Goal: Task Accomplishment & Management: Manage account settings

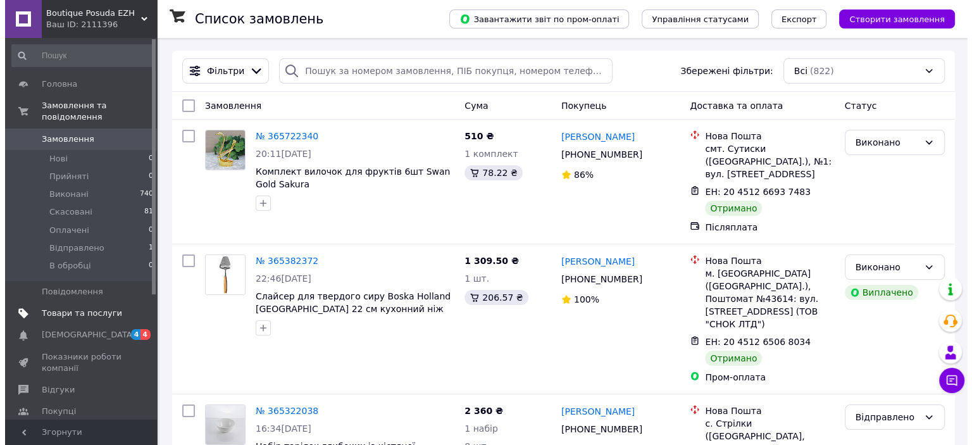
scroll to position [187, 0]
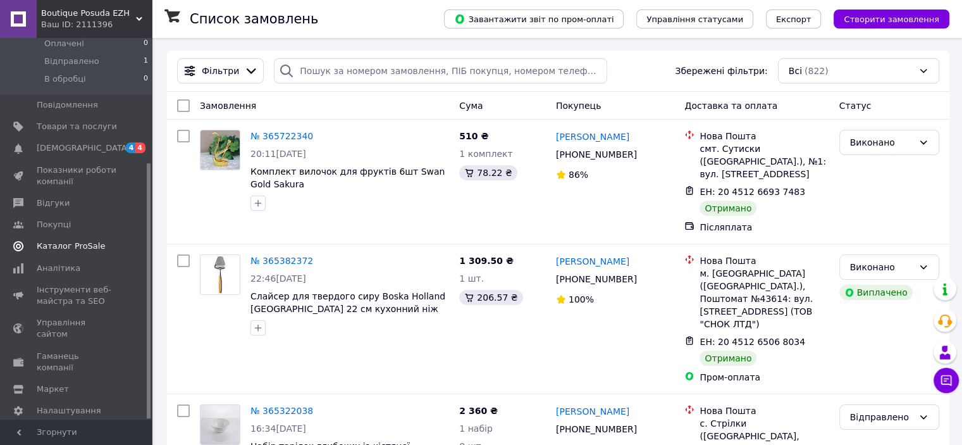
click at [59, 235] on link "Каталог ProSale" at bounding box center [78, 246] width 156 height 22
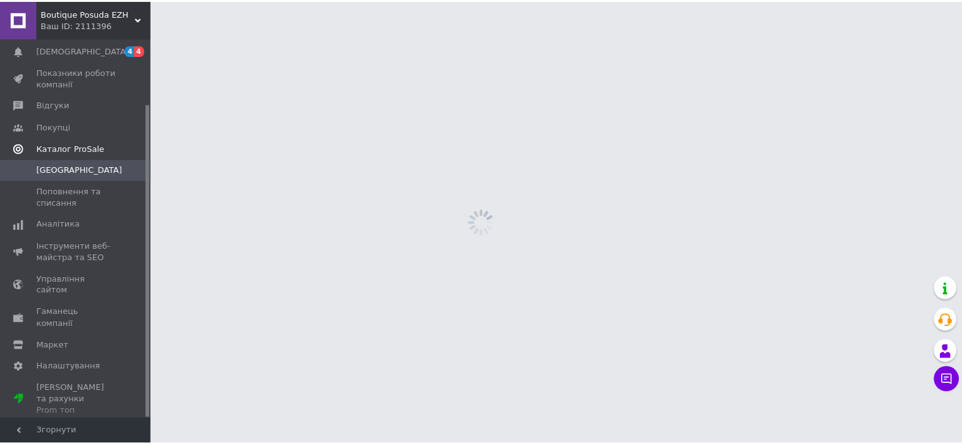
scroll to position [78, 0]
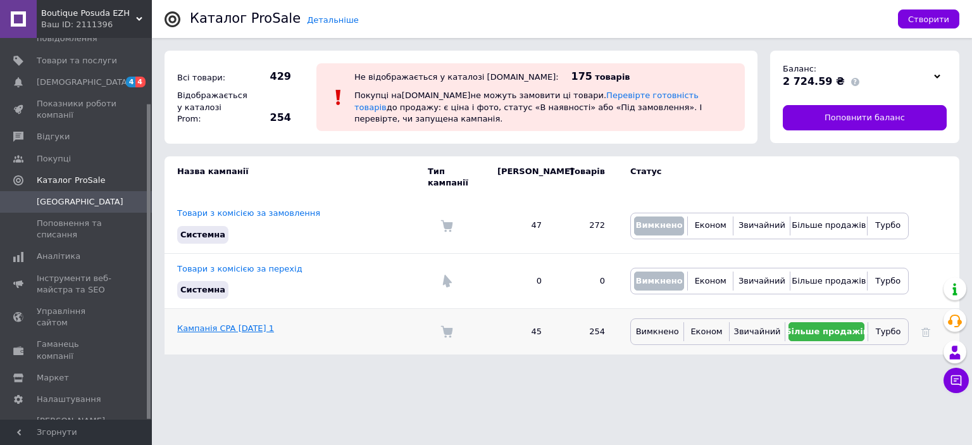
click at [248, 323] on link "Кампанія CPA [DATE] 1" at bounding box center [225, 327] width 97 height 9
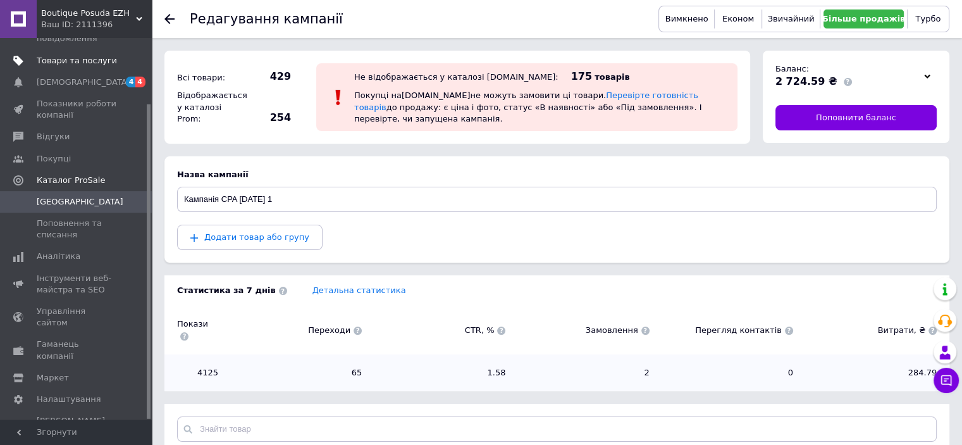
click at [77, 59] on span "Товари та послуги" at bounding box center [77, 60] width 80 height 11
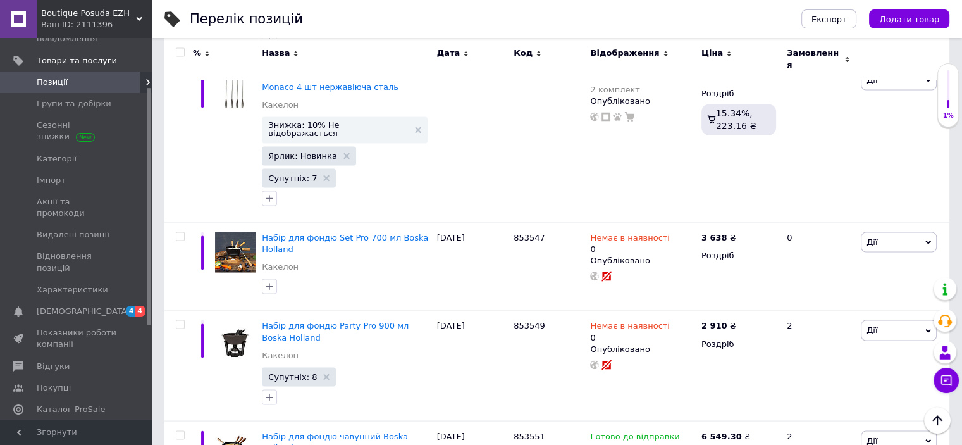
scroll to position [2344, 0]
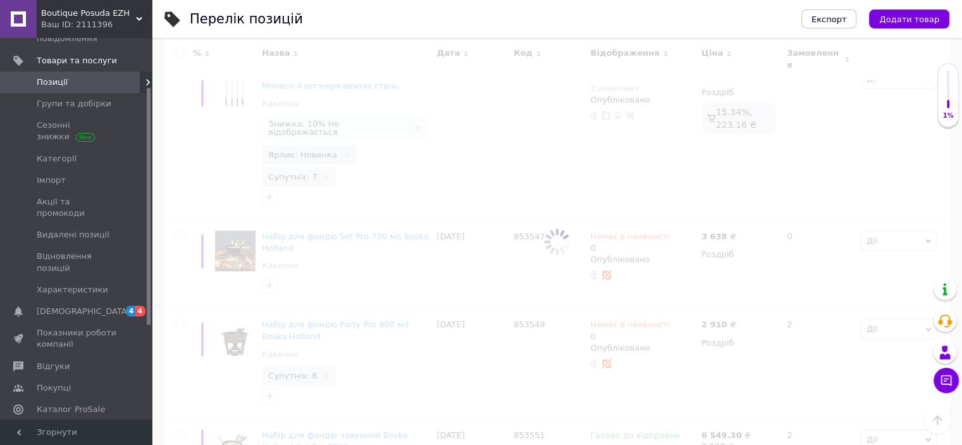
scroll to position [952, 0]
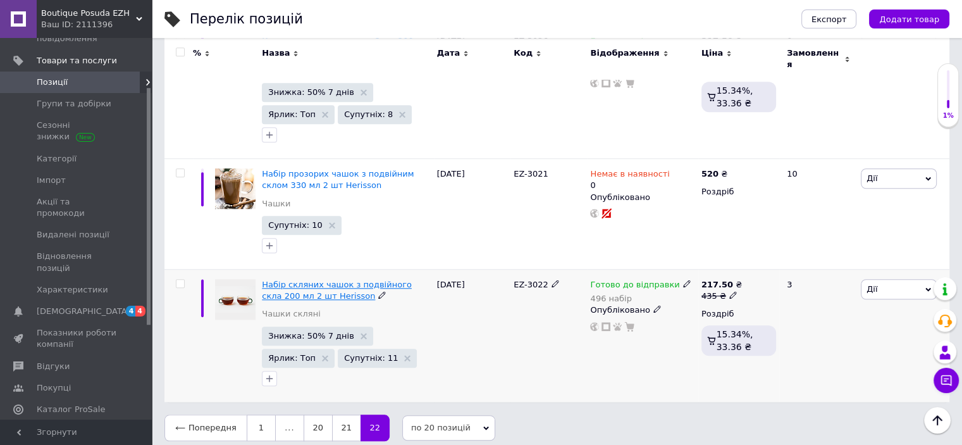
click at [378, 280] on span "Набір скляних чашок з подвійного скла 200 мл 2 шт Herisson" at bounding box center [337, 290] width 150 height 21
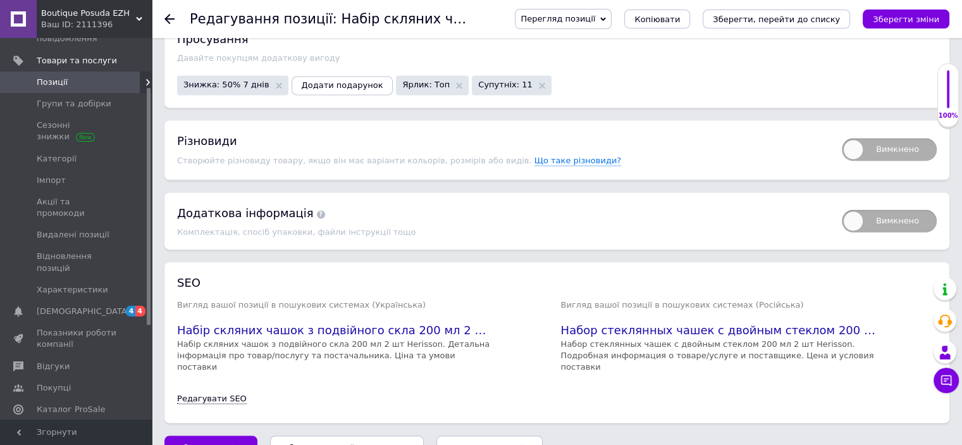
scroll to position [1774, 0]
click at [832, 25] on button "Зберегти, перейти до списку" at bounding box center [776, 18] width 147 height 19
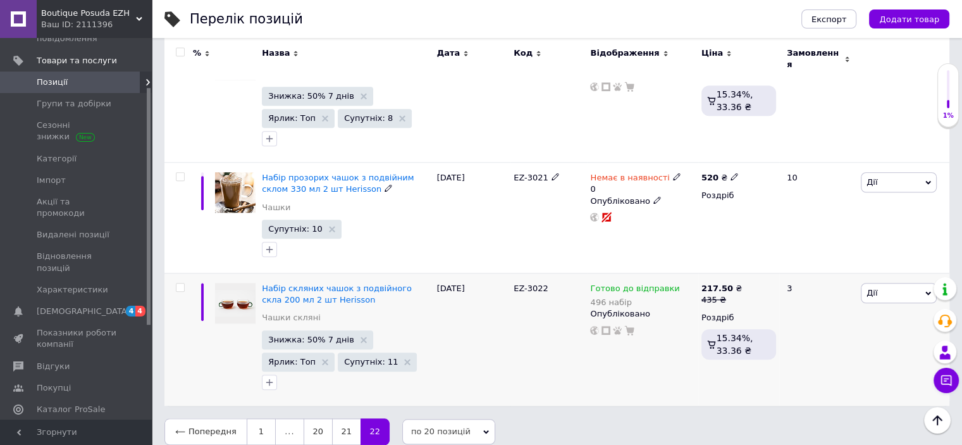
scroll to position [952, 0]
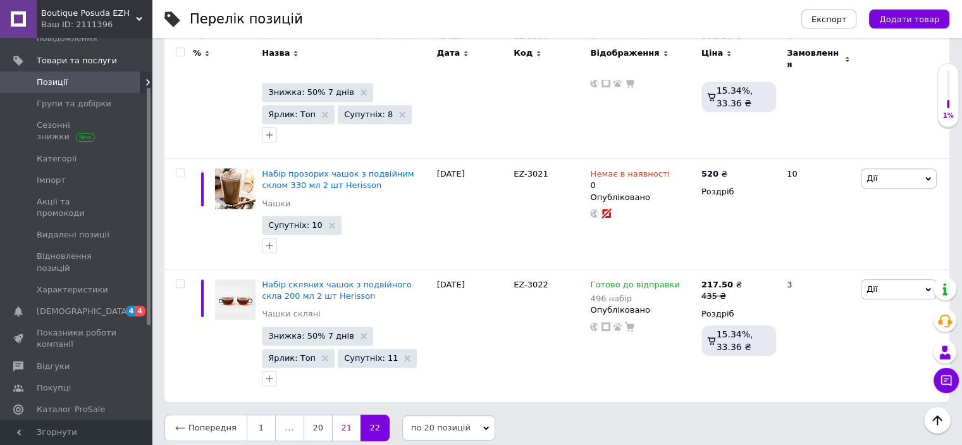
click at [343, 416] on link "21" at bounding box center [346, 427] width 28 height 27
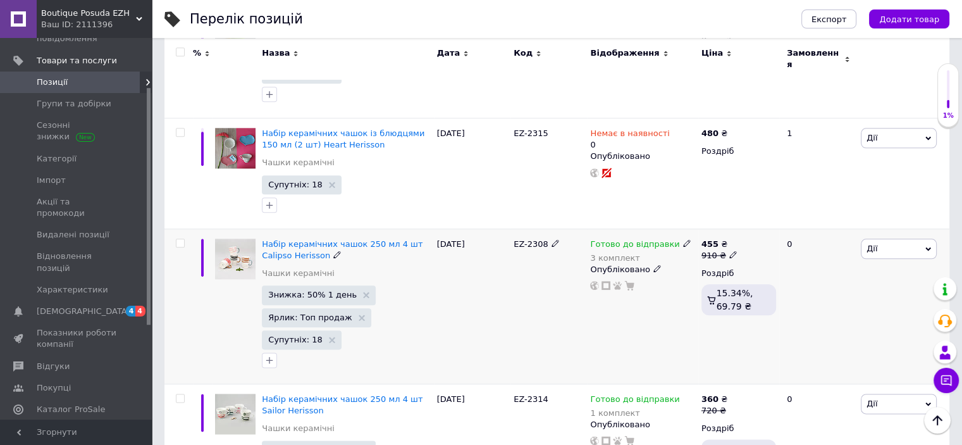
scroll to position [1478, 0]
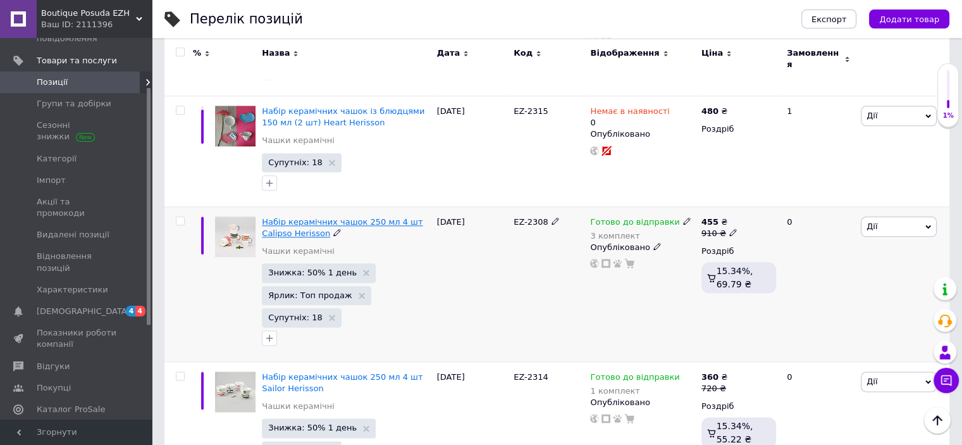
click at [343, 217] on span "Набір керамічних чашок 250 мл 4 шт Calipso Herisson" at bounding box center [342, 227] width 161 height 21
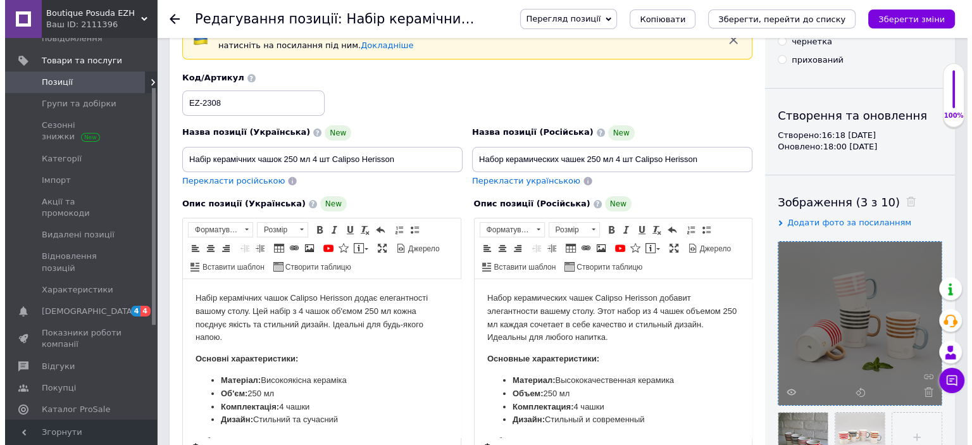
scroll to position [127, 0]
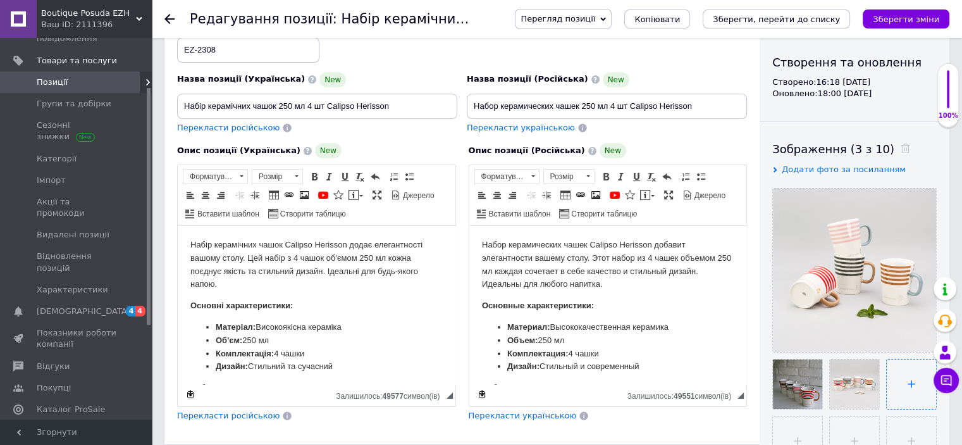
click at [899, 393] on input "file" at bounding box center [911, 383] width 49 height 49
type input "C:\fakepath\photo_2025-10-12_23-03-17.jpg"
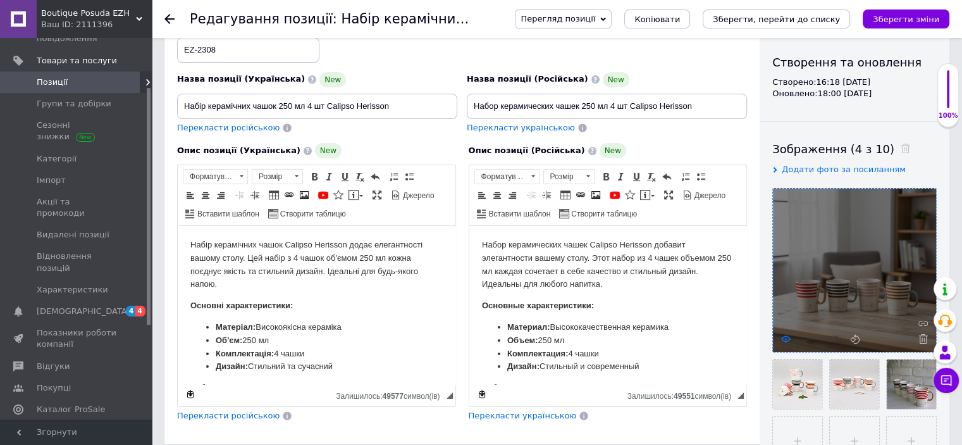
click at [788, 338] on icon at bounding box center [785, 338] width 9 height 9
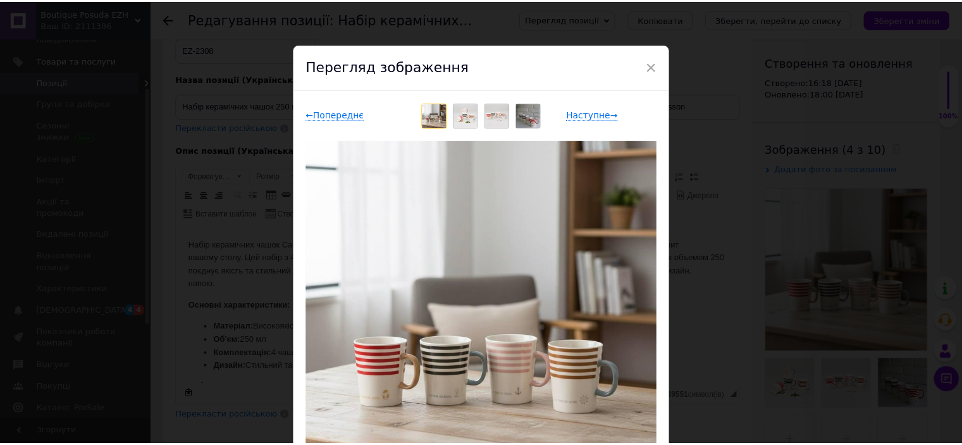
scroll to position [63, 0]
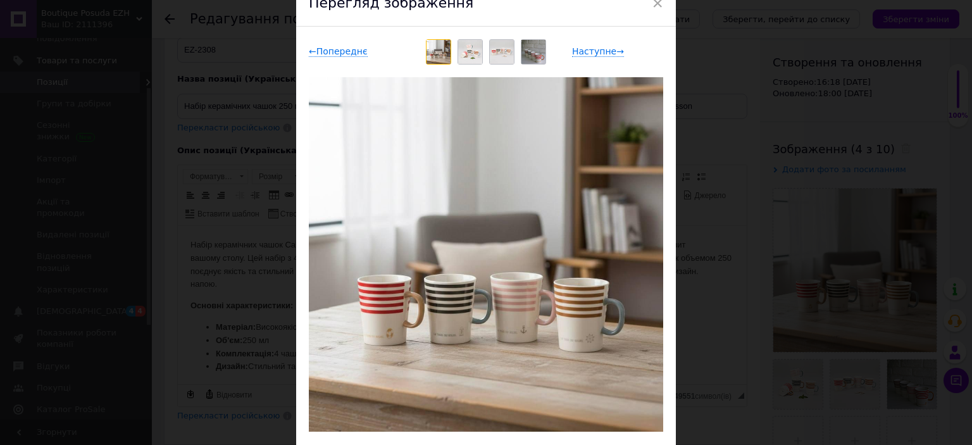
click at [468, 51] on img at bounding box center [470, 52] width 24 height 24
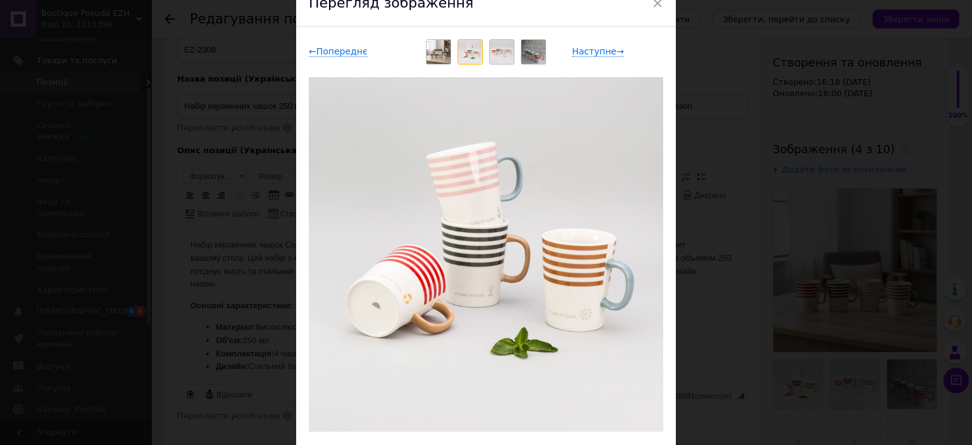
click at [504, 50] on img at bounding box center [502, 52] width 24 height 24
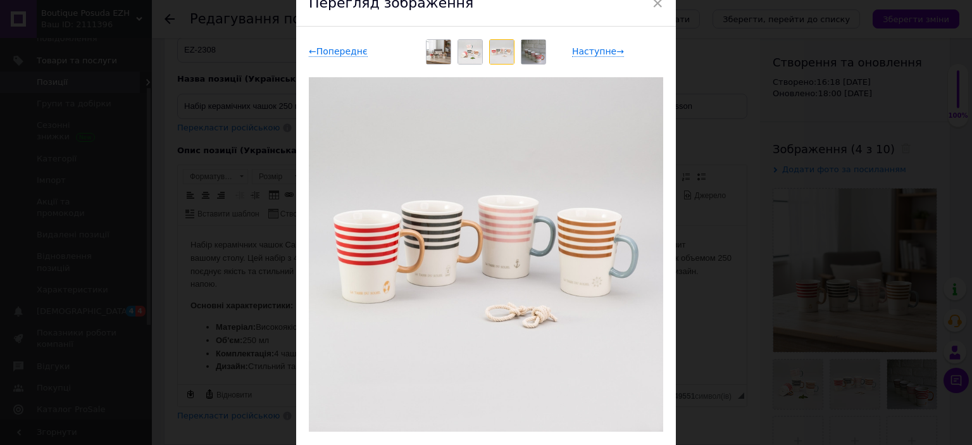
click at [443, 56] on img at bounding box center [438, 52] width 24 height 24
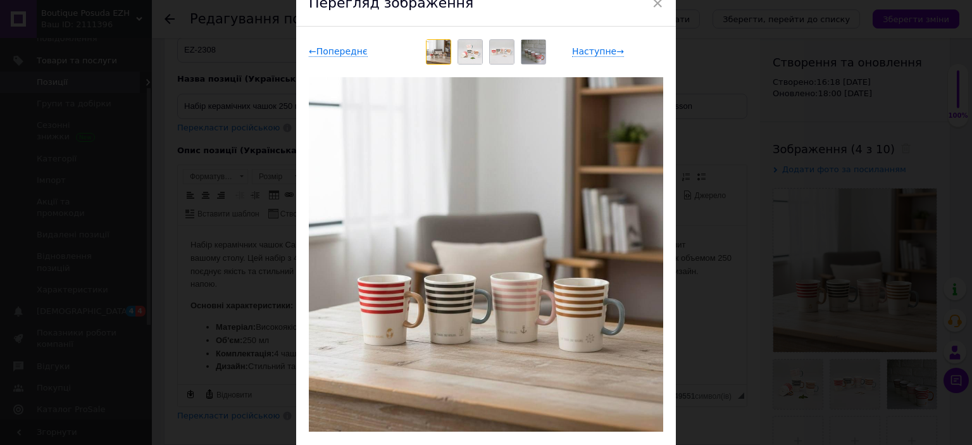
click at [527, 58] on img at bounding box center [533, 52] width 24 height 24
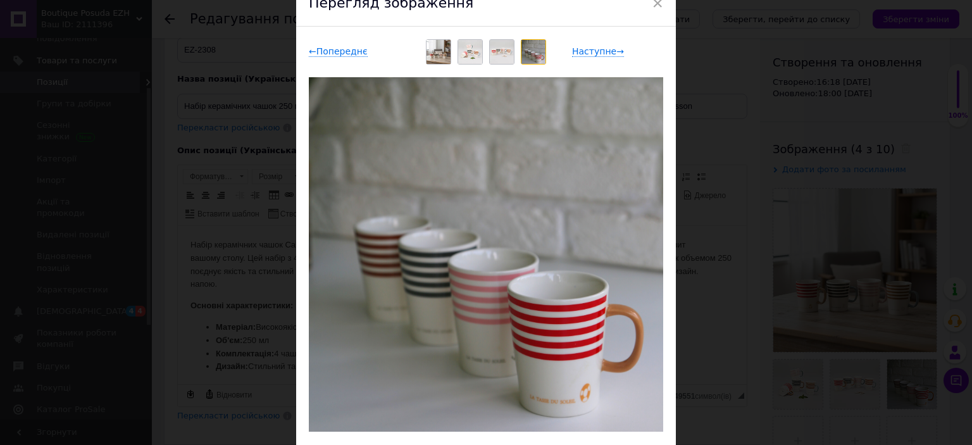
click at [442, 55] on img at bounding box center [438, 52] width 24 height 24
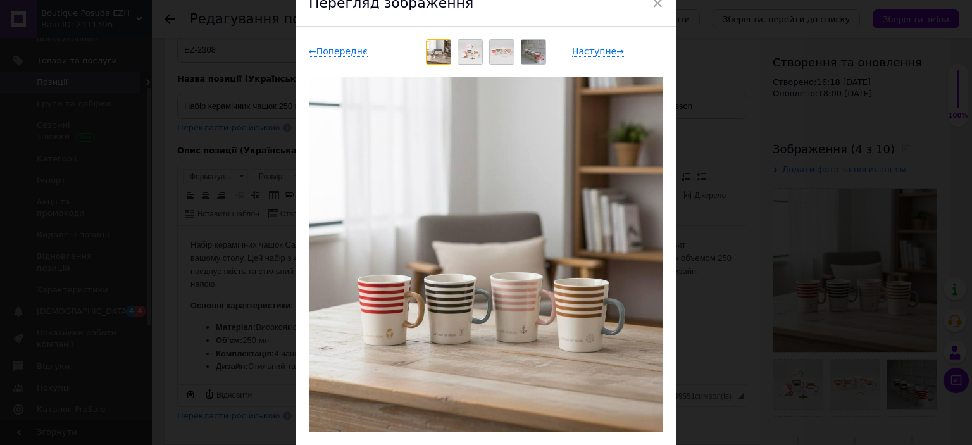
click at [531, 53] on img at bounding box center [533, 52] width 24 height 24
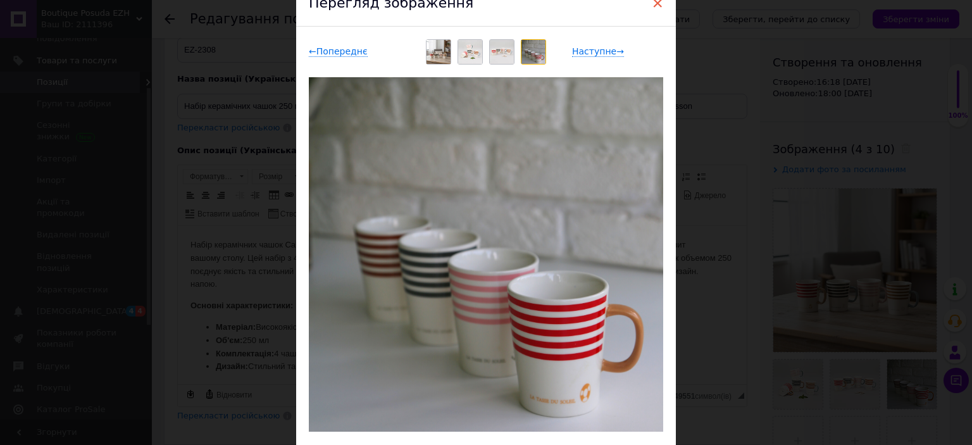
click at [657, 4] on span "×" at bounding box center [656, 3] width 11 height 22
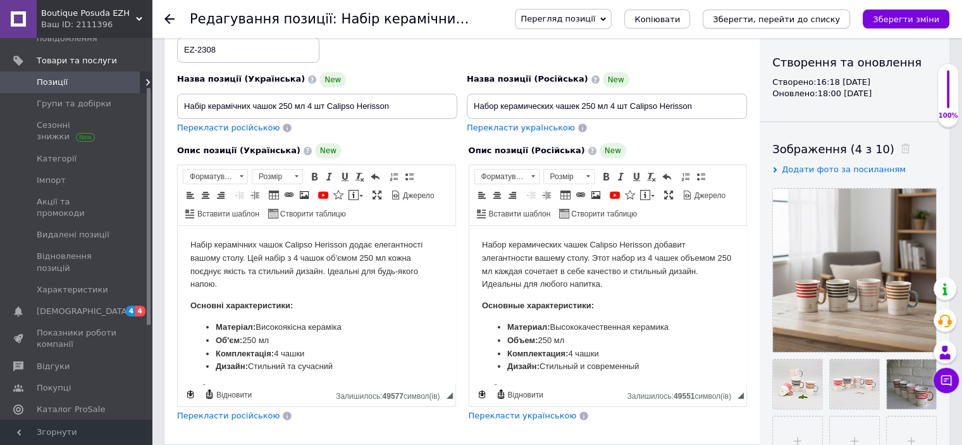
click at [811, 20] on icon "Зберегти, перейти до списку" at bounding box center [776, 19] width 127 height 9
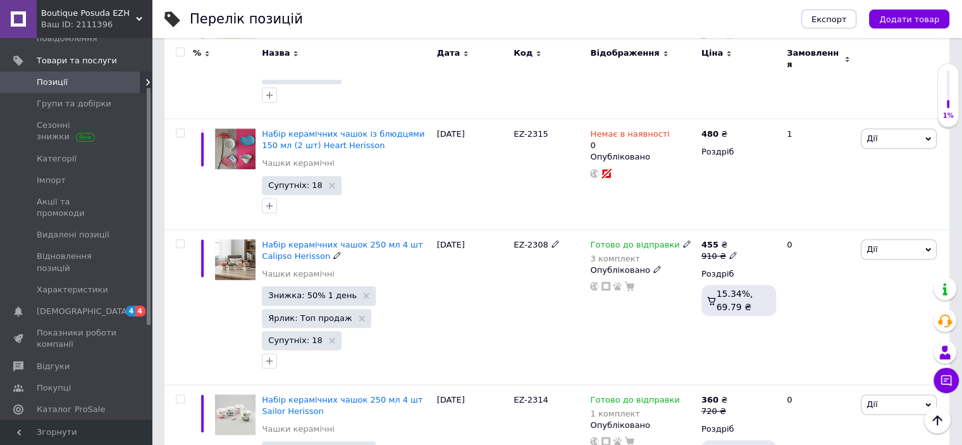
scroll to position [1518, 0]
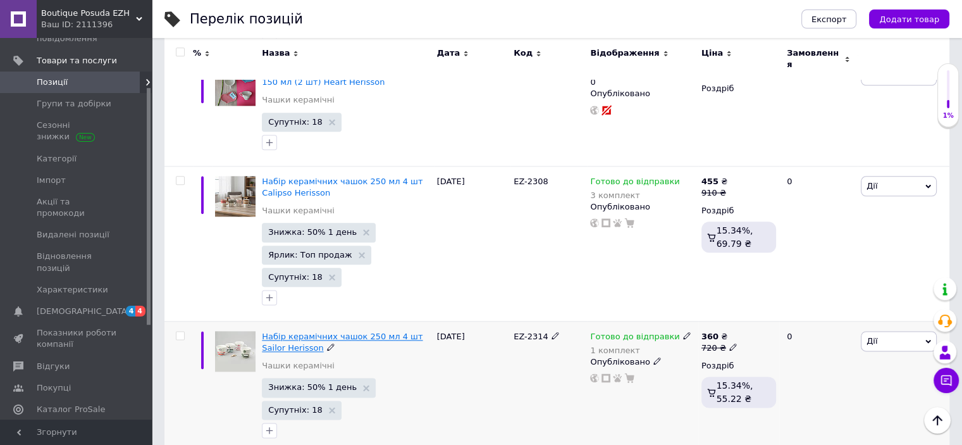
click at [350, 331] on span "Набір керамічних чашок 250 мл 4 шт Sailor Herisson" at bounding box center [342, 341] width 161 height 21
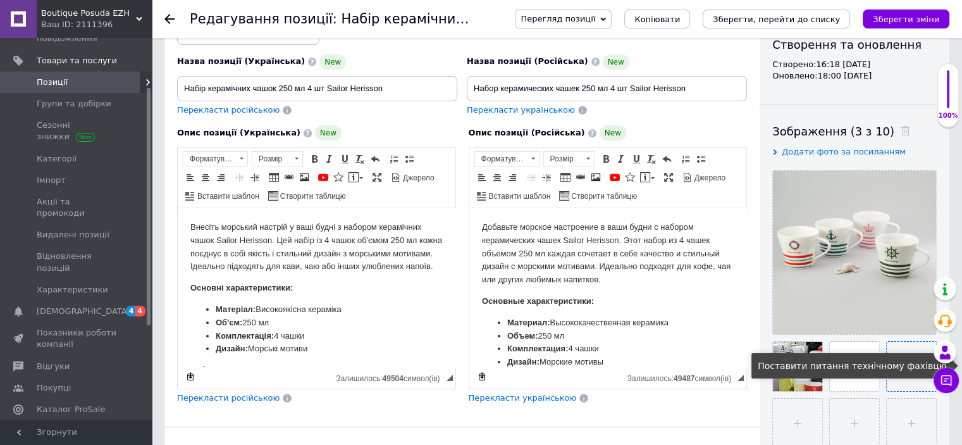
scroll to position [190, 0]
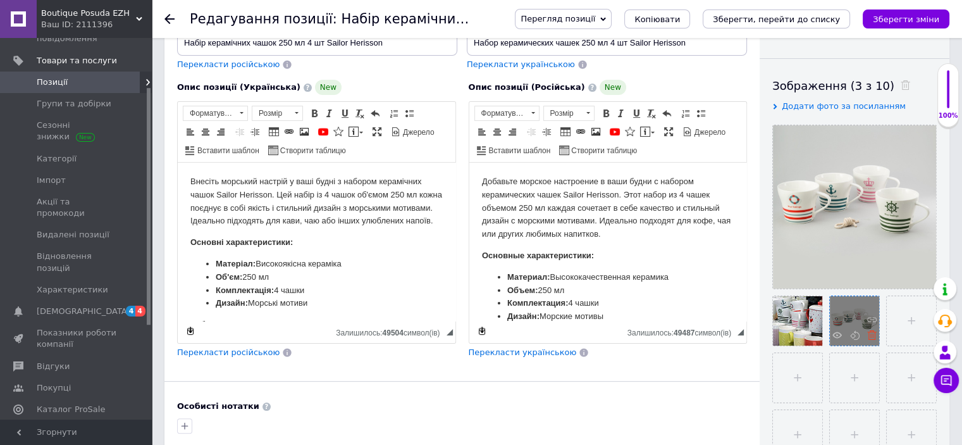
click at [868, 335] on icon at bounding box center [871, 334] width 9 height 9
click at [859, 330] on input "file" at bounding box center [854, 320] width 49 height 49
type input "C:\fakepath\photo_2025-10-12_23-03-18 (2).jpg"
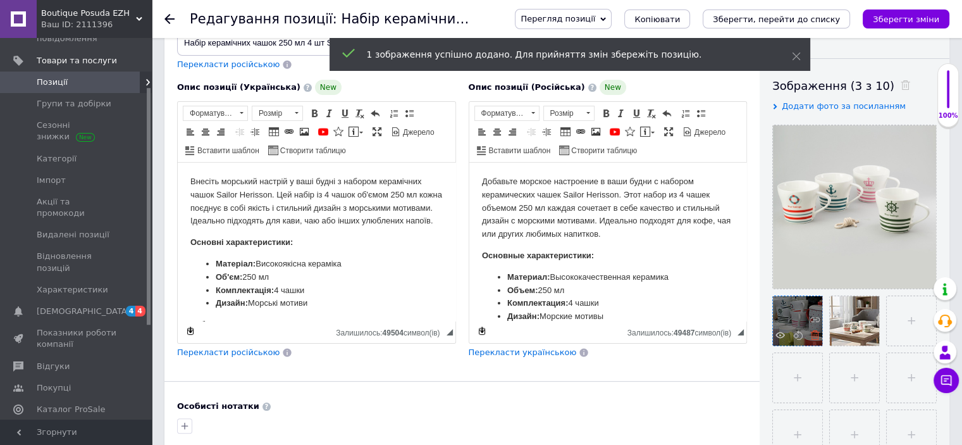
click at [815, 338] on icon at bounding box center [814, 334] width 9 height 9
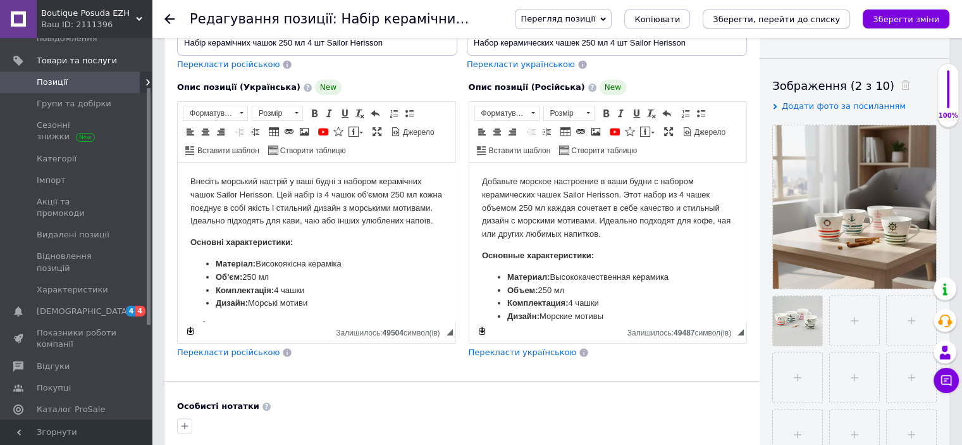
click at [820, 17] on icon "Зберегти, перейти до списку" at bounding box center [776, 19] width 127 height 9
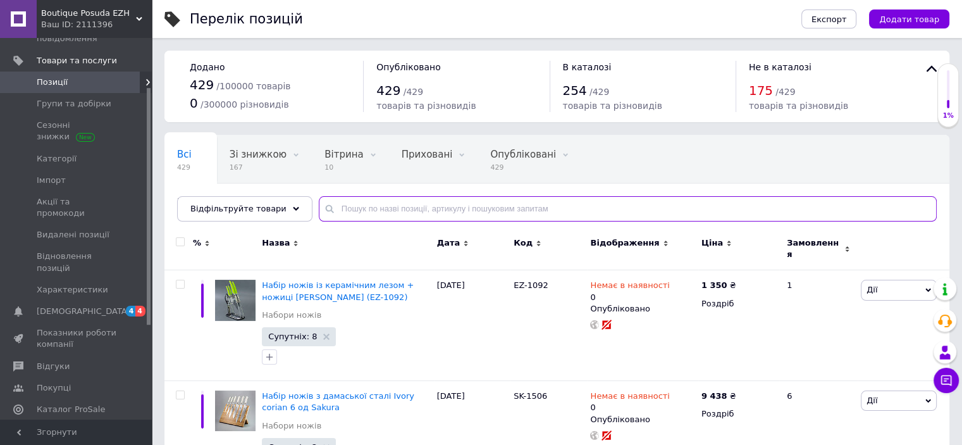
click at [376, 210] on input "text" at bounding box center [628, 208] width 618 height 25
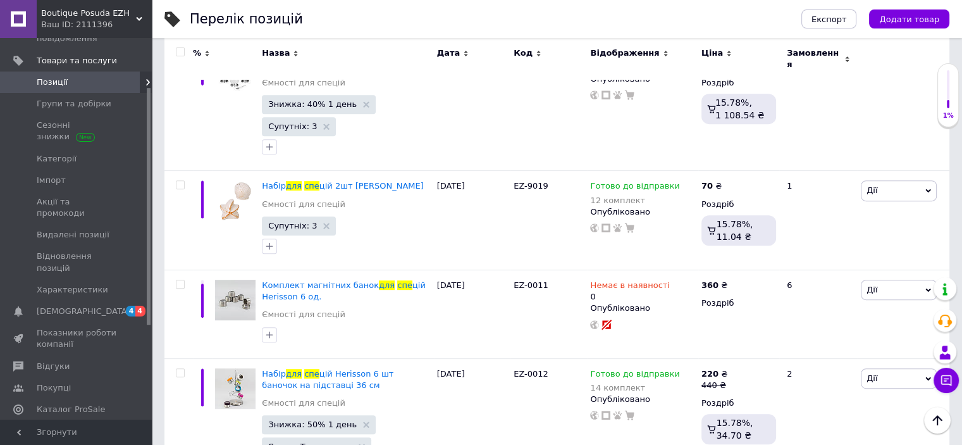
scroll to position [536, 0]
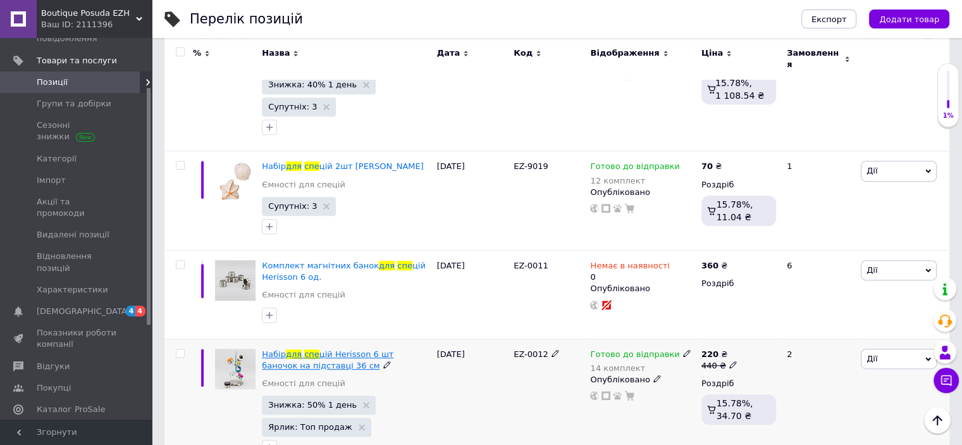
type input "для спе"
click at [344, 349] on span "цій Herisson 6 шт баночок на підставці 36 см" at bounding box center [328, 359] width 132 height 21
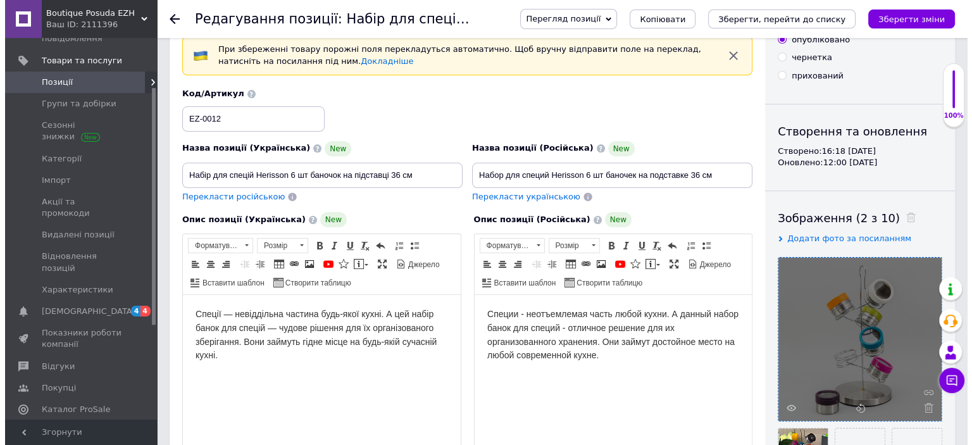
scroll to position [190, 0]
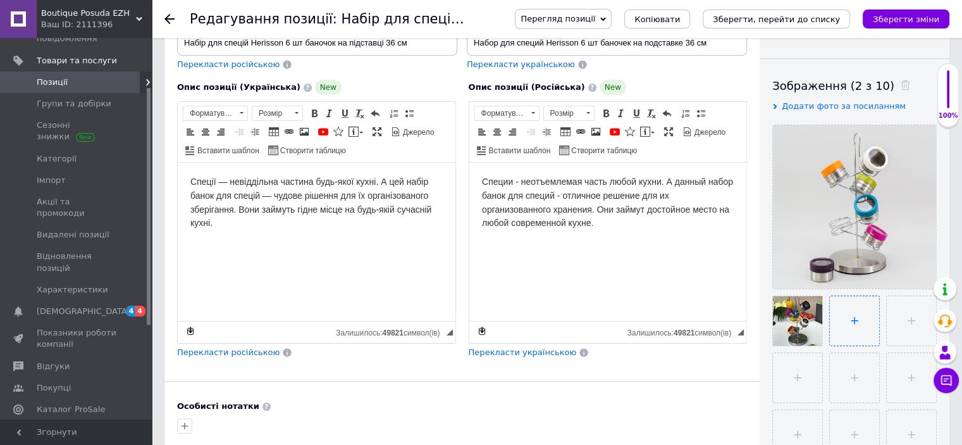
click at [839, 321] on input "file" at bounding box center [854, 320] width 49 height 49
type input "C:\fakepath\photo_2025-10-12_23-02-07.jpg"
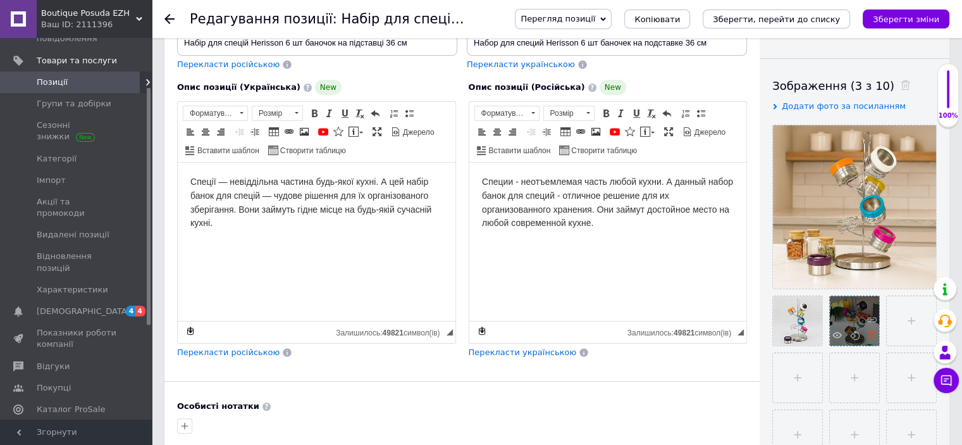
click at [873, 338] on icon at bounding box center [871, 334] width 9 height 9
click at [868, 328] on input "file" at bounding box center [854, 320] width 49 height 49
type input "C:\fakepath\photo_2025-10-12_23-03-18.jpg"
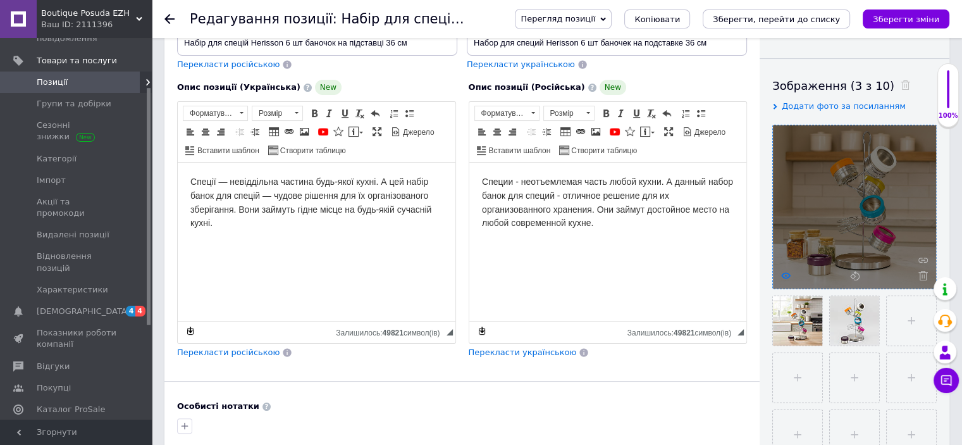
click at [787, 276] on icon at bounding box center [785, 275] width 9 height 9
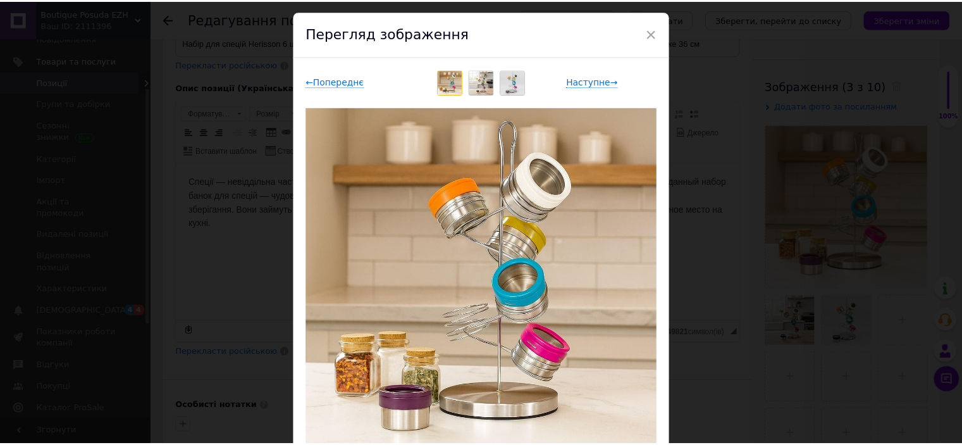
scroll to position [63, 0]
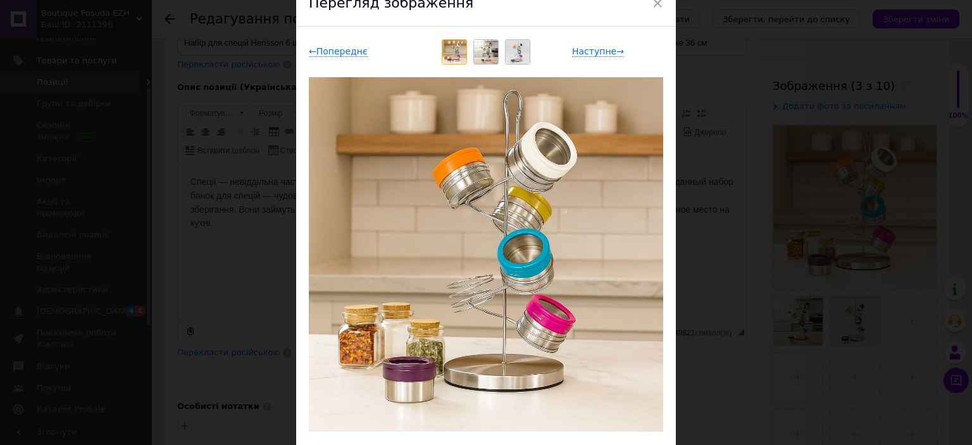
click at [488, 53] on img at bounding box center [486, 52] width 24 height 24
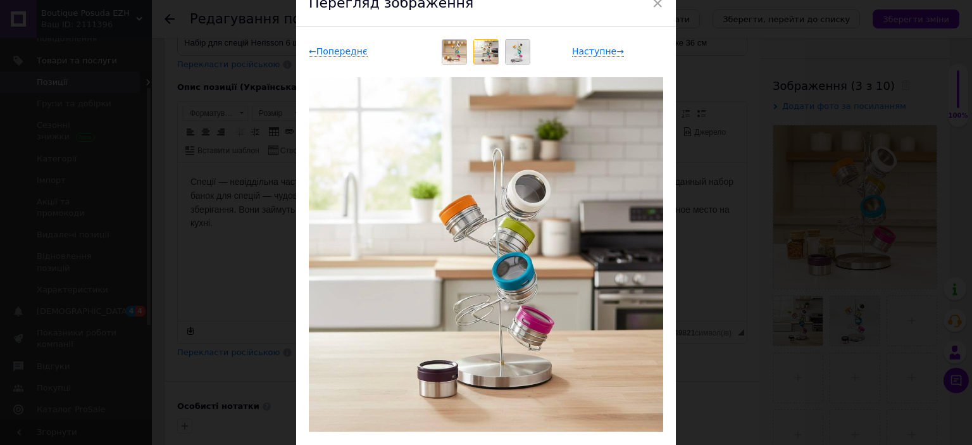
click at [511, 54] on img at bounding box center [517, 52] width 24 height 24
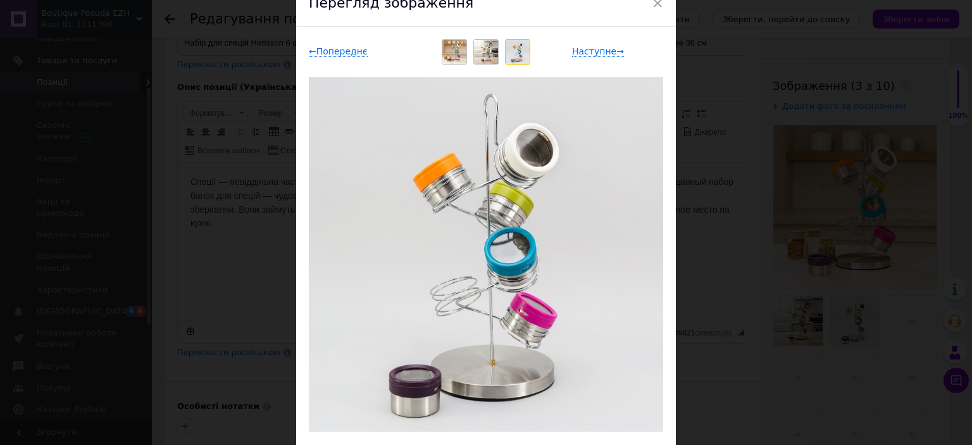
click at [493, 55] on img at bounding box center [486, 52] width 24 height 24
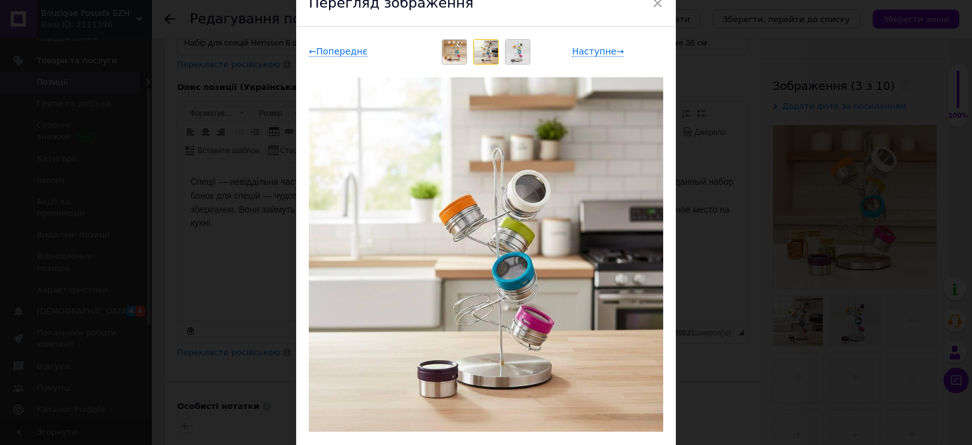
click at [448, 51] on img at bounding box center [454, 52] width 24 height 24
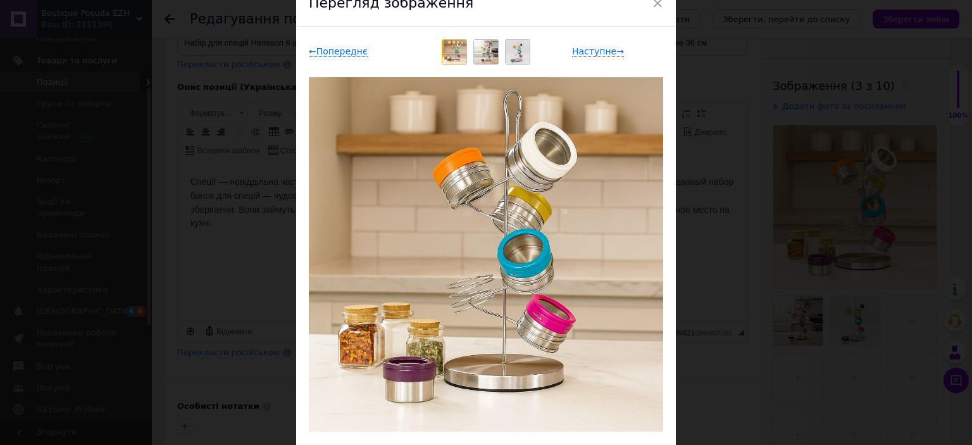
click at [476, 51] on img at bounding box center [486, 52] width 24 height 24
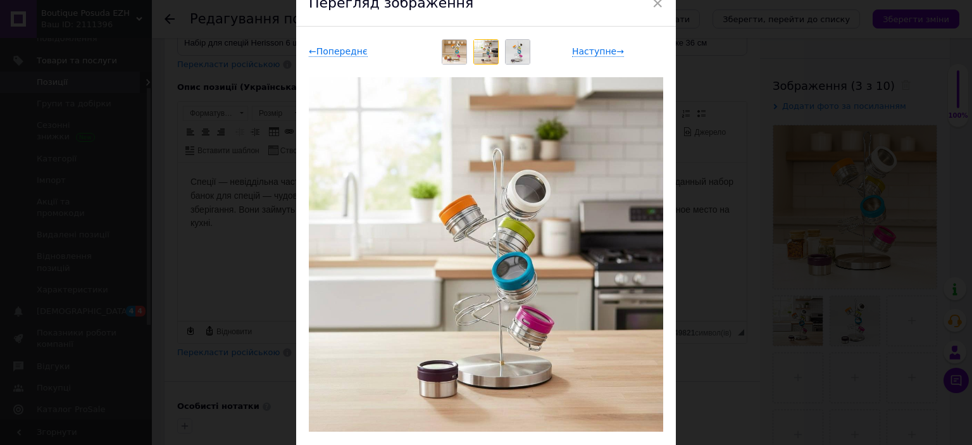
click at [514, 51] on img at bounding box center [517, 52] width 24 height 24
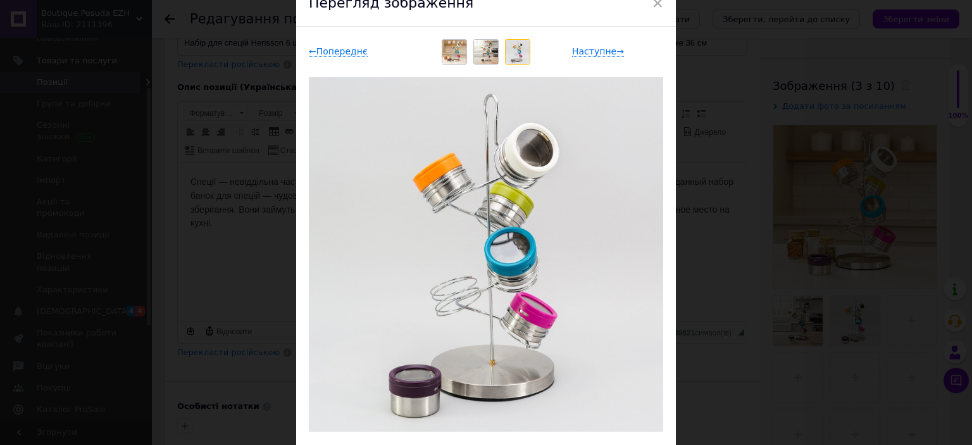
click at [485, 52] on img at bounding box center [486, 52] width 24 height 24
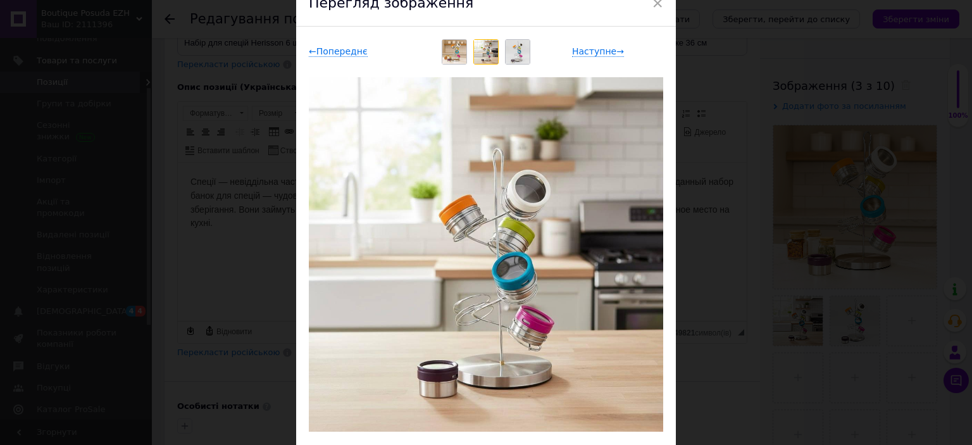
click at [445, 52] on img at bounding box center [454, 52] width 24 height 24
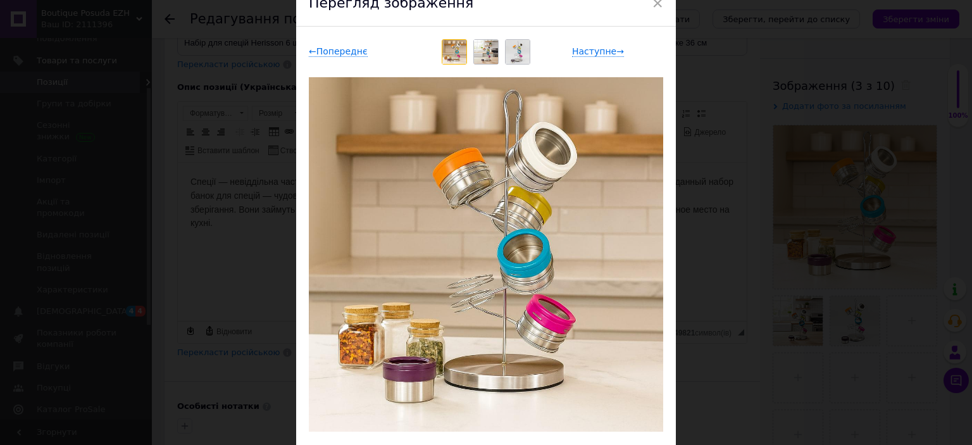
click at [510, 50] on img at bounding box center [517, 52] width 24 height 24
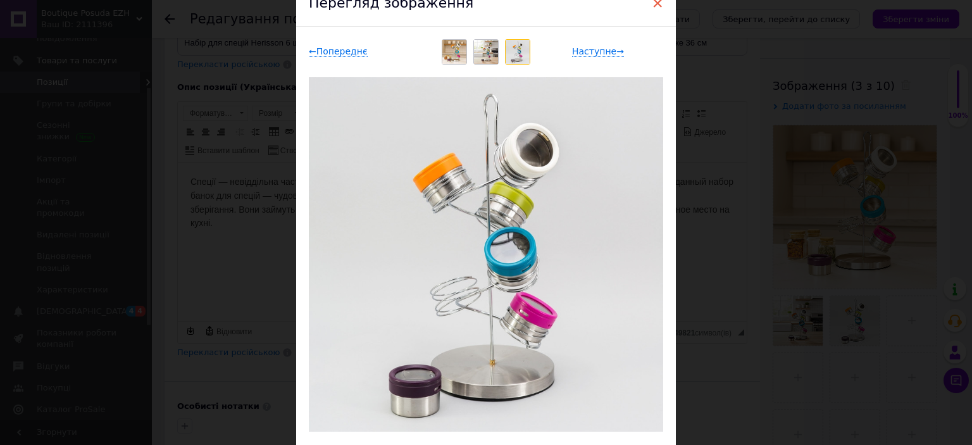
drag, startPoint x: 657, startPoint y: 5, endPoint x: 754, endPoint y: 34, distance: 100.9
click at [658, 6] on span "×" at bounding box center [656, 3] width 11 height 22
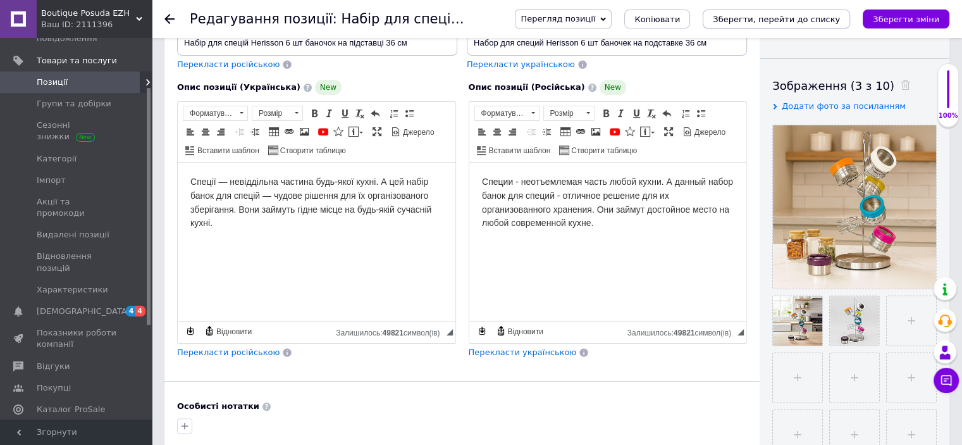
click at [789, 20] on icon "Зберегти, перейти до списку" at bounding box center [776, 19] width 127 height 9
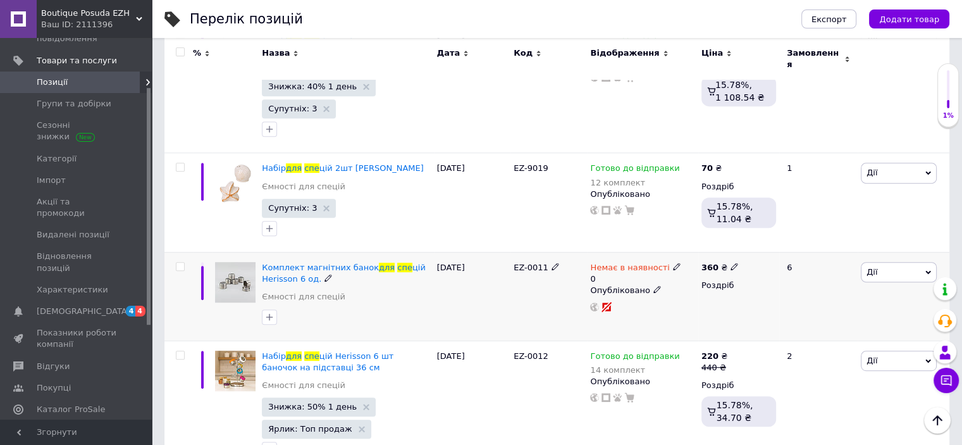
scroll to position [536, 0]
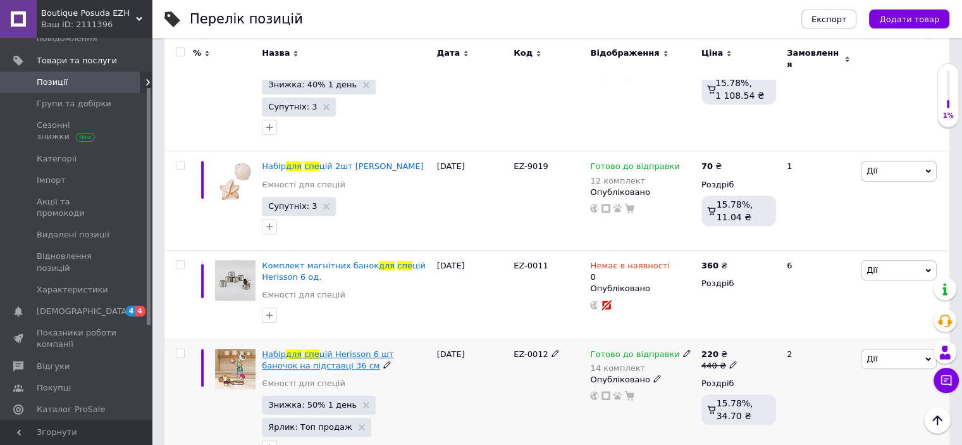
click at [359, 349] on span "цій Herisson 6 шт баночок на підставці 36 см" at bounding box center [328, 359] width 132 height 21
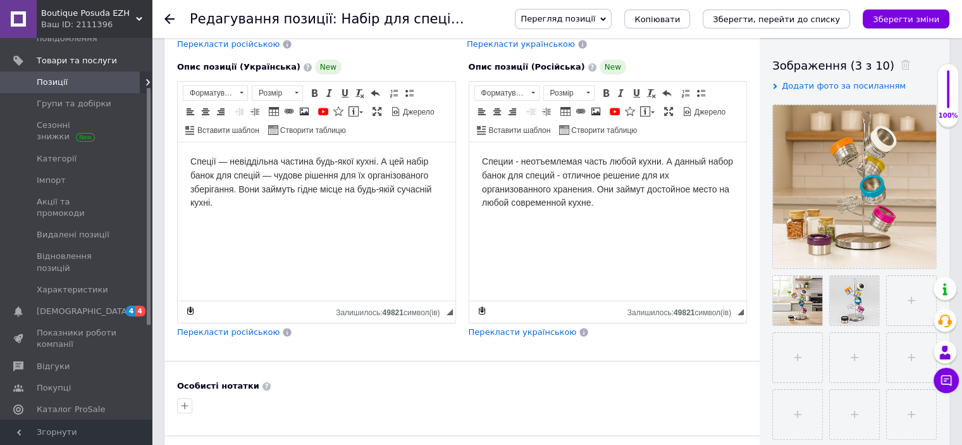
scroll to position [253, 0]
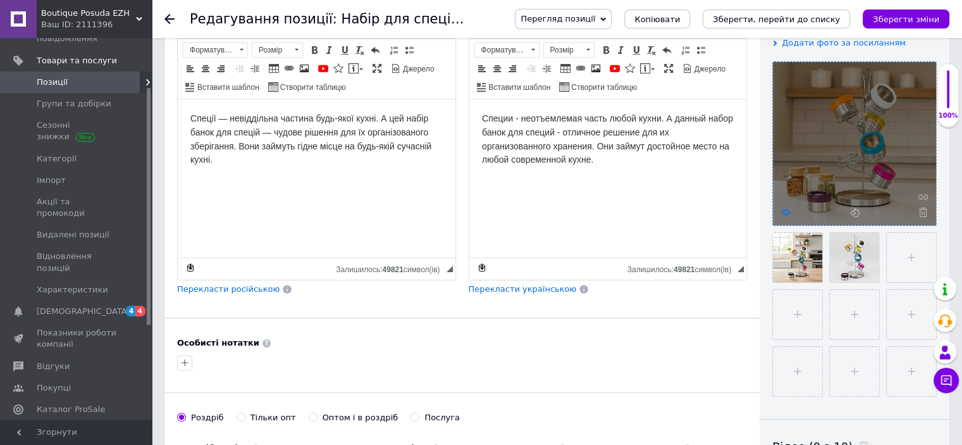
click at [782, 210] on icon at bounding box center [785, 211] width 9 height 9
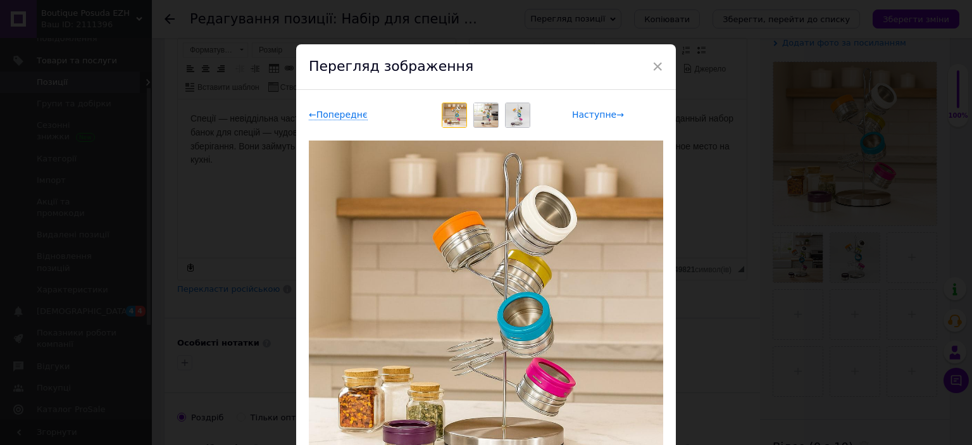
click at [595, 118] on span "Наступне →" at bounding box center [598, 114] width 52 height 11
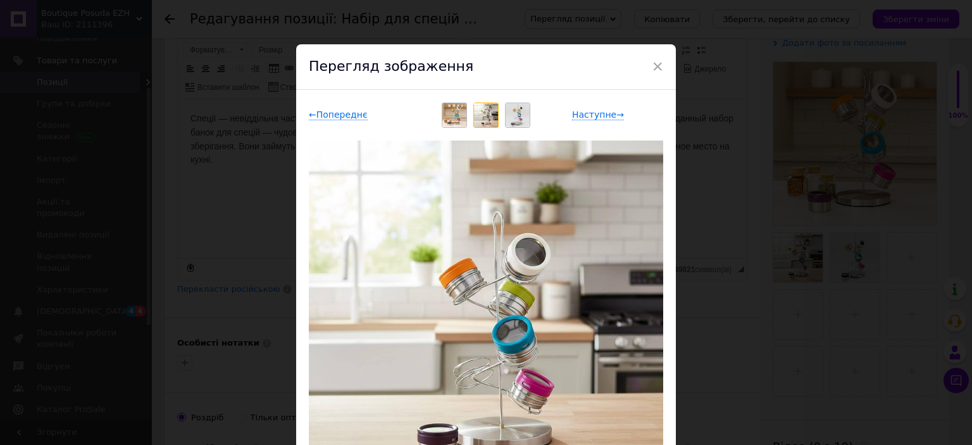
click at [514, 118] on img at bounding box center [517, 115] width 24 height 24
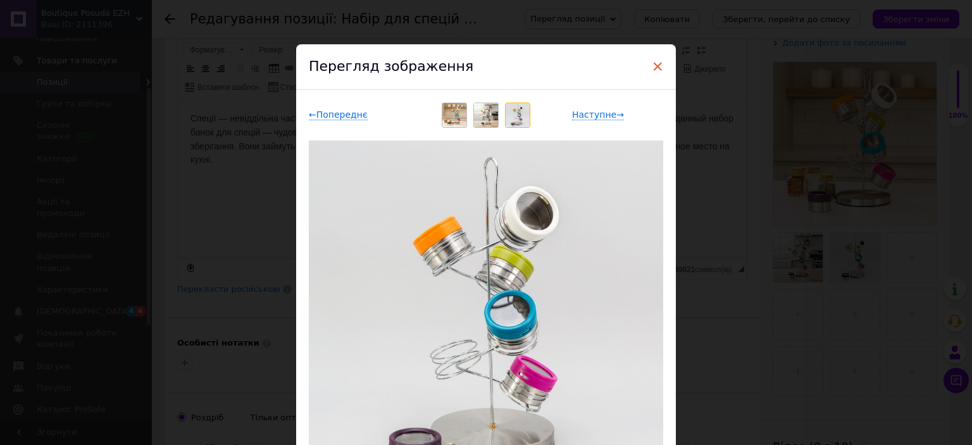
click at [652, 68] on span "×" at bounding box center [656, 67] width 11 height 22
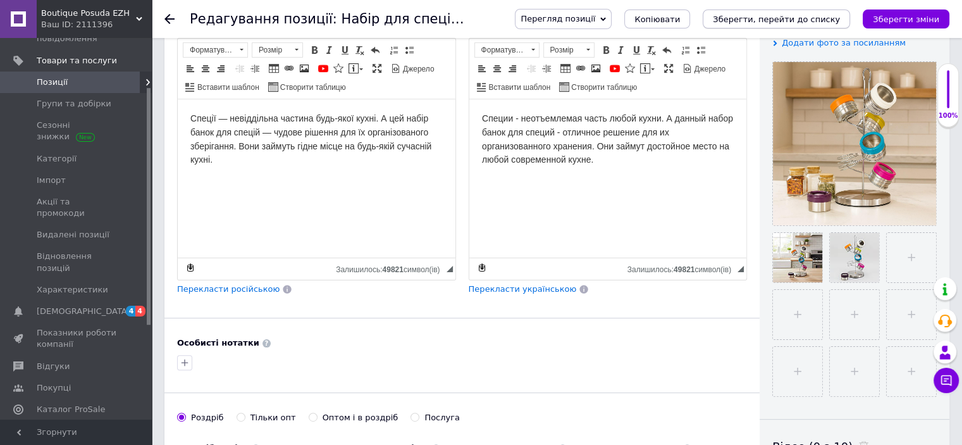
click at [825, 21] on icon "Зберегти, перейти до списку" at bounding box center [776, 19] width 127 height 9
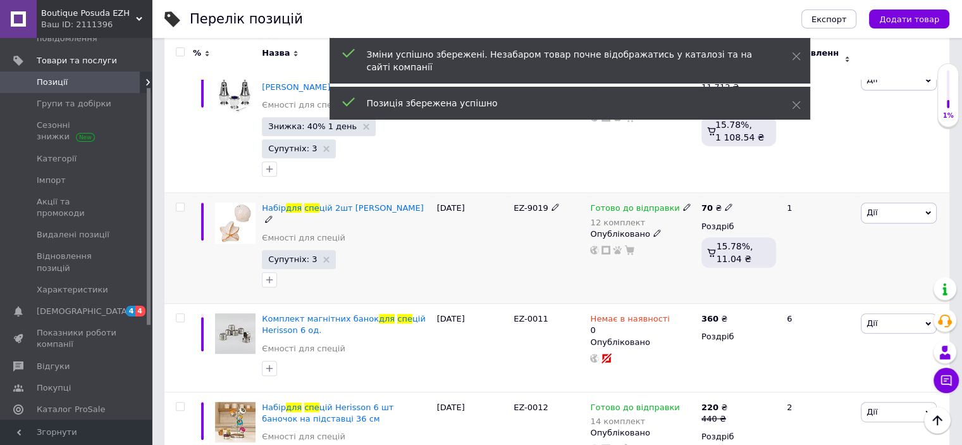
scroll to position [536, 0]
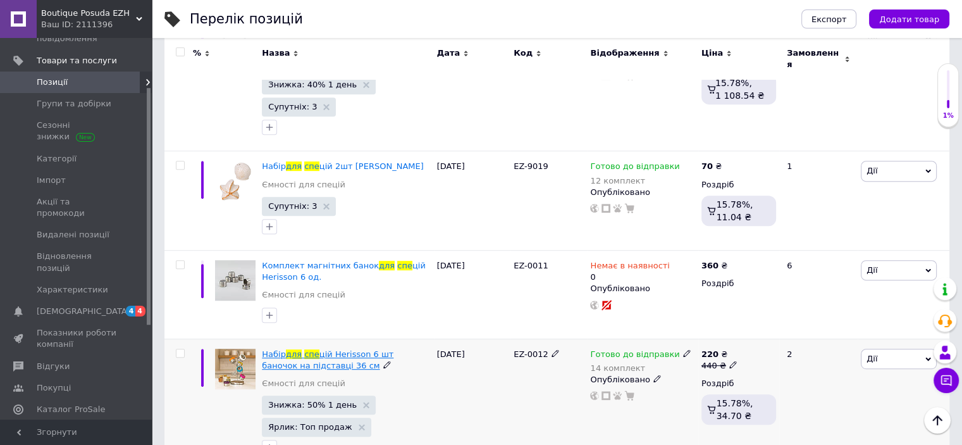
click at [311, 349] on span "спе" at bounding box center [311, 353] width 15 height 9
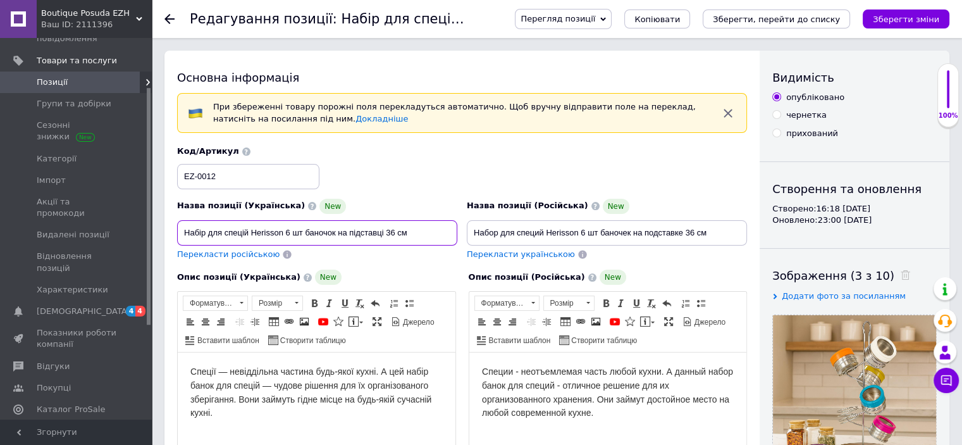
drag, startPoint x: 305, startPoint y: 232, endPoint x: 293, endPoint y: 232, distance: 11.4
click at [293, 232] on input "Набір для спецій Herisson 6 шт баночок на підставці 36 см" at bounding box center [317, 232] width 280 height 25
type input "Набір для спецій Herisson 6 баночок на підставці 36 см"
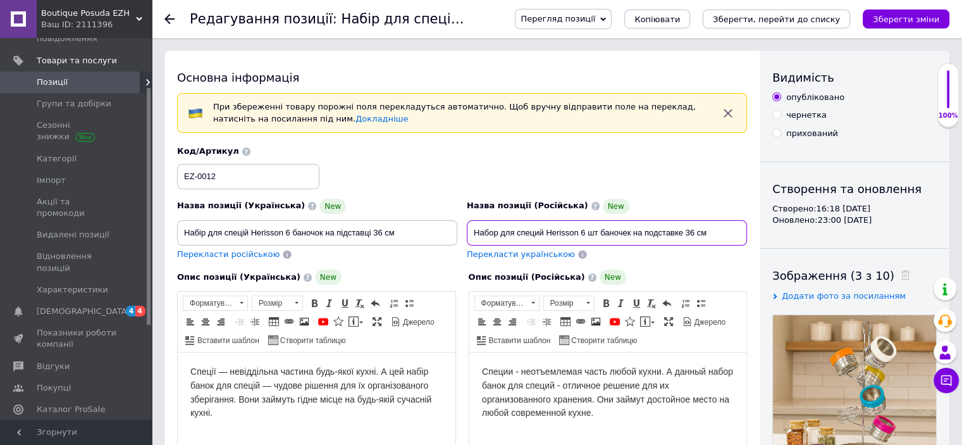
drag, startPoint x: 632, startPoint y: 233, endPoint x: 600, endPoint y: 233, distance: 32.3
click at [600, 233] on input "Набор для специй Herisson 6 шт баночек на подставке 36 см" at bounding box center [607, 232] width 280 height 25
click at [599, 233] on input "Набор для специй Herisson 6 шт баночек на подставке 36 см" at bounding box center [607, 232] width 280 height 25
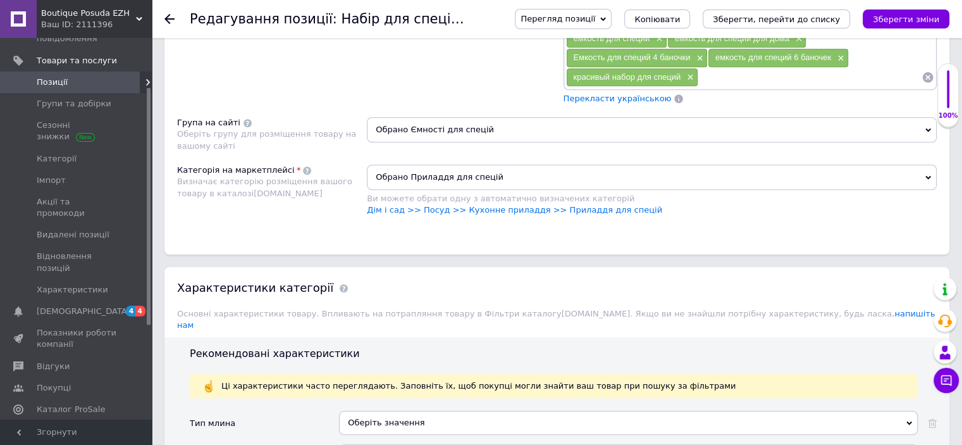
scroll to position [949, 0]
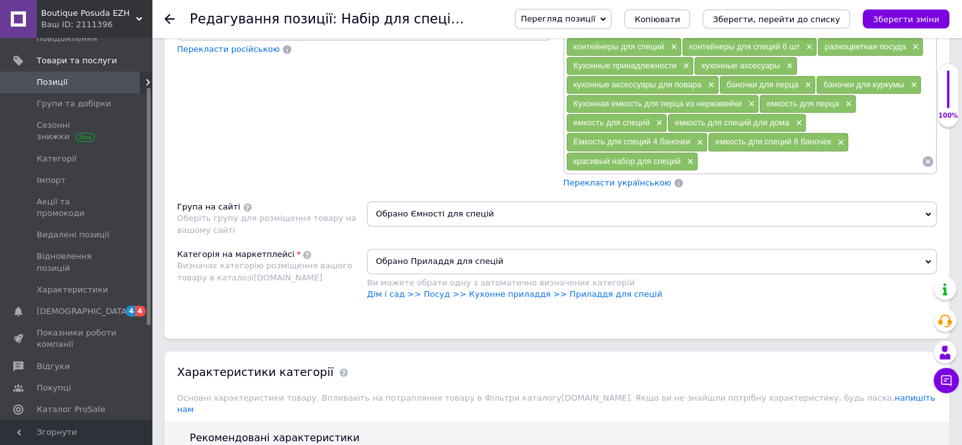
type input "Набор для специй Herisson 6 баночек на подставке 36 см"
click at [506, 254] on span "Обрано Приладдя для спецій" at bounding box center [652, 261] width 570 height 25
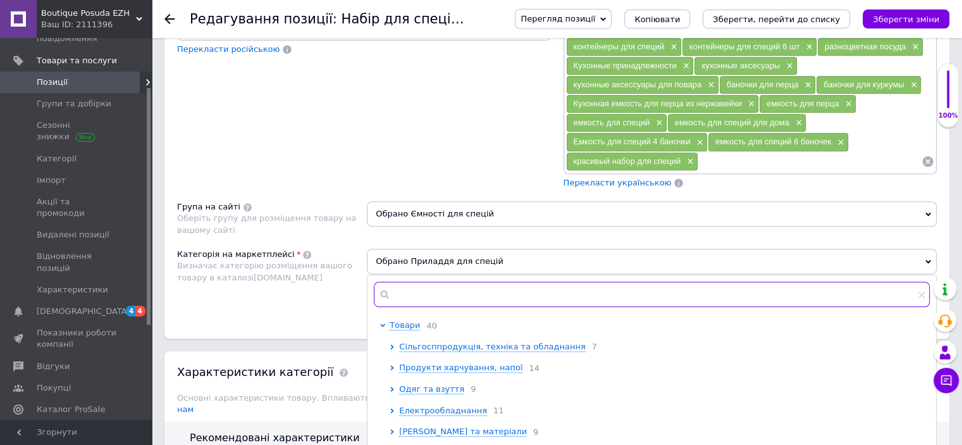
click at [435, 288] on input "text" at bounding box center [652, 293] width 556 height 25
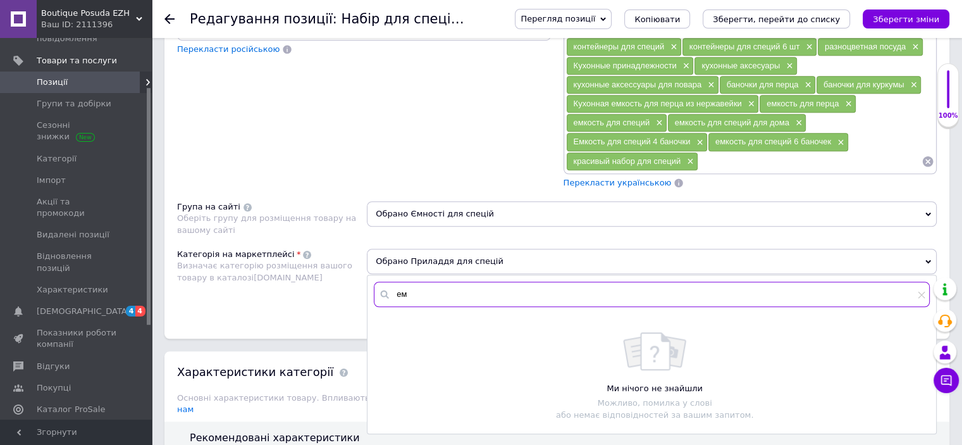
type input "е"
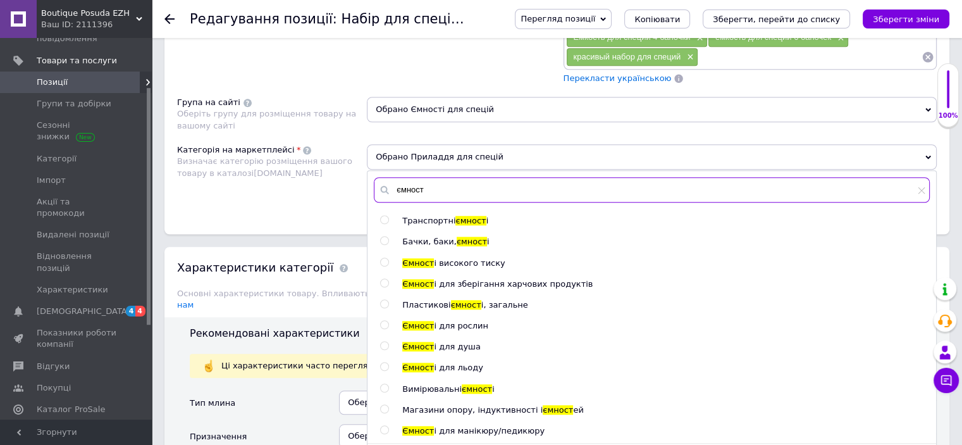
scroll to position [1075, 0]
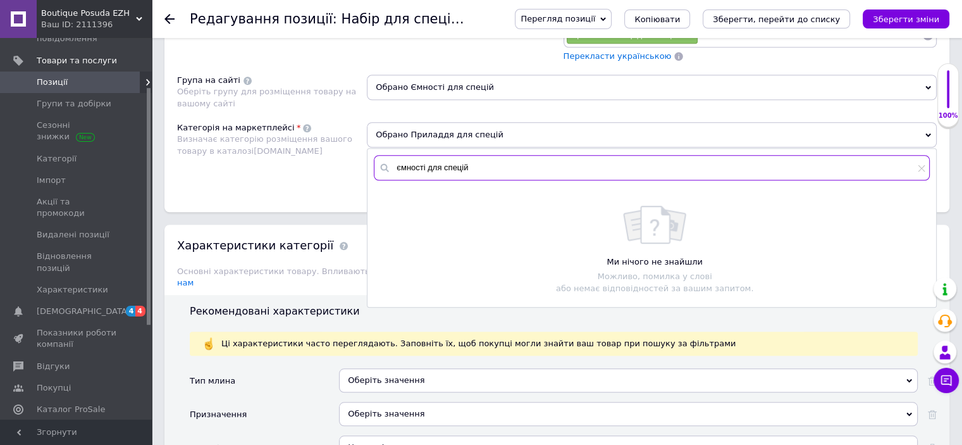
type input "ємності для спецій"
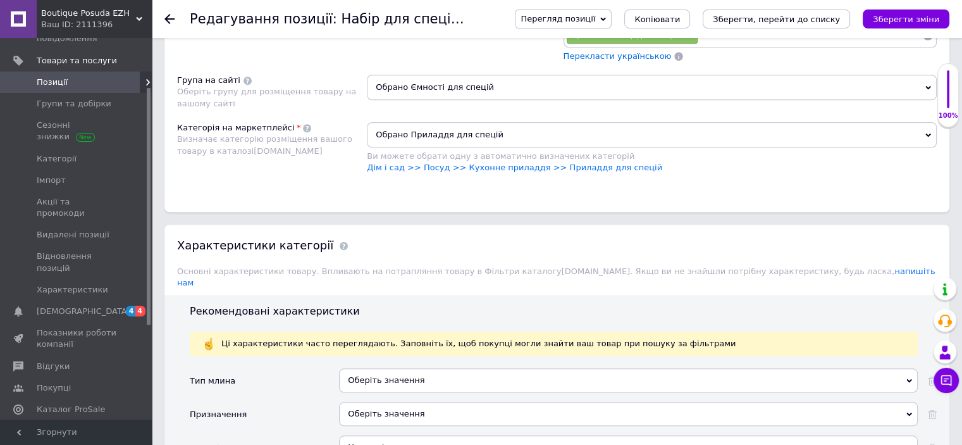
click at [530, 84] on span "Обрано Ємності для спецій" at bounding box center [652, 87] width 570 height 25
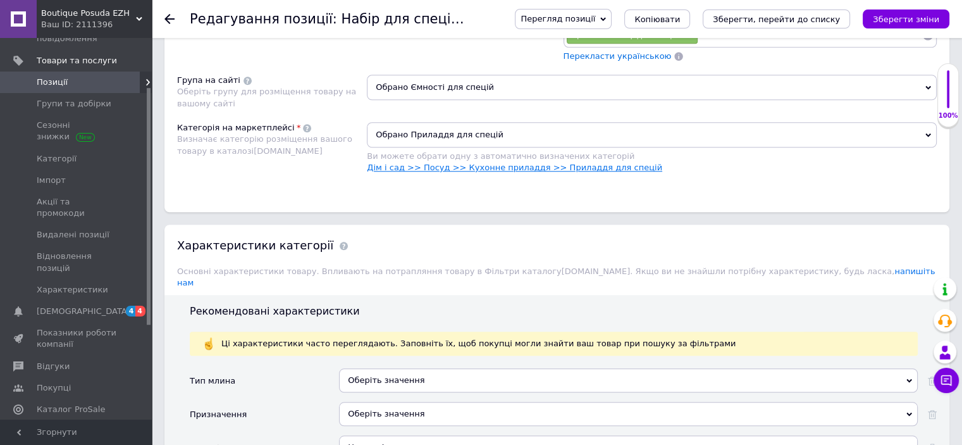
click at [493, 163] on link "Дім і сад >> Посуд >> Кухонне приладдя >> Приладдя для спецій" at bounding box center [514, 167] width 295 height 9
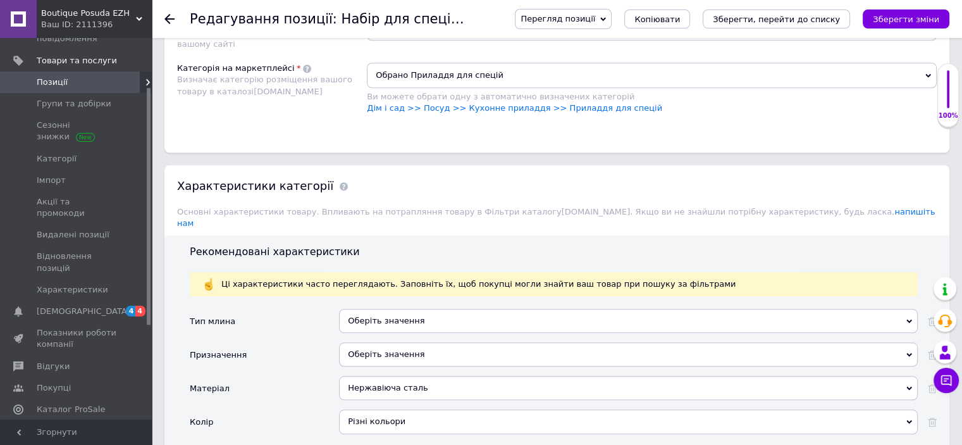
scroll to position [1202, 0]
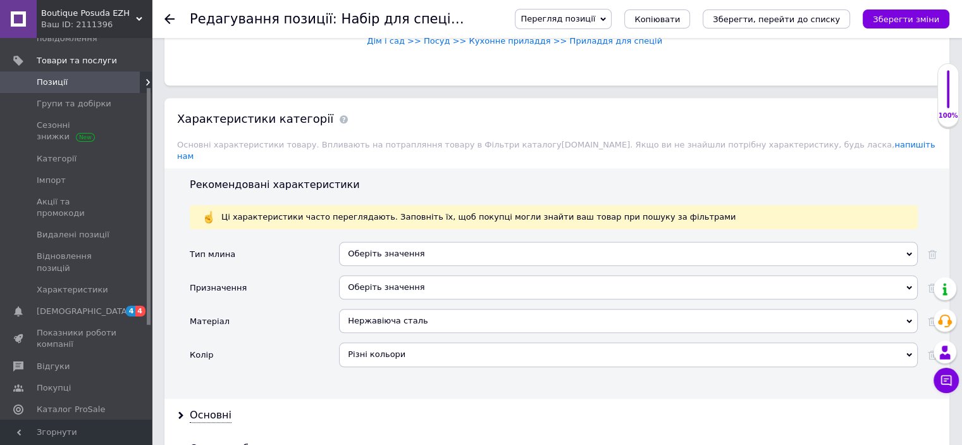
click at [416, 275] on div "Оберіть значення" at bounding box center [628, 287] width 579 height 24
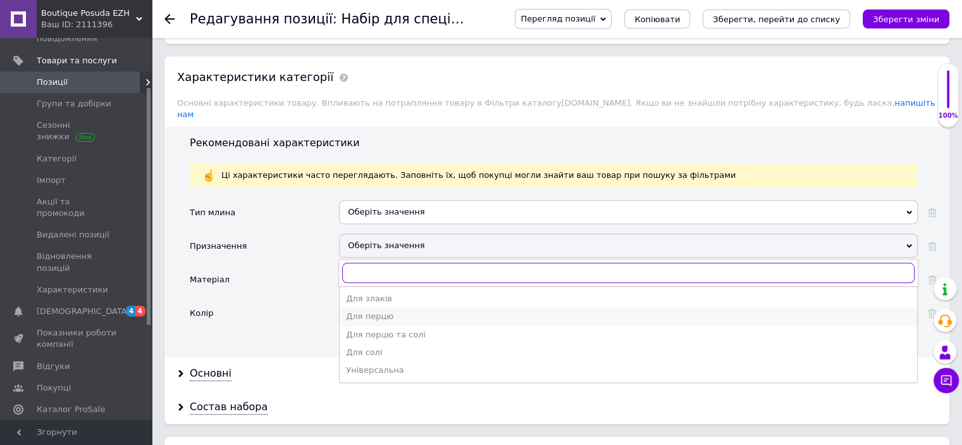
scroll to position [1265, 0]
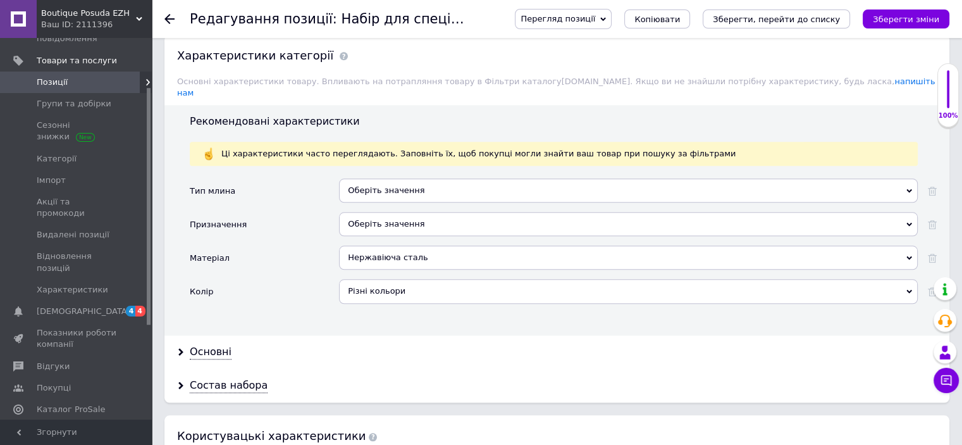
click at [300, 279] on div "Колір" at bounding box center [264, 296] width 149 height 34
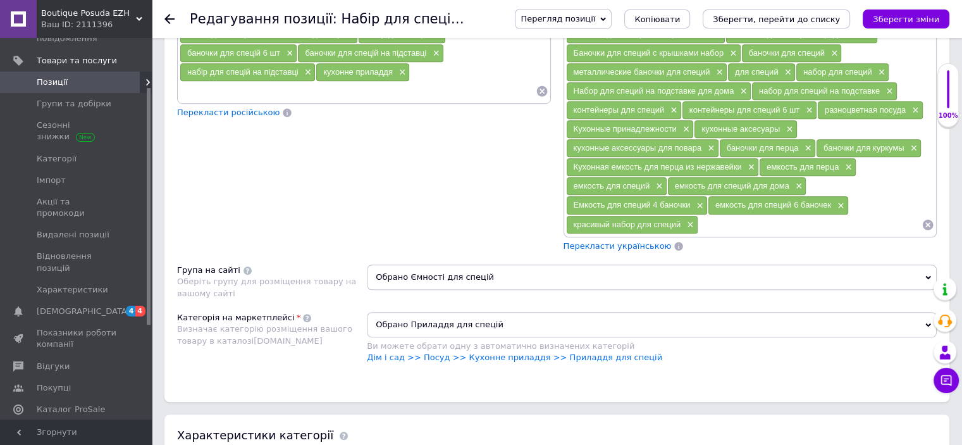
scroll to position [1075, 0]
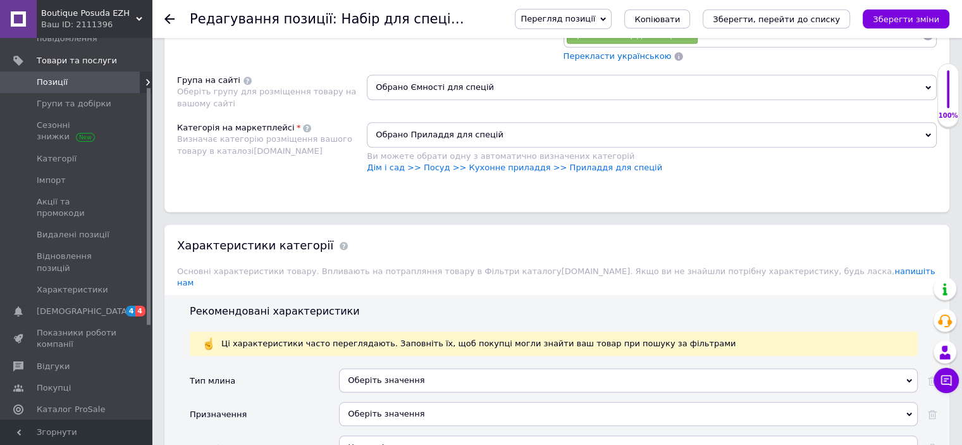
click at [509, 127] on span "Обрано Приладдя для спецій" at bounding box center [652, 134] width 570 height 25
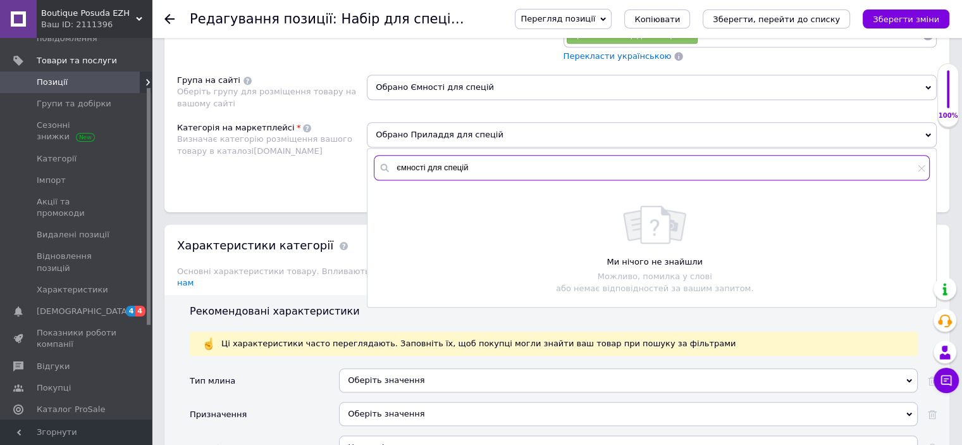
click at [498, 161] on input "ємності для спецій" at bounding box center [652, 167] width 556 height 25
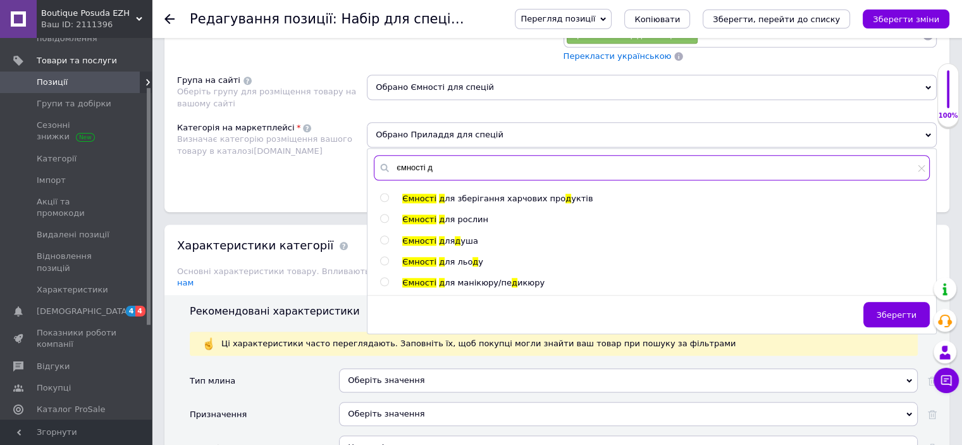
type input "ємності д"
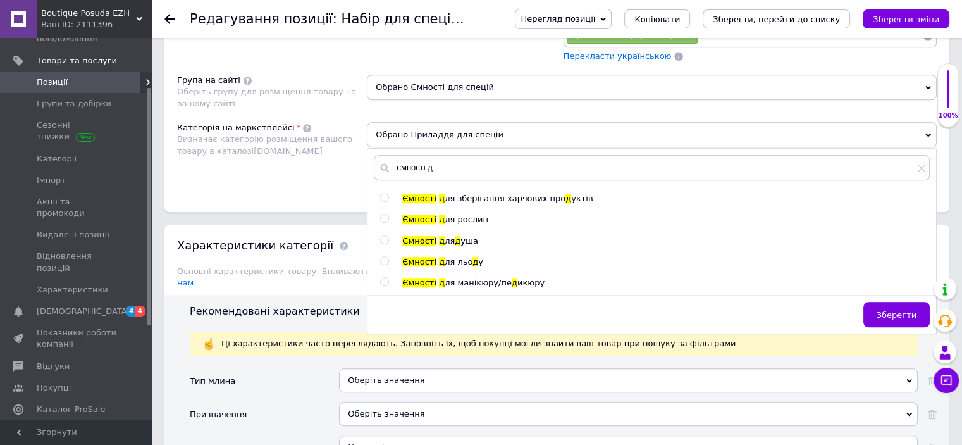
click at [386, 194] on input "radio" at bounding box center [384, 198] width 8 height 8
radio input "true"
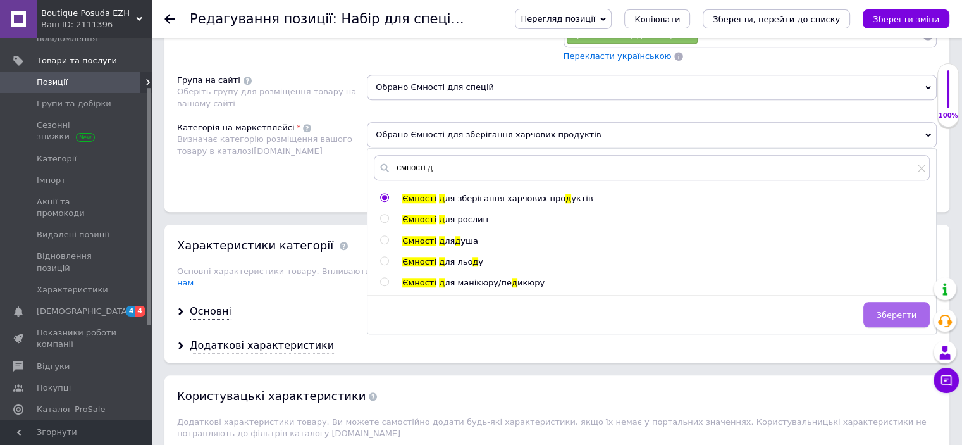
click at [893, 310] on span "Зберегти" at bounding box center [897, 314] width 40 height 9
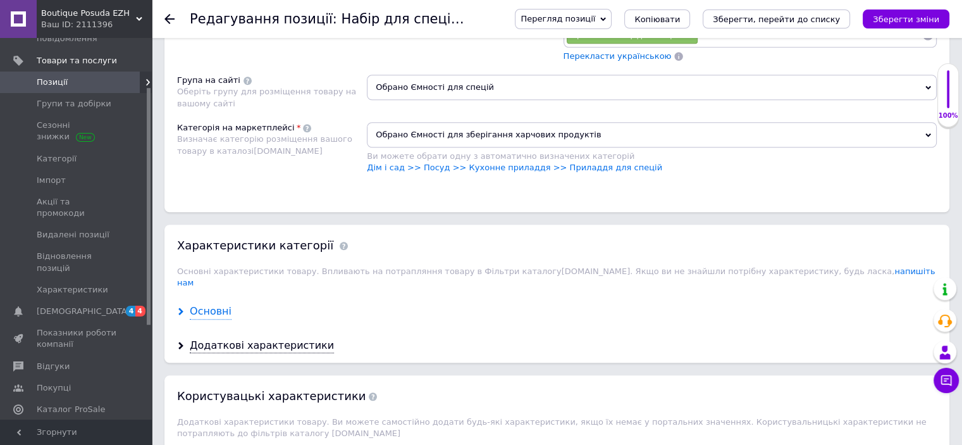
click at [213, 304] on div "Основні" at bounding box center [211, 311] width 42 height 15
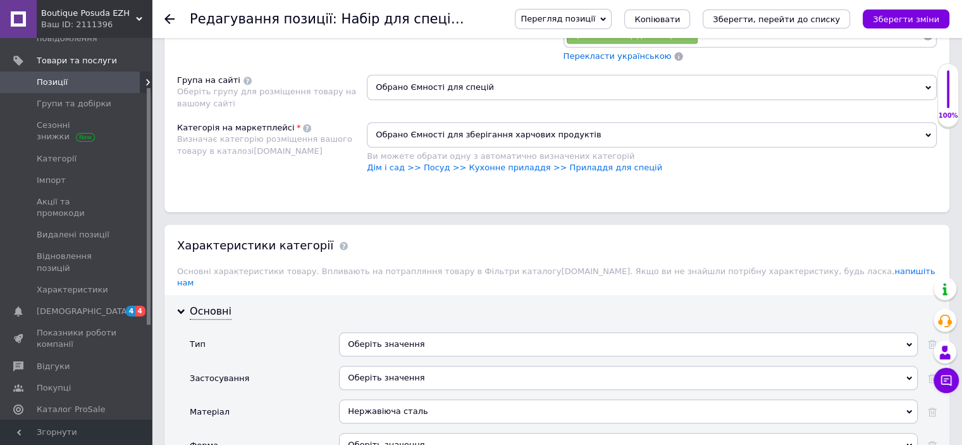
scroll to position [1202, 0]
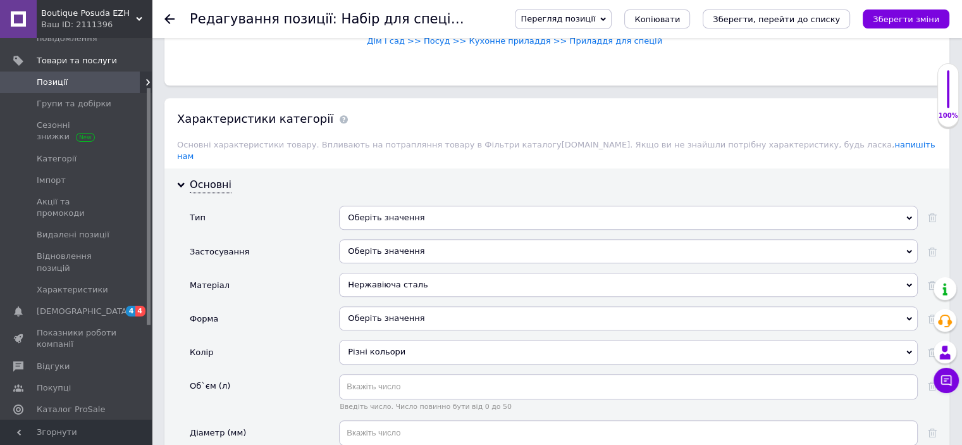
click at [426, 206] on div "Оберіть значення" at bounding box center [628, 218] width 579 height 24
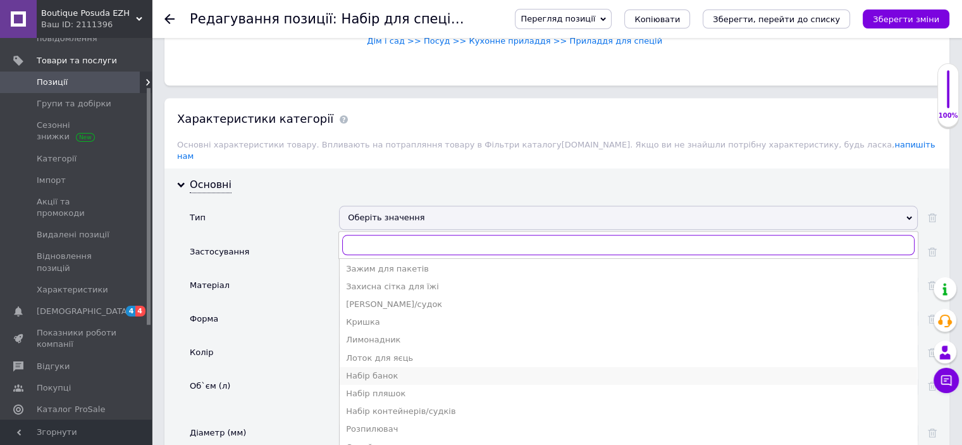
scroll to position [102, 0]
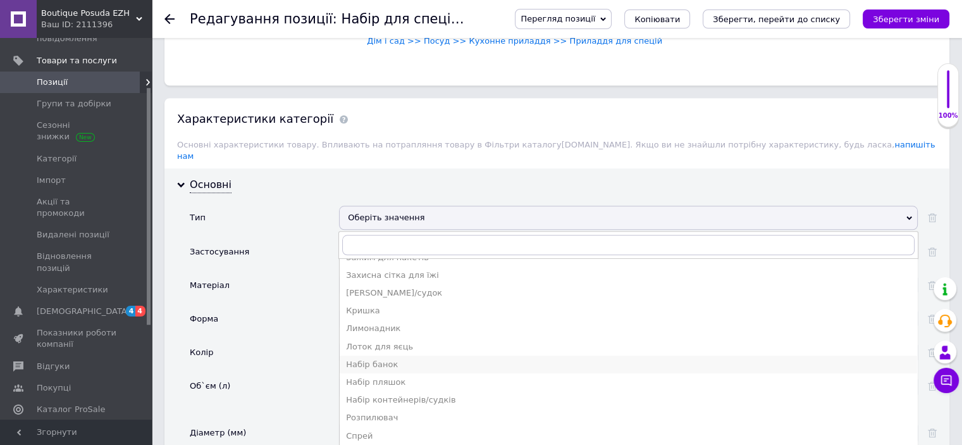
click at [390, 359] on div "Набір банок" at bounding box center [628, 364] width 565 height 11
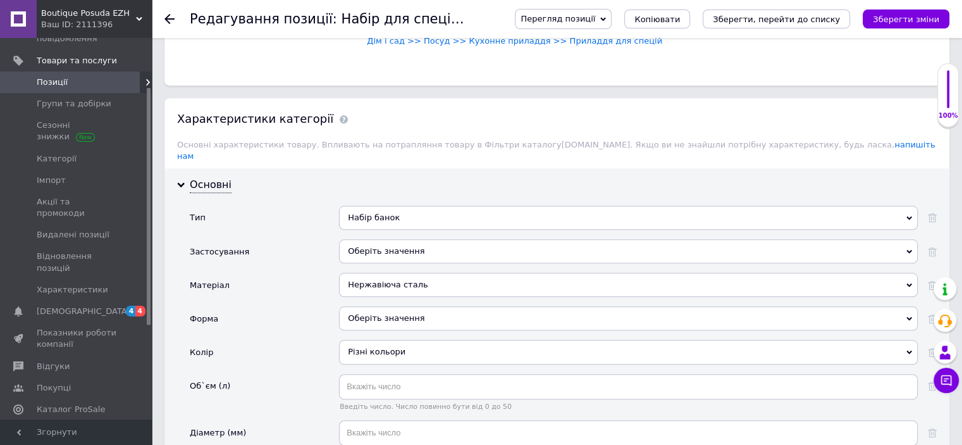
click at [407, 239] on div "Оберіть значення" at bounding box center [628, 251] width 579 height 24
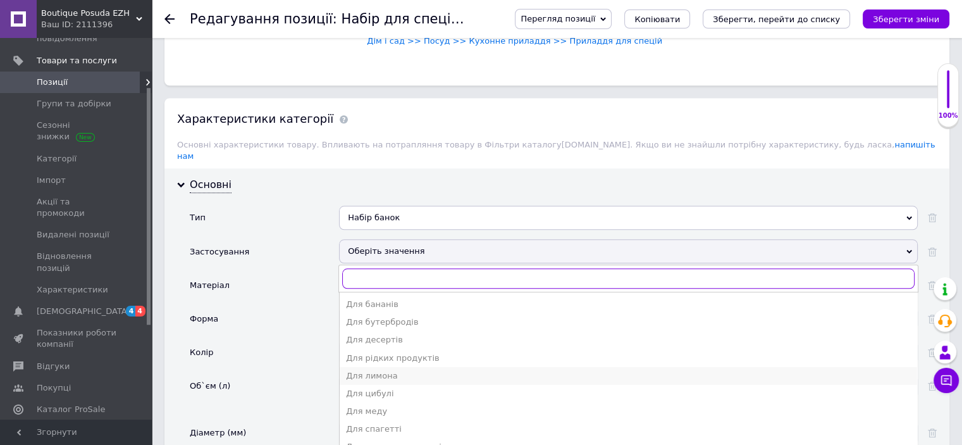
scroll to position [31, 0]
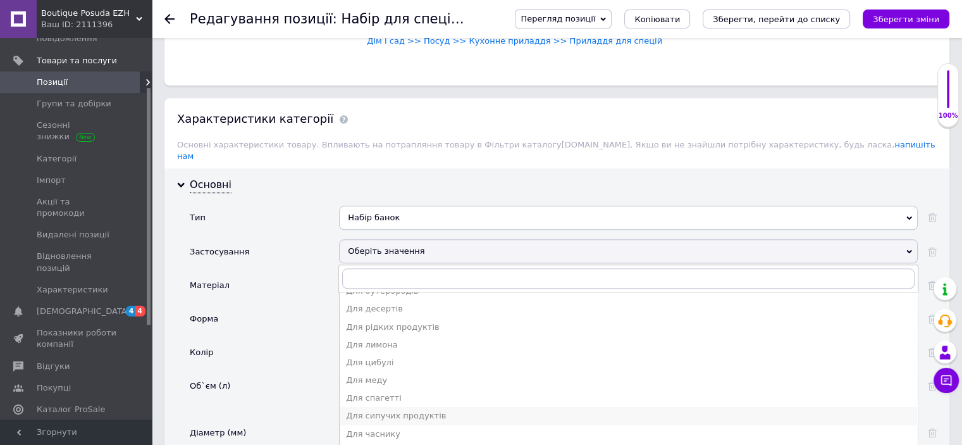
click at [406, 410] on div "Для сипучих продуктів" at bounding box center [628, 415] width 565 height 11
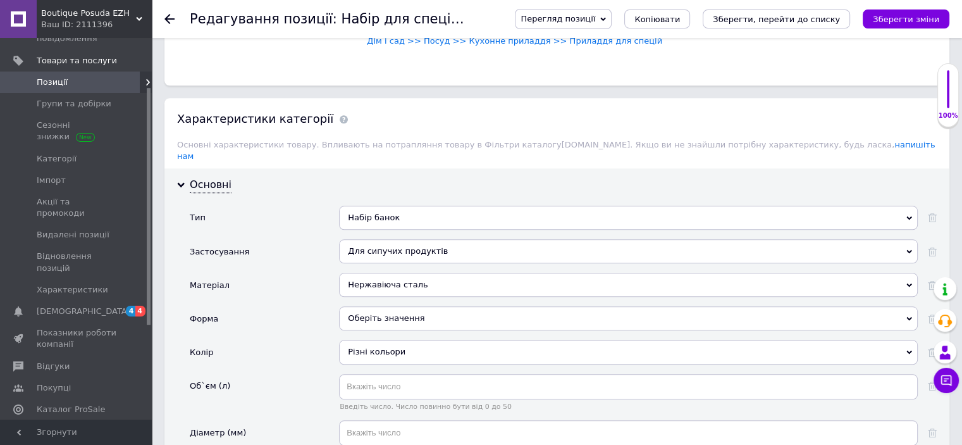
click at [409, 306] on div "Оберіть значення" at bounding box center [628, 318] width 579 height 24
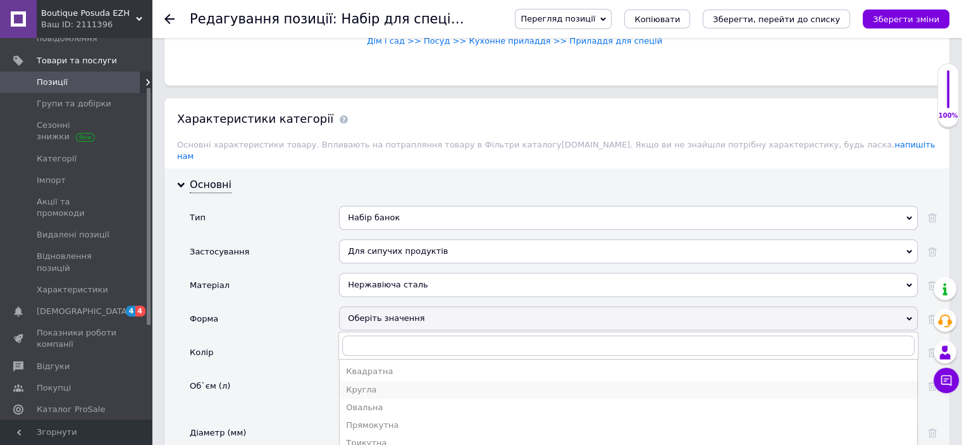
click at [364, 384] on div "Кругла" at bounding box center [628, 389] width 565 height 11
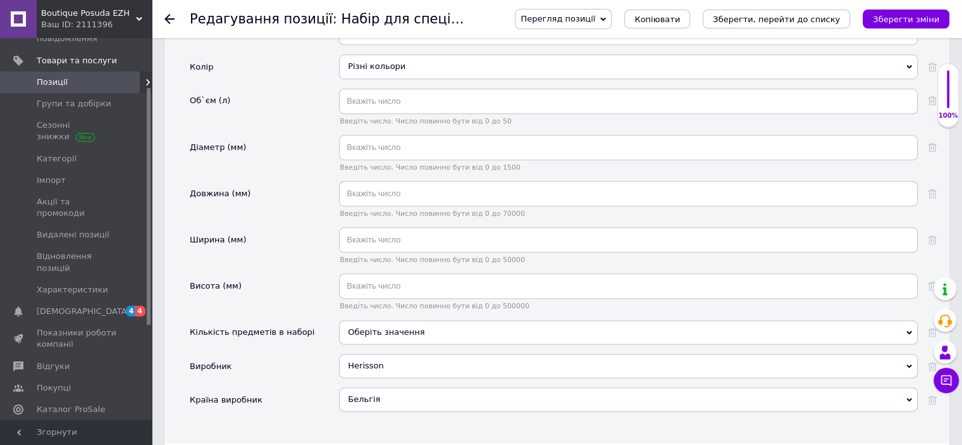
scroll to position [1518, 0]
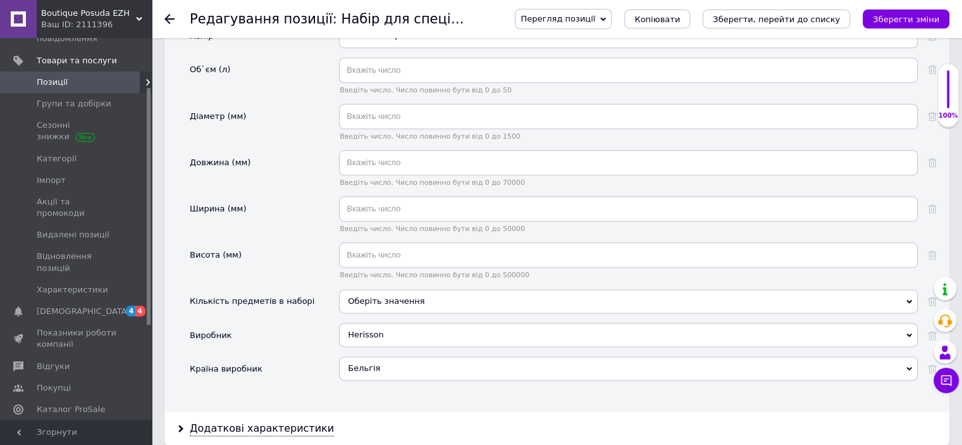
click at [398, 289] on div "Оберіть значення" at bounding box center [628, 301] width 579 height 24
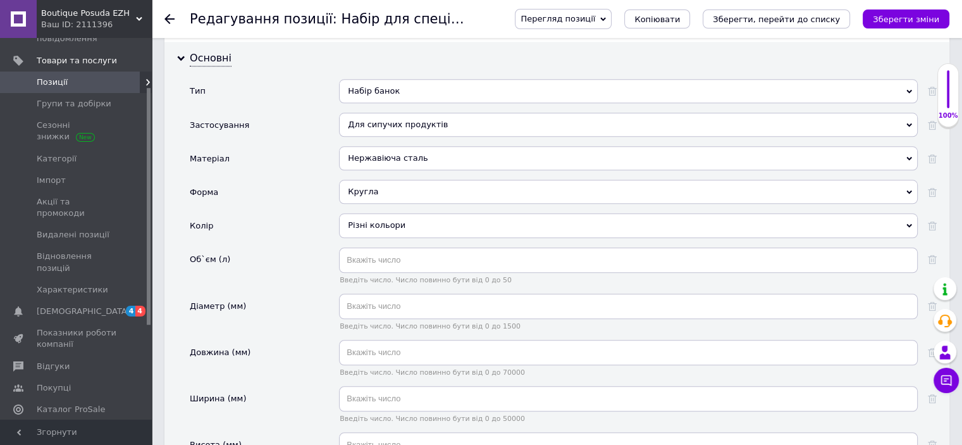
scroll to position [1581, 0]
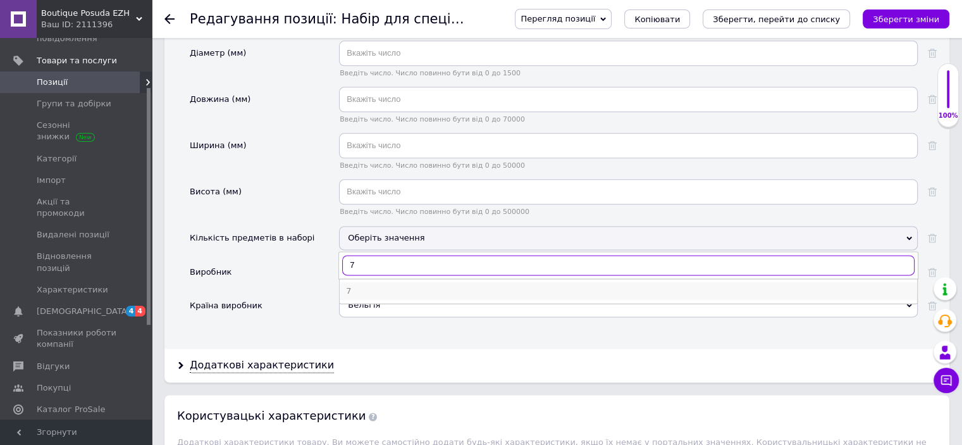
type input "7"
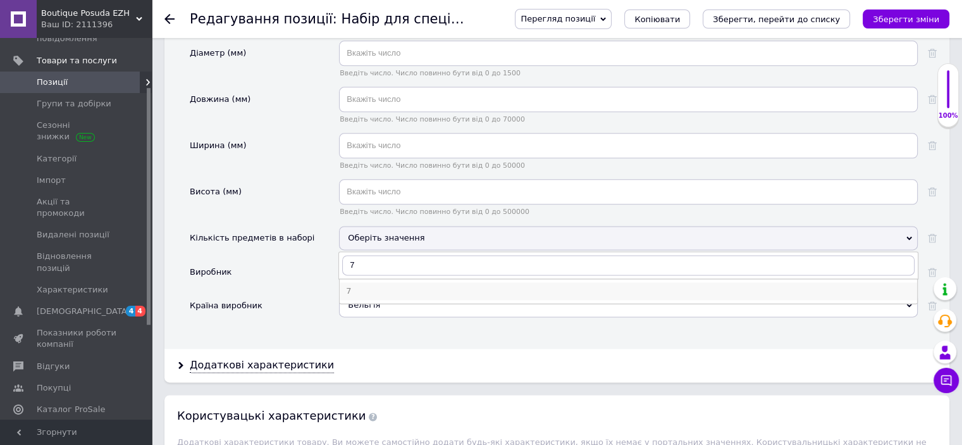
click at [352, 285] on div "7" at bounding box center [628, 290] width 565 height 11
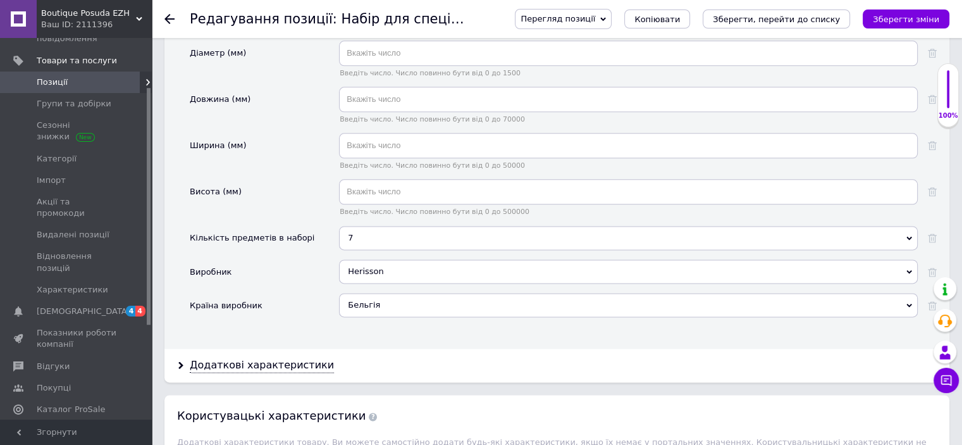
scroll to position [1708, 0]
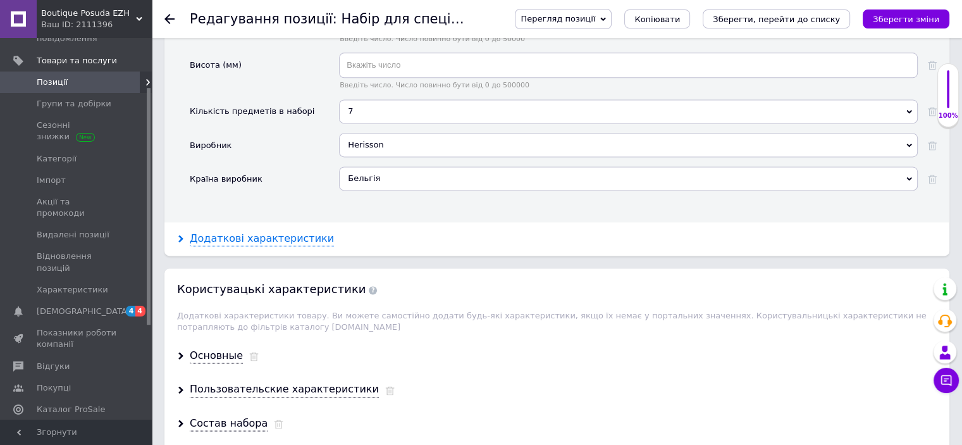
click at [268, 232] on div "Додаткові характеристики" at bounding box center [262, 239] width 144 height 15
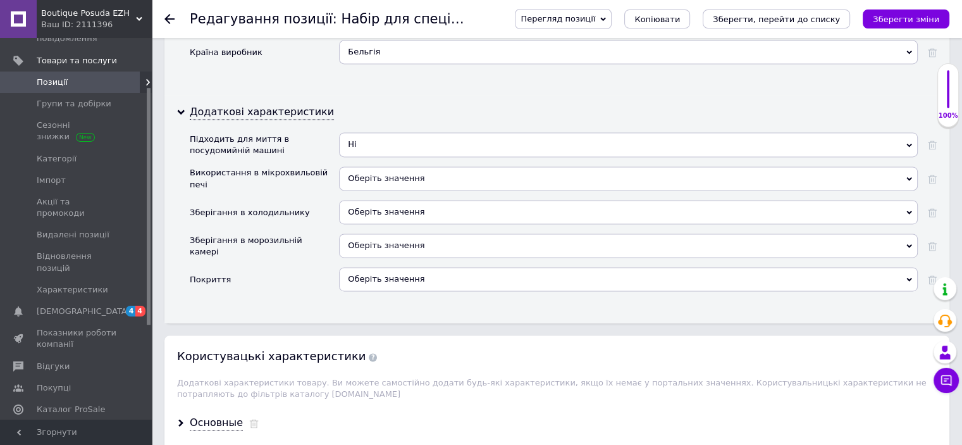
scroll to position [2024, 0]
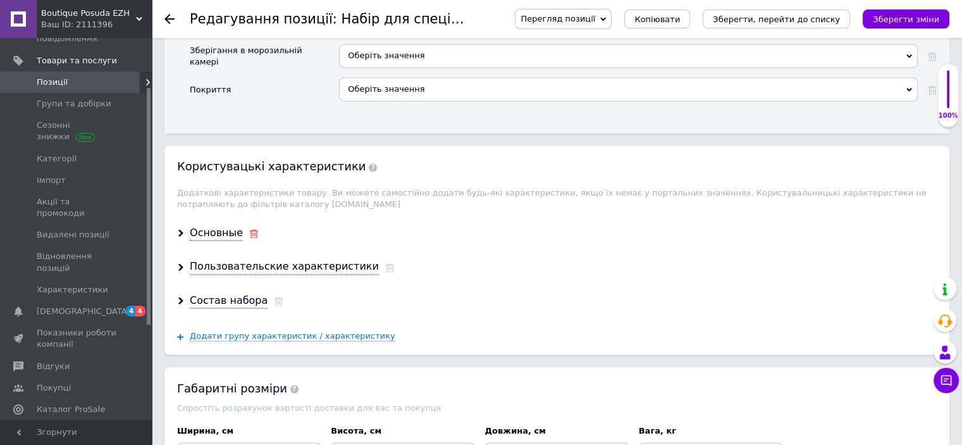
click at [249, 229] on icon at bounding box center [253, 233] width 9 height 9
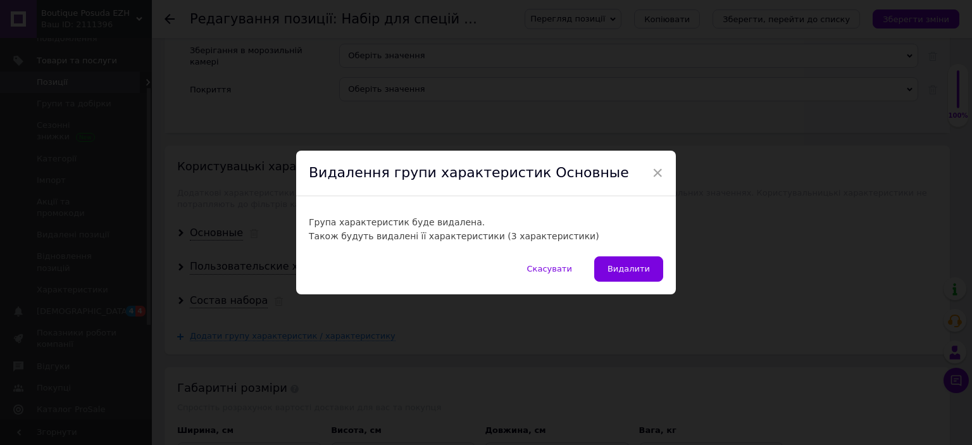
drag, startPoint x: 626, startPoint y: 273, endPoint x: 528, endPoint y: 254, distance: 99.2
click at [624, 271] on span "Видалити" at bounding box center [628, 268] width 42 height 9
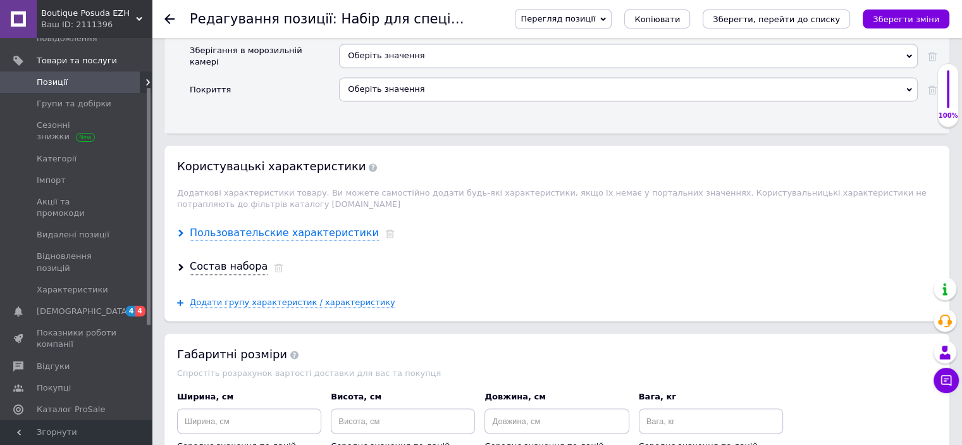
click at [323, 226] on div "Пользовательские характеристики" at bounding box center [284, 233] width 189 height 15
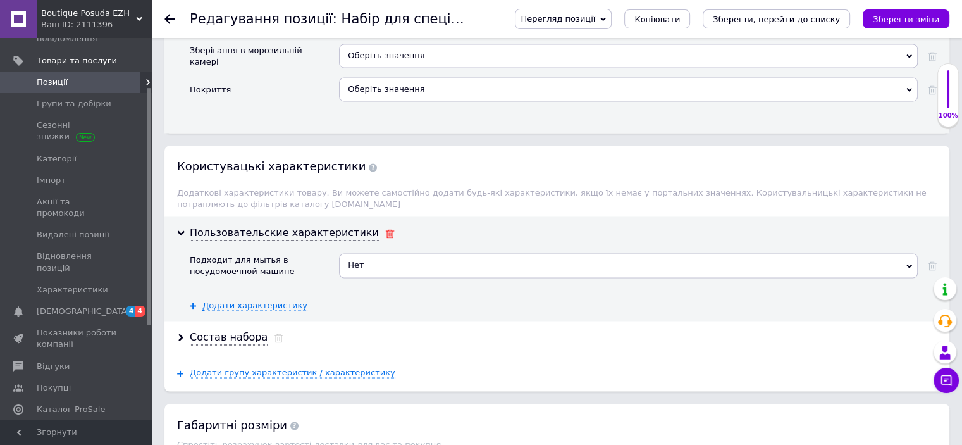
click at [385, 229] on use at bounding box center [389, 233] width 9 height 9
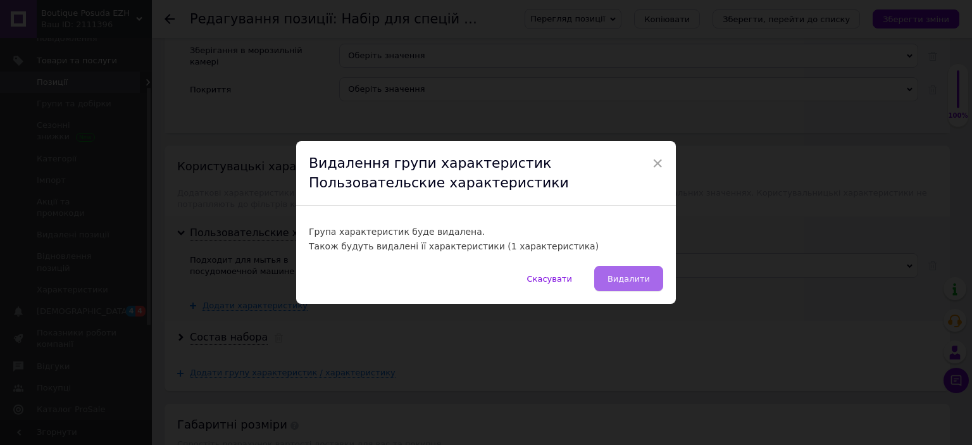
click at [602, 276] on button "Видалити" at bounding box center [628, 278] width 69 height 25
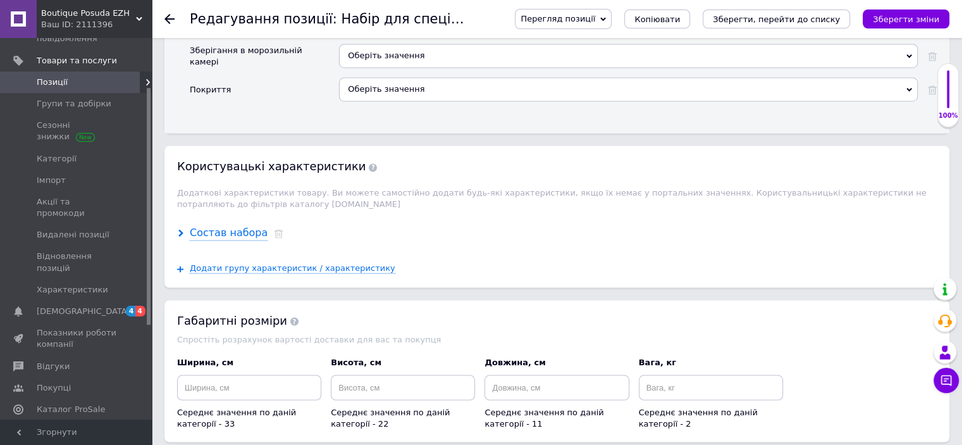
click at [218, 226] on div "Состав набора" at bounding box center [229, 233] width 78 height 15
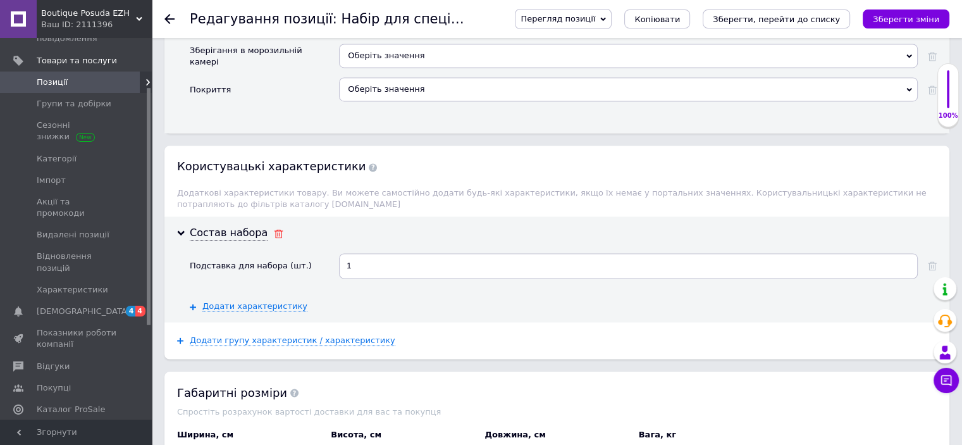
click at [274, 229] on icon at bounding box center [278, 233] width 9 height 9
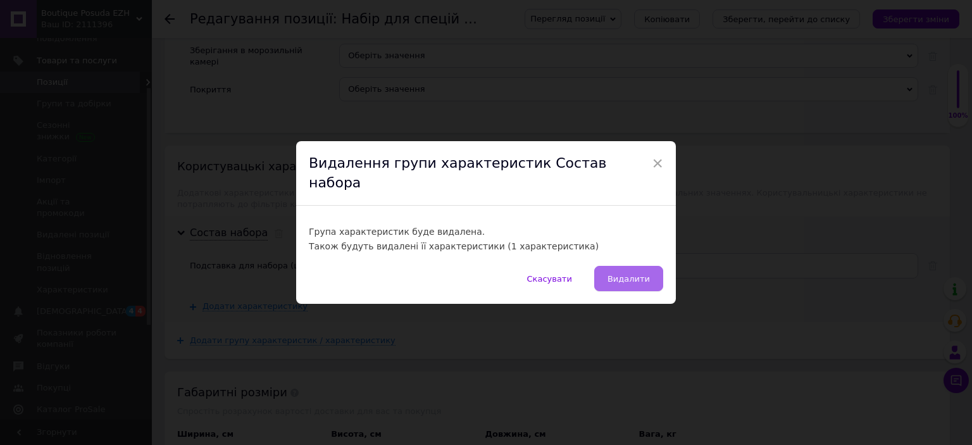
click at [629, 274] on span "Видалити" at bounding box center [628, 278] width 42 height 9
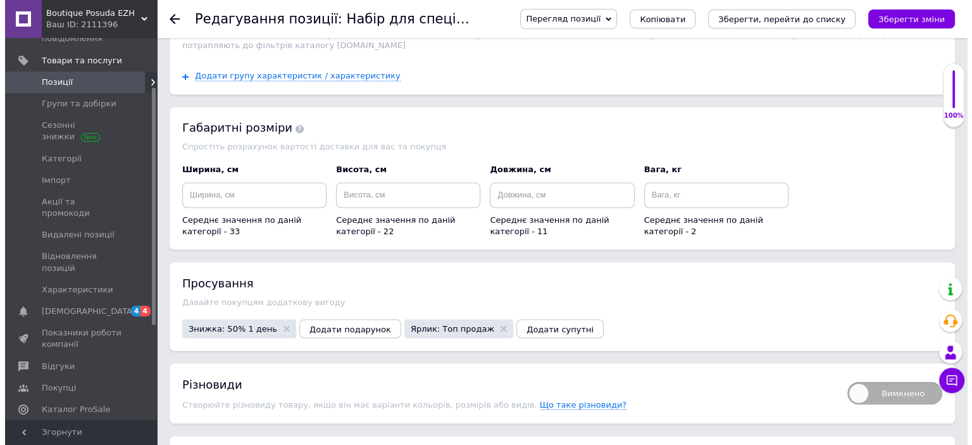
scroll to position [2214, 0]
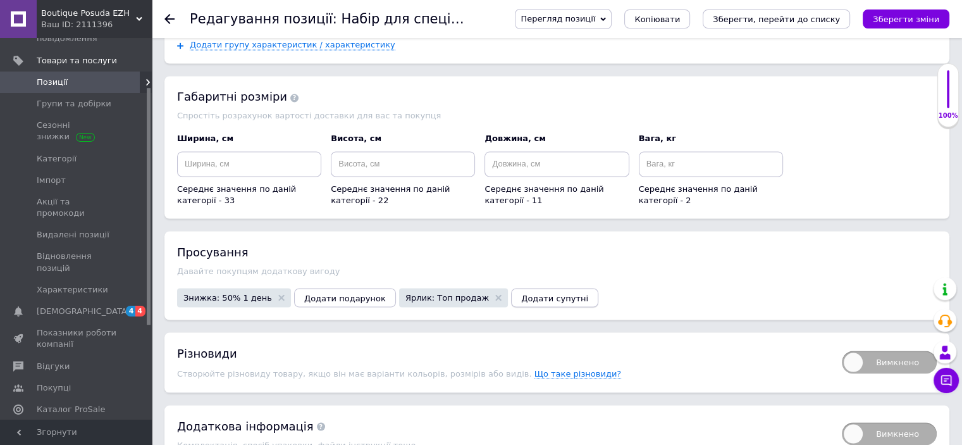
click at [526, 293] on span "Додати супутні" at bounding box center [554, 297] width 67 height 9
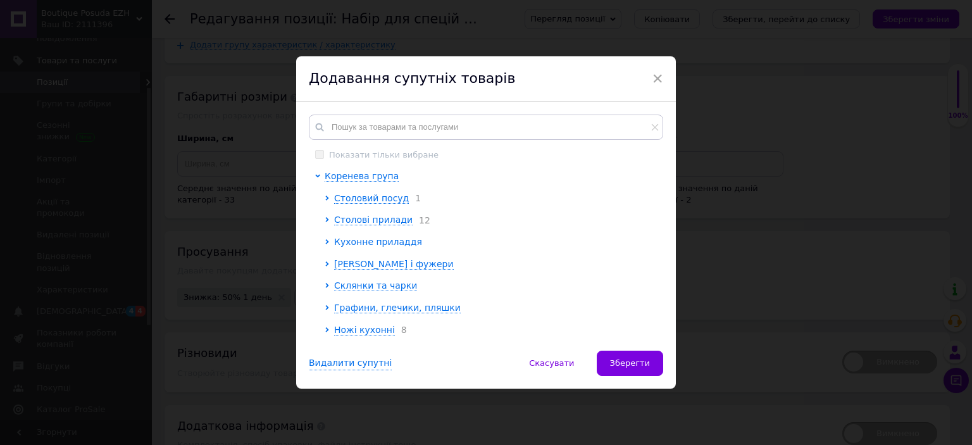
click at [347, 245] on span "Кухонне приладдя" at bounding box center [378, 242] width 88 height 10
click at [374, 267] on span "Подрібнювачі для спецій" at bounding box center [401, 264] width 116 height 10
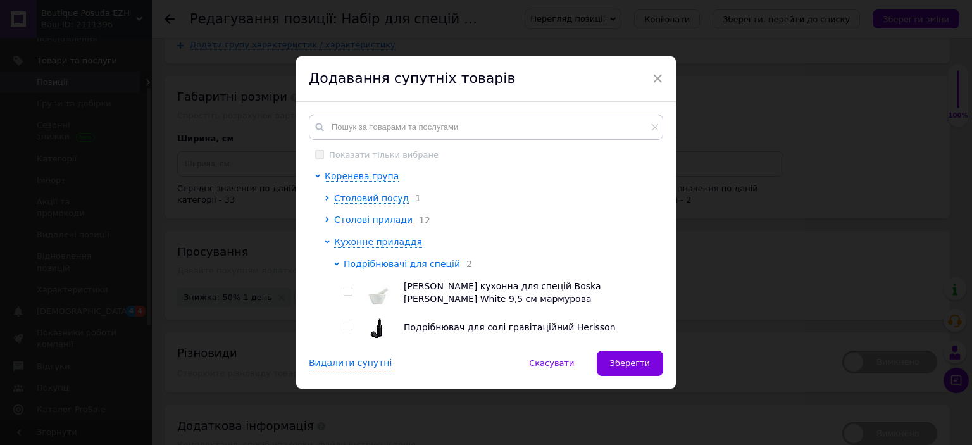
scroll to position [63, 0]
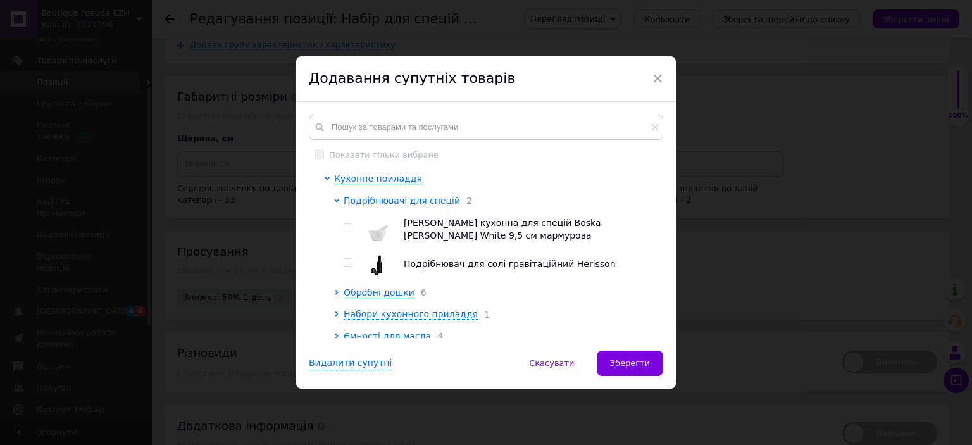
click at [343, 264] on input "checkbox" at bounding box center [347, 263] width 8 height 8
checkbox input "true"
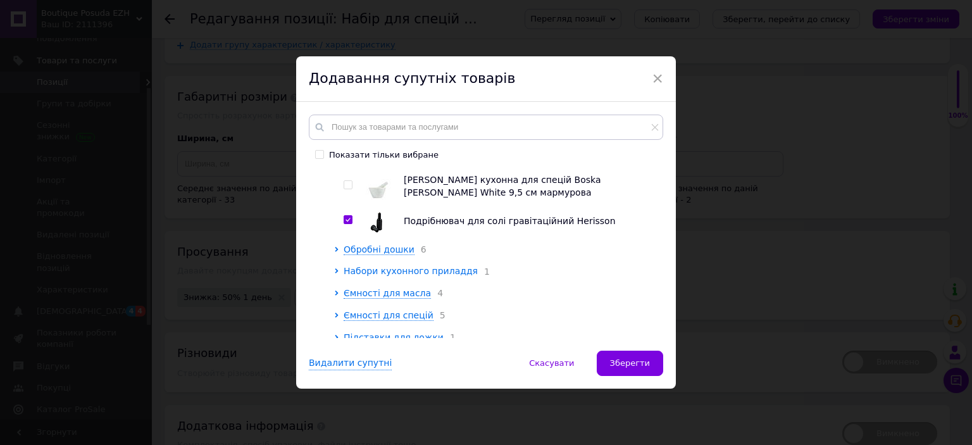
scroll to position [127, 0]
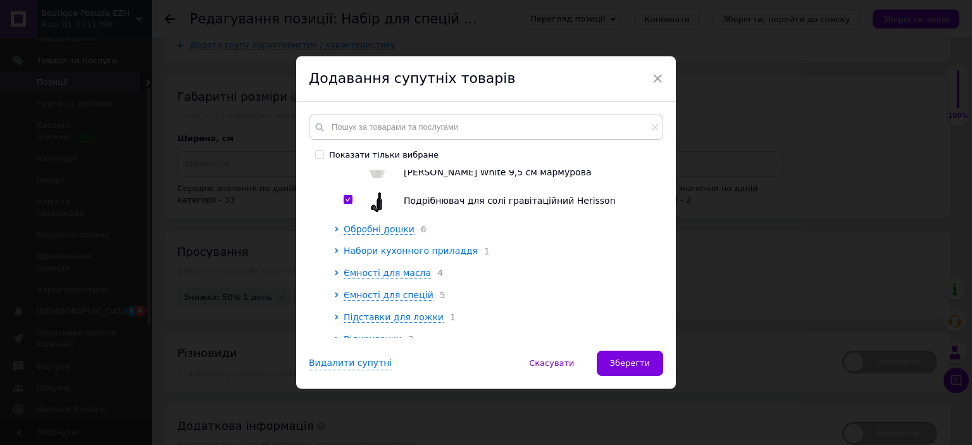
click at [392, 256] on span "Набори кухонного приладдя" at bounding box center [410, 250] width 134 height 10
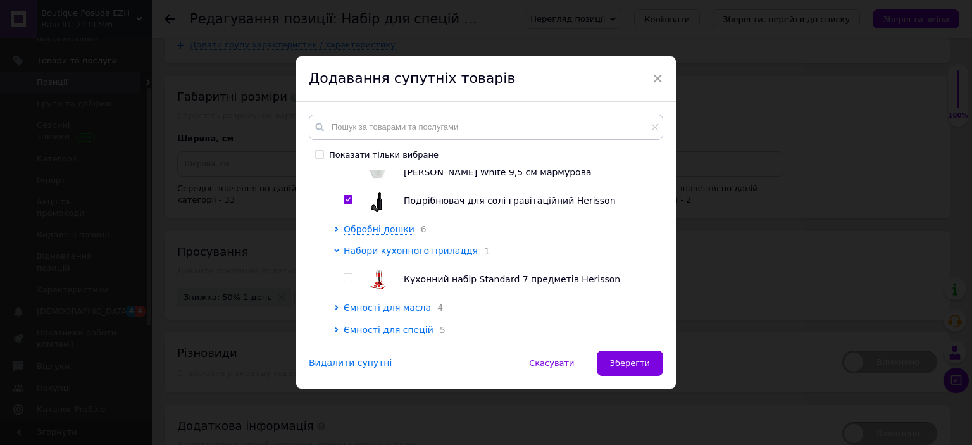
click at [345, 276] on div at bounding box center [349, 279] width 13 height 25
drag, startPoint x: 344, startPoint y: 283, endPoint x: 380, endPoint y: 235, distance: 59.7
click at [347, 280] on input "checkbox" at bounding box center [347, 278] width 8 height 8
checkbox input "true"
click at [381, 234] on span "Обробні дошки" at bounding box center [378, 229] width 71 height 10
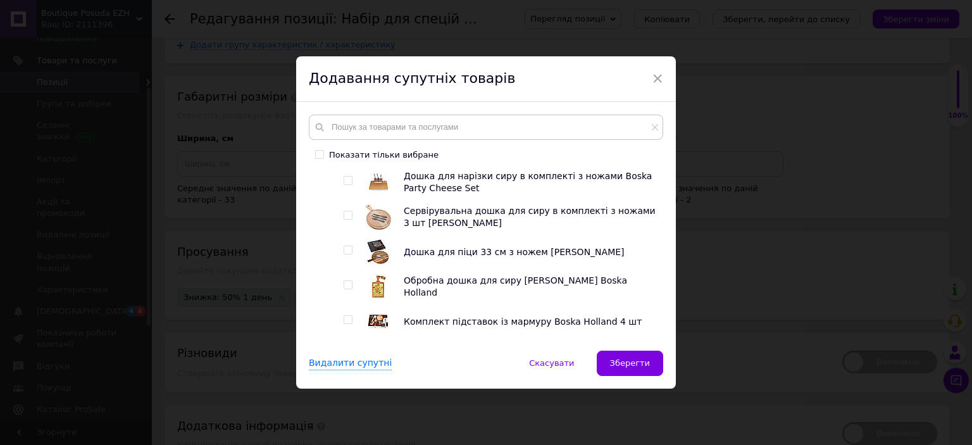
scroll to position [190, 0]
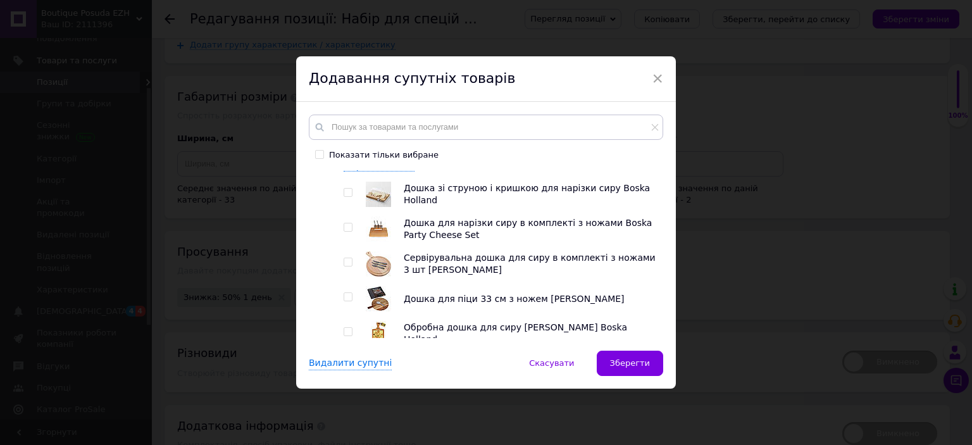
click at [349, 230] on input "checkbox" at bounding box center [347, 227] width 8 height 8
checkbox input "true"
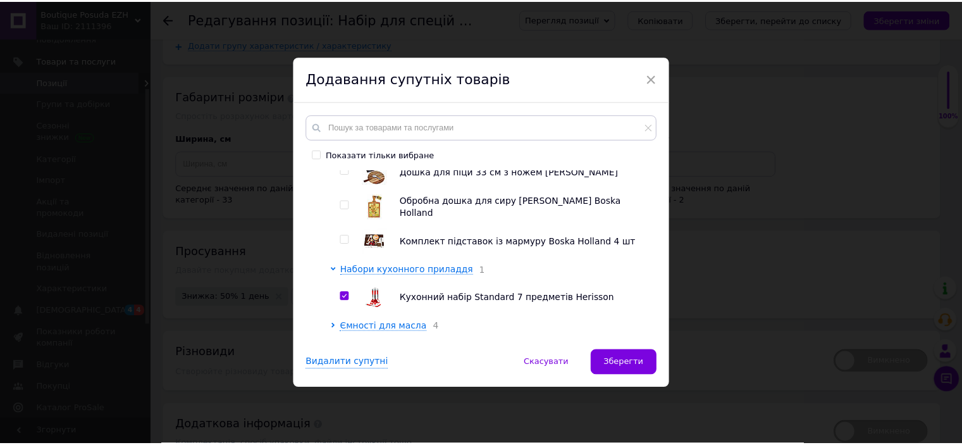
scroll to position [506, 0]
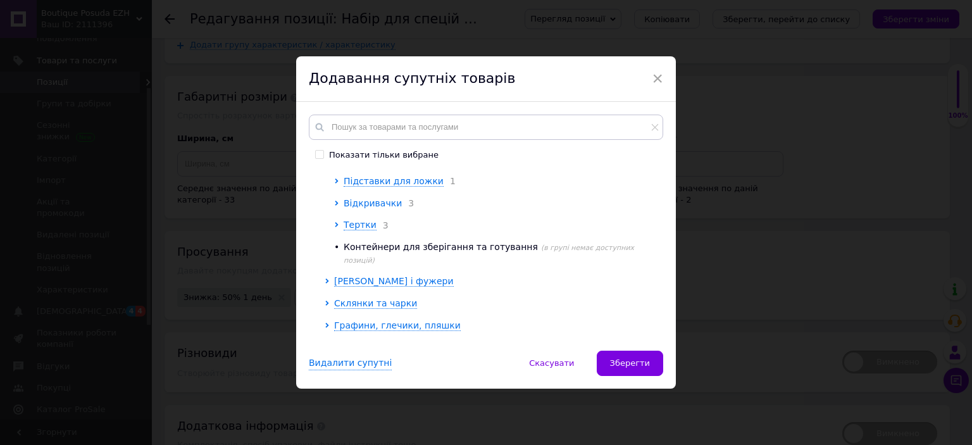
click at [366, 208] on span "Відкривачки" at bounding box center [372, 203] width 58 height 10
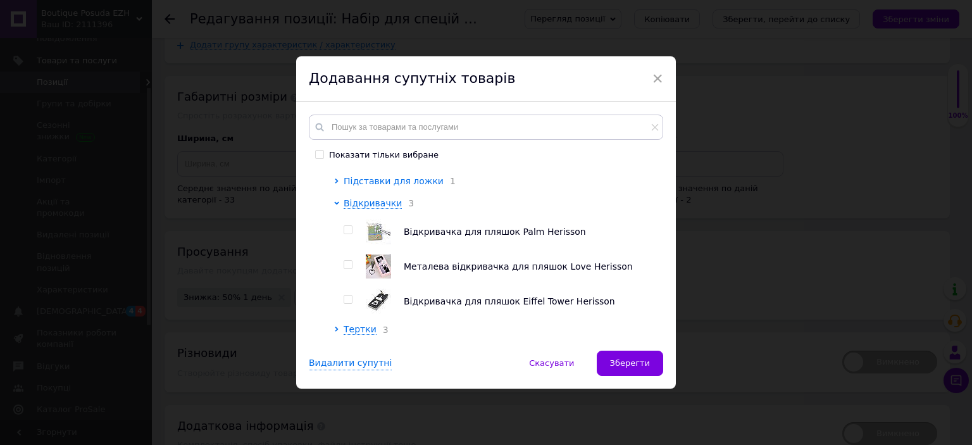
click at [399, 186] on span "Підставки для ложки" at bounding box center [393, 181] width 100 height 10
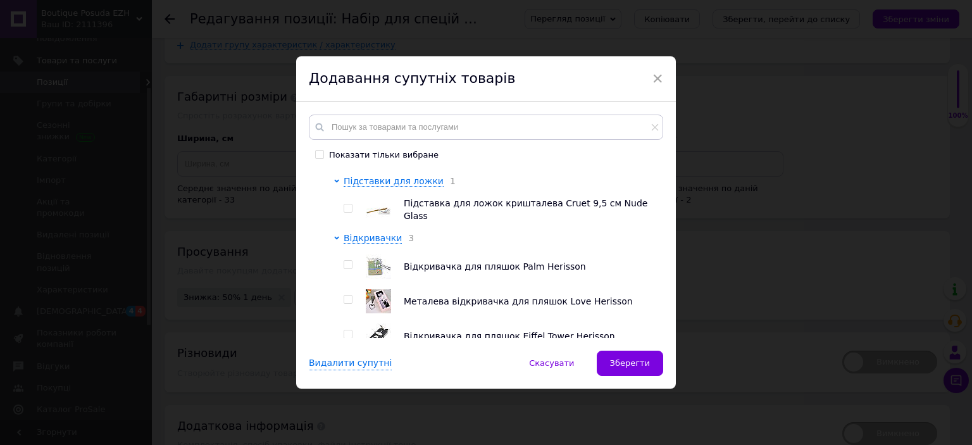
drag, startPoint x: 349, startPoint y: 217, endPoint x: 406, endPoint y: 258, distance: 70.2
click at [349, 213] on input "checkbox" at bounding box center [347, 208] width 8 height 8
checkbox input "true"
click at [612, 361] on button "Зберегти" at bounding box center [629, 362] width 66 height 25
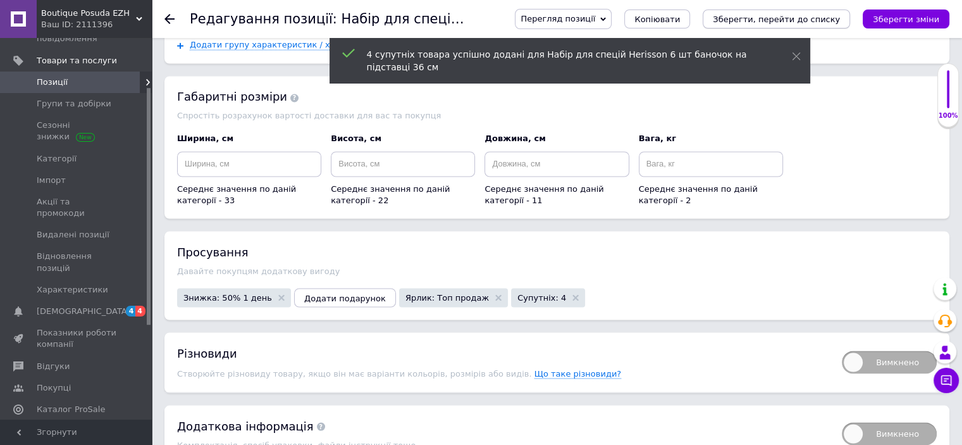
click at [792, 18] on icon "Зберегти, перейти до списку" at bounding box center [776, 19] width 127 height 9
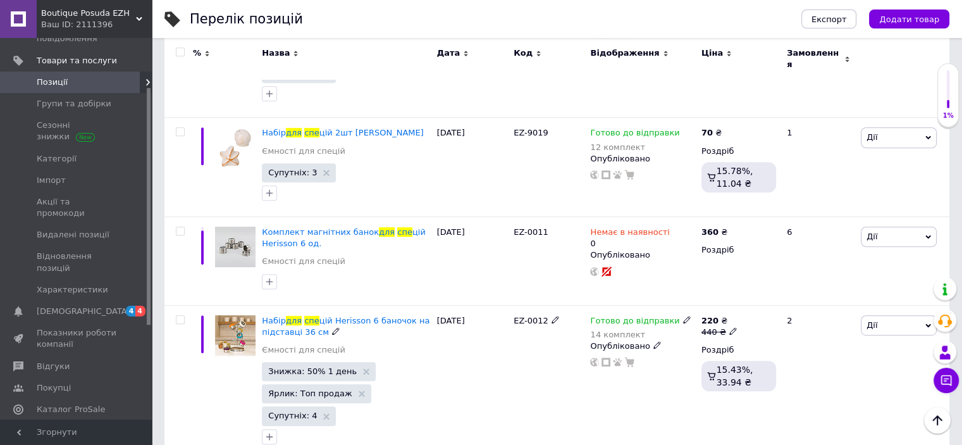
scroll to position [558, 0]
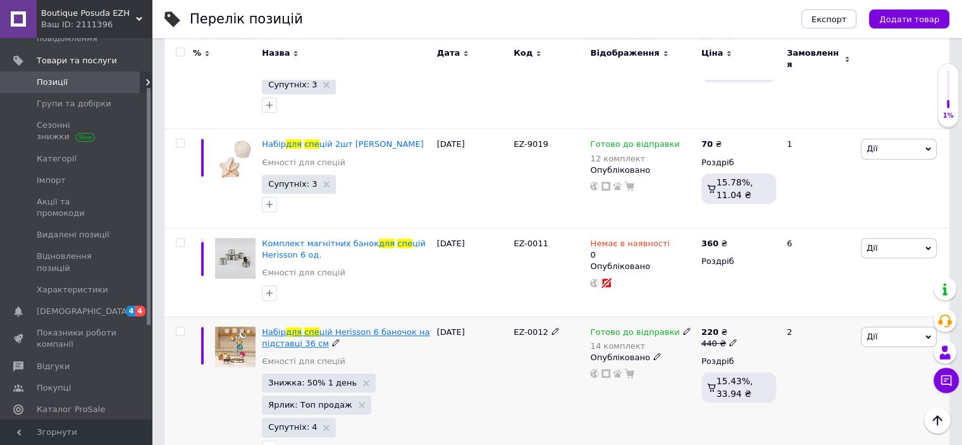
click at [373, 327] on span "цій Herisson 6 баночок на підставці 36 см" at bounding box center [346, 337] width 168 height 21
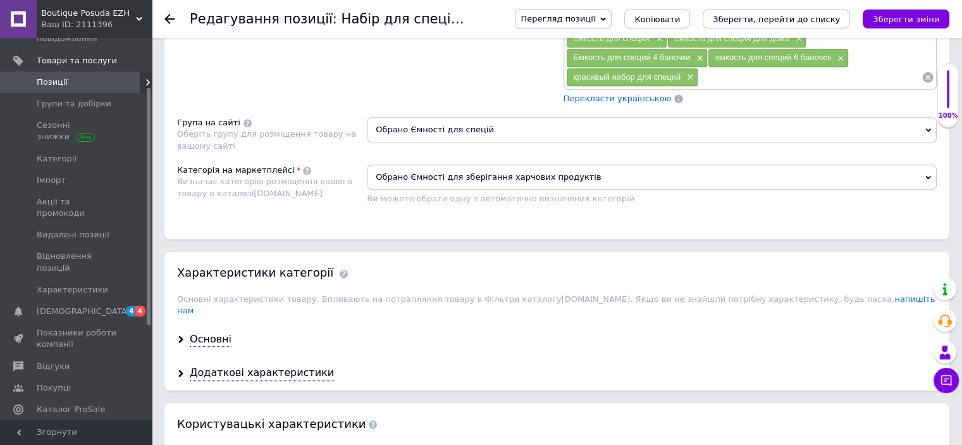
scroll to position [1139, 0]
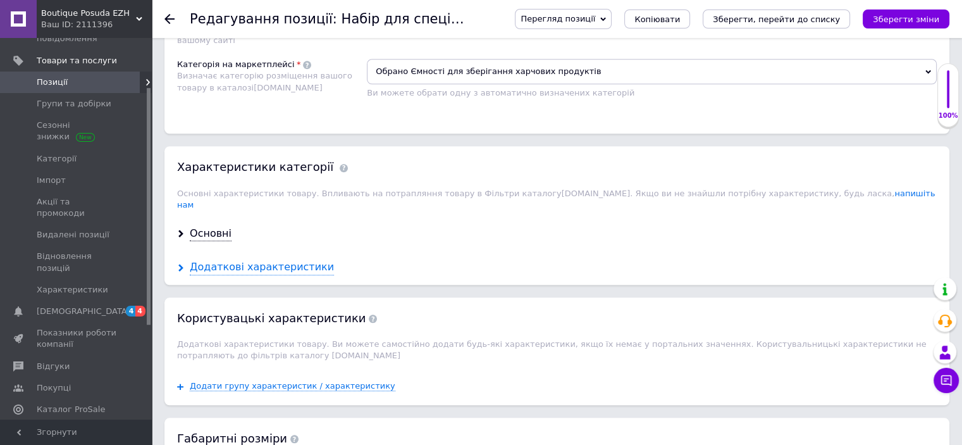
click at [273, 260] on div "Додаткові характеристики" at bounding box center [262, 267] width 144 height 15
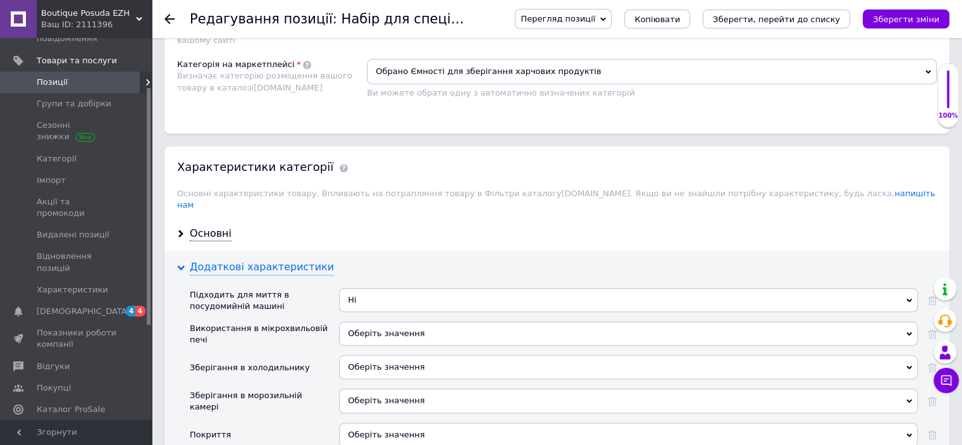
click at [273, 260] on div "Додаткові характеристики" at bounding box center [262, 267] width 144 height 15
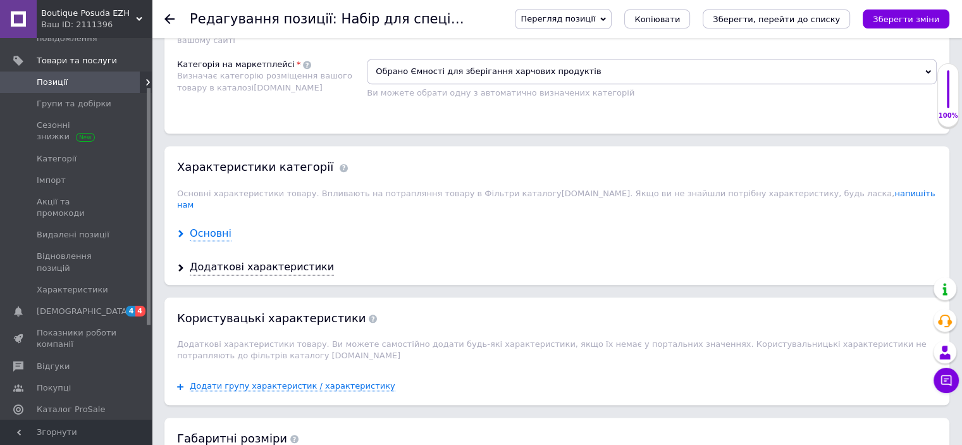
click at [207, 226] on div "Основні" at bounding box center [211, 233] width 42 height 15
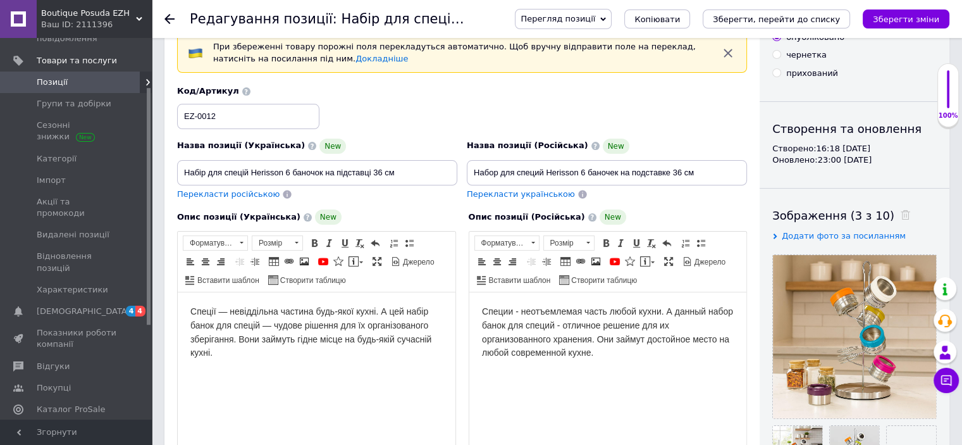
scroll to position [0, 0]
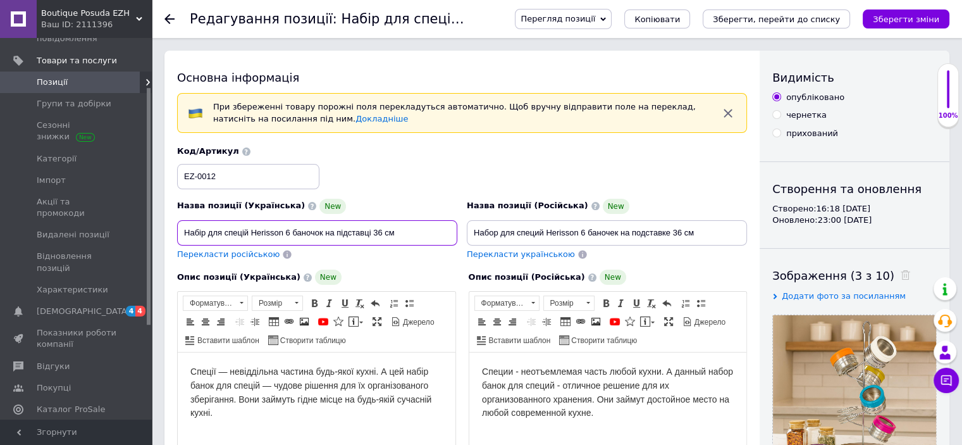
drag, startPoint x: 182, startPoint y: 232, endPoint x: 249, endPoint y: 232, distance: 66.4
click at [249, 232] on input "Набір для спецій Herisson 6 баночок на підставці 36 см" at bounding box center [317, 232] width 280 height 25
click at [248, 231] on input "Набір для спецій Herisson 6 баночок на підставці 36 см" at bounding box center [317, 232] width 280 height 25
drag, startPoint x: 370, startPoint y: 232, endPoint x: 340, endPoint y: 232, distance: 30.4
click at [340, 232] on input "Набір для спецій Herisson 6 баночок на підставці 36 см" at bounding box center [317, 232] width 280 height 25
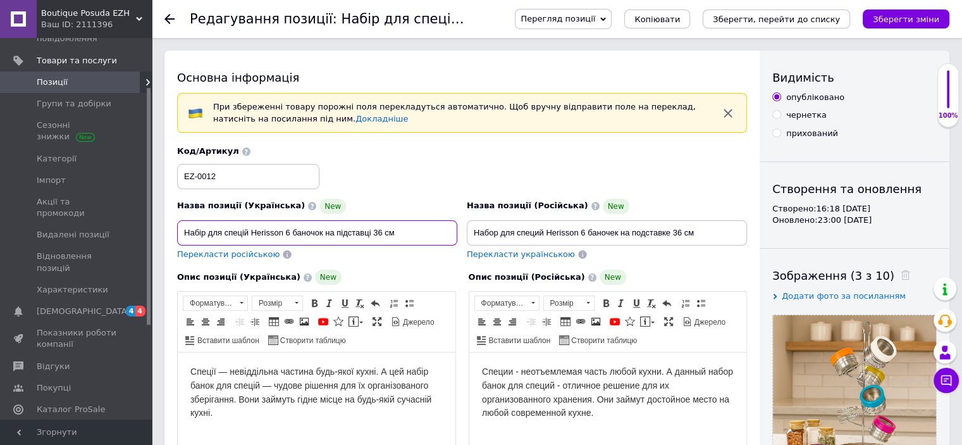
drag, startPoint x: 326, startPoint y: 232, endPoint x: 369, endPoint y: 232, distance: 43.6
click at [369, 232] on input "Набір для спецій Herisson 6 баночок на підставці 36 см" at bounding box center [317, 232] width 280 height 25
drag, startPoint x: 371, startPoint y: 233, endPoint x: 326, endPoint y: 232, distance: 44.3
click at [326, 232] on input "Набір для спецій Herisson 6 баночок на підставці 36 см" at bounding box center [317, 232] width 280 height 25
click at [250, 233] on input "Набір для спецій Herisson 6 баночок на підставці 36 см" at bounding box center [317, 232] width 280 height 25
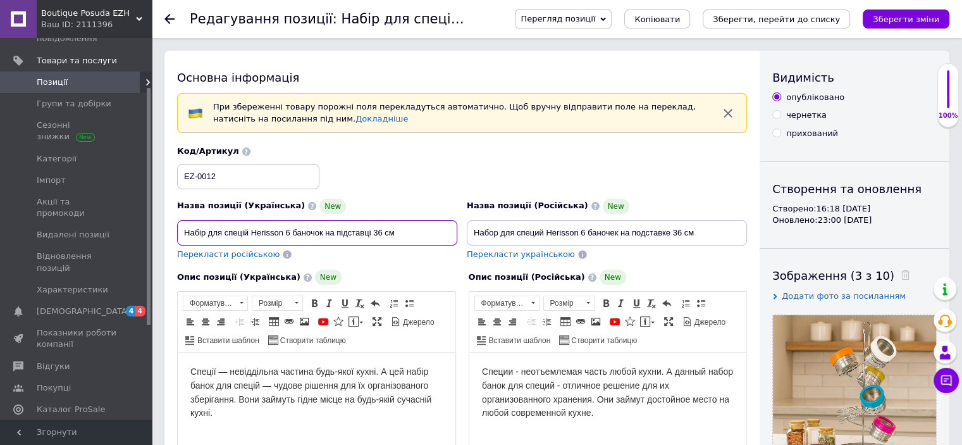
paste input "на підставці"
drag, startPoint x: 419, startPoint y: 233, endPoint x: 385, endPoint y: 232, distance: 33.5
click at [385, 232] on input "Набір для спецій на підставці Herisson 6 баночок на підставці 36 см" at bounding box center [317, 232] width 280 height 25
type input "Набір для спецій на підставці Herisson 6 баночок 36 см"
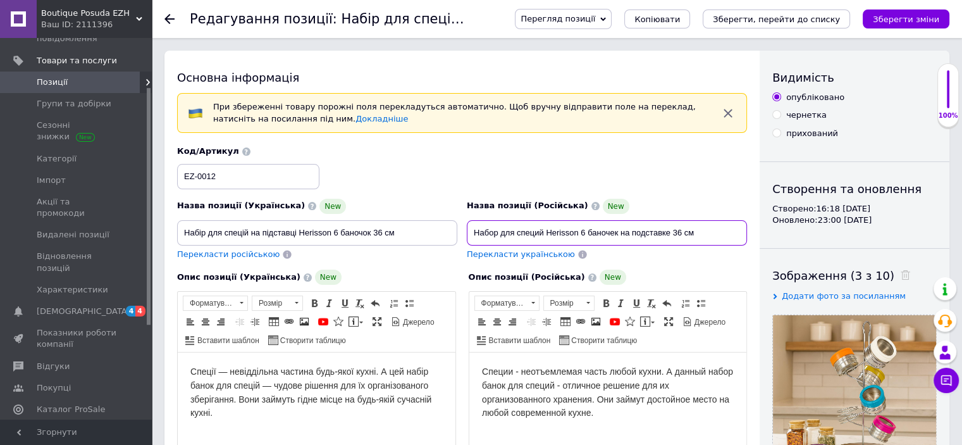
drag, startPoint x: 671, startPoint y: 233, endPoint x: 619, endPoint y: 235, distance: 52.5
click at [619, 235] on input "Набор для специй Herisson 6 баночек на подставке 36 см" at bounding box center [607, 232] width 280 height 25
click at [546, 233] on input "Набор для специй Herisson 6 баночек на подставке 36 см" at bounding box center [607, 232] width 280 height 25
paste input "на подставке"
click at [548, 232] on input "Набор для специй на подставке Herisson 6 баночек на подставке 36 см" at bounding box center [607, 232] width 280 height 25
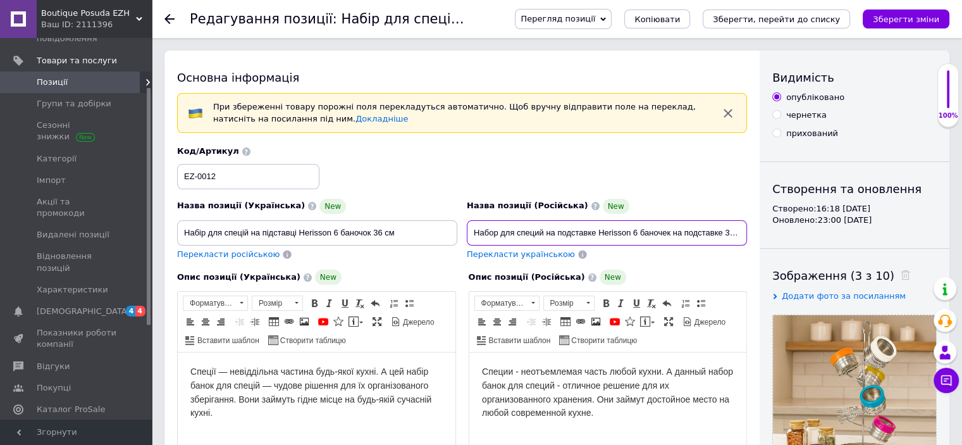
drag, startPoint x: 674, startPoint y: 235, endPoint x: 721, endPoint y: 228, distance: 47.2
click at [721, 228] on input "Набор для специй на подставке Herisson 6 баночек на подставке 36 см" at bounding box center [607, 232] width 280 height 25
type input "Набор для специй на подставке Herisson 6 баночек 36 см"
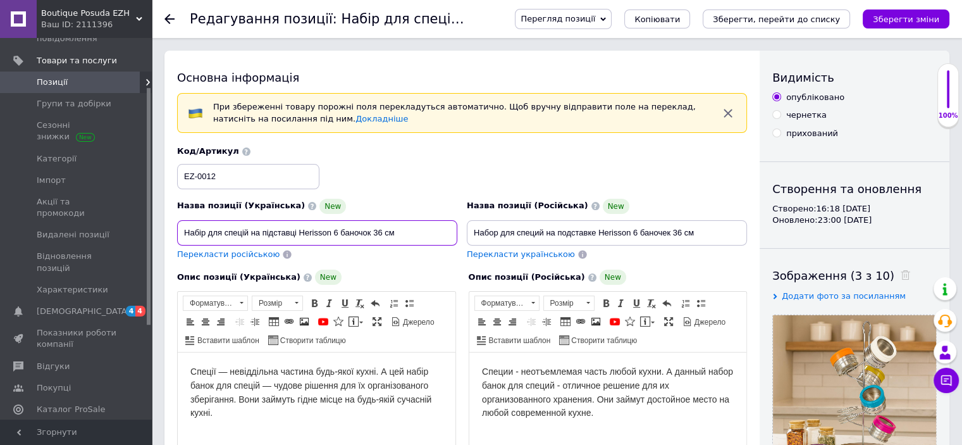
drag, startPoint x: 371, startPoint y: 232, endPoint x: 340, endPoint y: 230, distance: 31.7
click at [340, 230] on input "Набір для спецій на підставці Herisson 6 баночок 36 см" at bounding box center [317, 232] width 280 height 25
drag, startPoint x: 405, startPoint y: 232, endPoint x: 373, endPoint y: 233, distance: 32.3
click at [373, 233] on input "Набір для спецій на підставці Herisson 6 баночок 36 см" at bounding box center [317, 232] width 280 height 25
click at [299, 232] on input "Набір для спецій на підставці Herisson 6 баночок 36 см" at bounding box center [317, 232] width 280 height 25
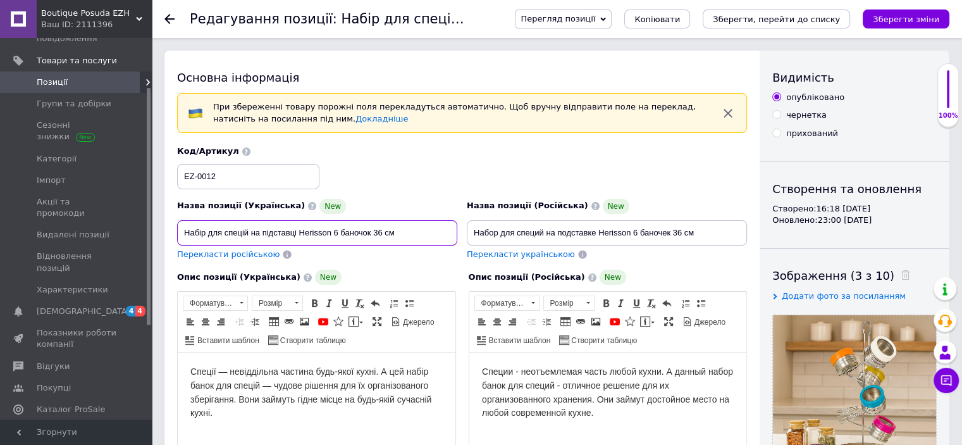
paste input "36 см"
type input "Набір для спецій на підставці 36 см Herisson 6 баночок 36 см"
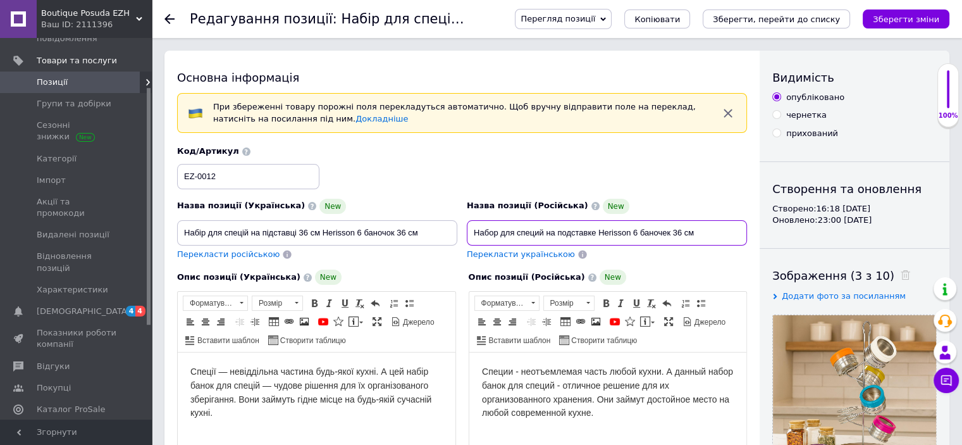
click at [597, 232] on input "Набор для специй на подставке Herisson 6 баночек 36 см" at bounding box center [607, 232] width 280 height 25
click at [598, 232] on input "Набор для специй на подставке Herisson 6 баночек 36 см" at bounding box center [607, 232] width 280 height 25
paste input "36 см"
drag, startPoint x: 721, startPoint y: 235, endPoint x: 696, endPoint y: 232, distance: 24.9
click at [696, 232] on input "Набор для специй на подставке 36 см Herisson 6 баночек 36 см" at bounding box center [607, 232] width 280 height 25
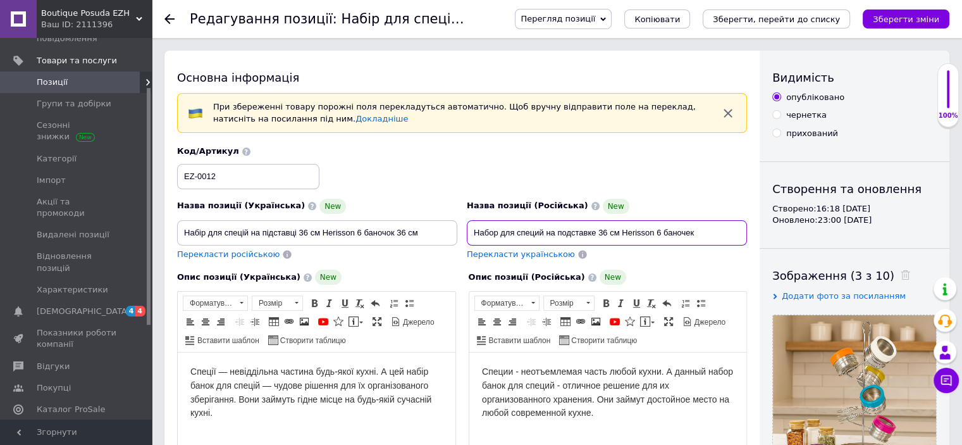
type input "Набор для специй на подставке 36 см Herisson 6 баночек"
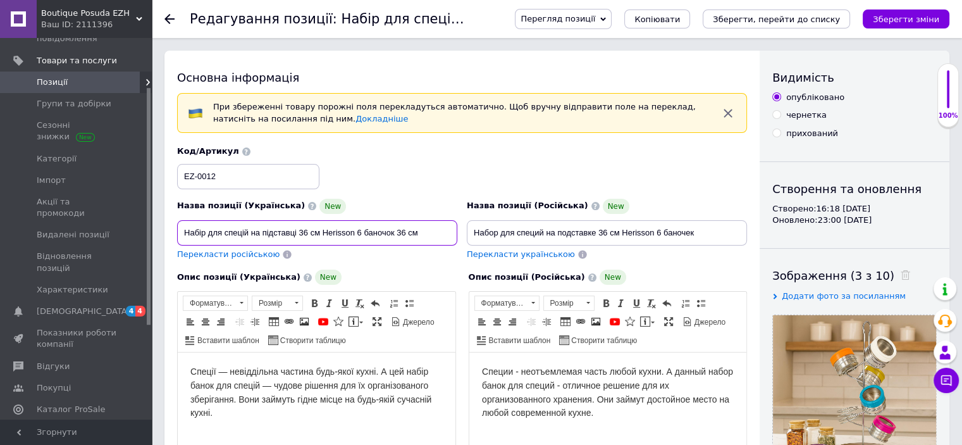
drag, startPoint x: 438, startPoint y: 233, endPoint x: 400, endPoint y: 233, distance: 38.0
click at [400, 233] on input "Набір для спецій на підставці 36 см Herisson 6 баночок 36 см" at bounding box center [317, 232] width 280 height 25
type input "Набір для спецій на підставці 36 см Herisson 6 баночок"
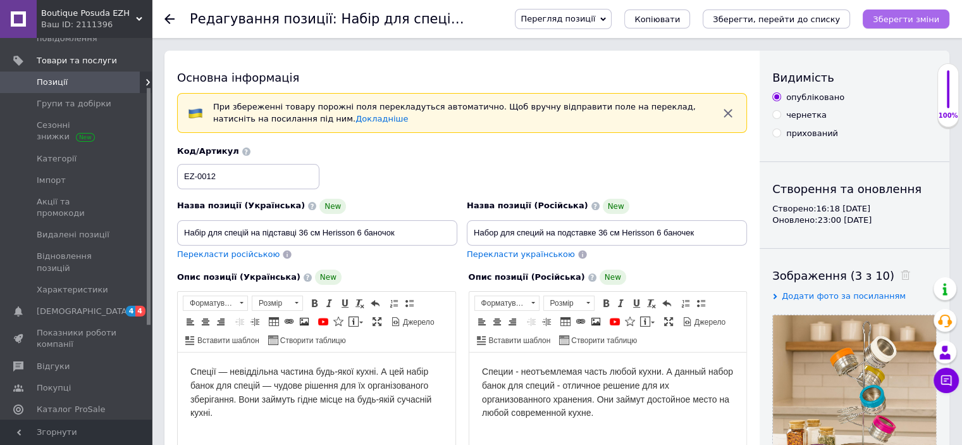
click at [903, 19] on icon "Зберегти зміни" at bounding box center [906, 19] width 66 height 9
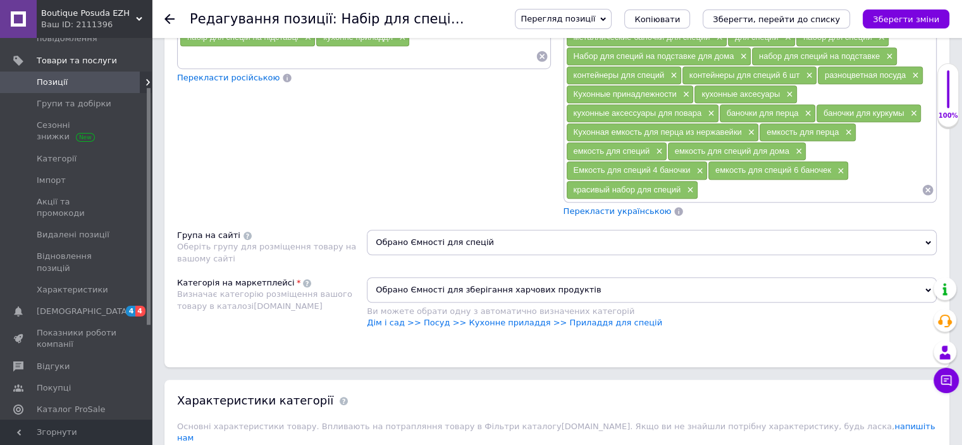
scroll to position [1012, 0]
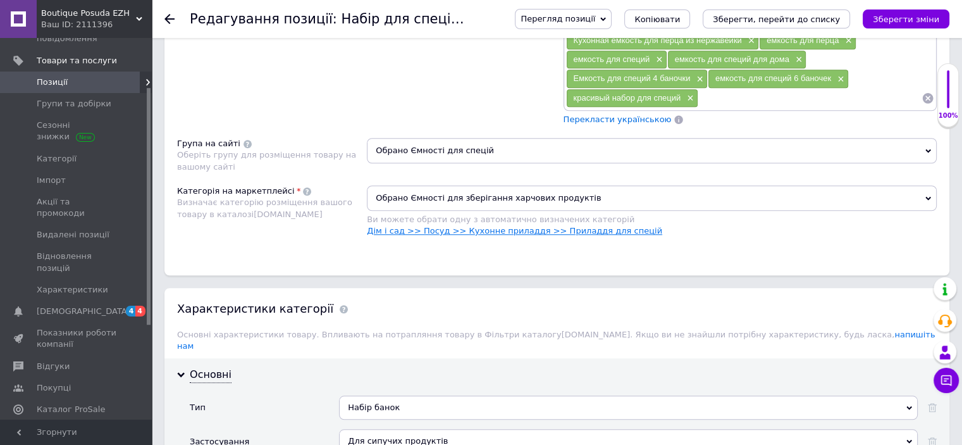
click at [580, 226] on link "Дім і сад >> Посуд >> Кухонне приладдя >> Приладдя для спецій" at bounding box center [514, 230] width 295 height 9
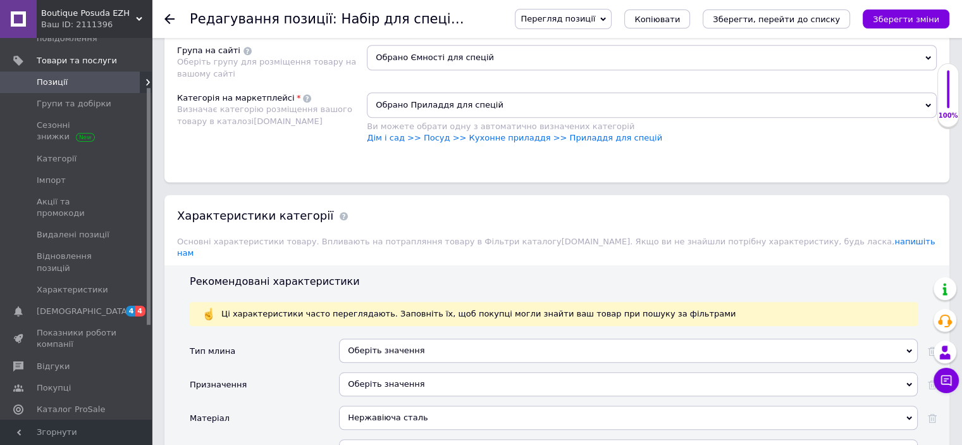
scroll to position [1202, 0]
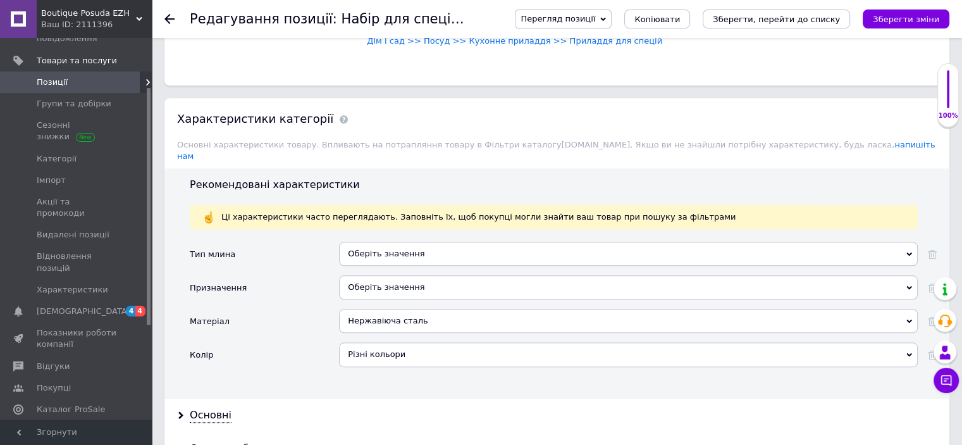
click at [403, 242] on div "Оберіть значення" at bounding box center [628, 254] width 579 height 24
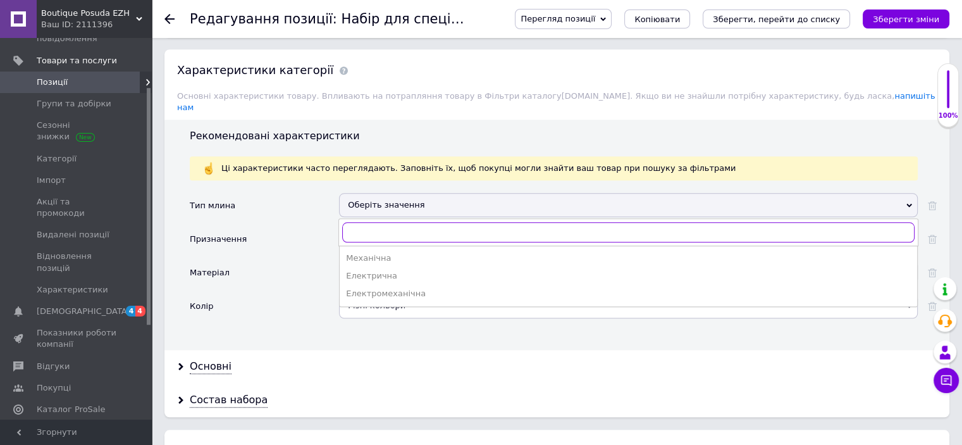
scroll to position [1328, 0]
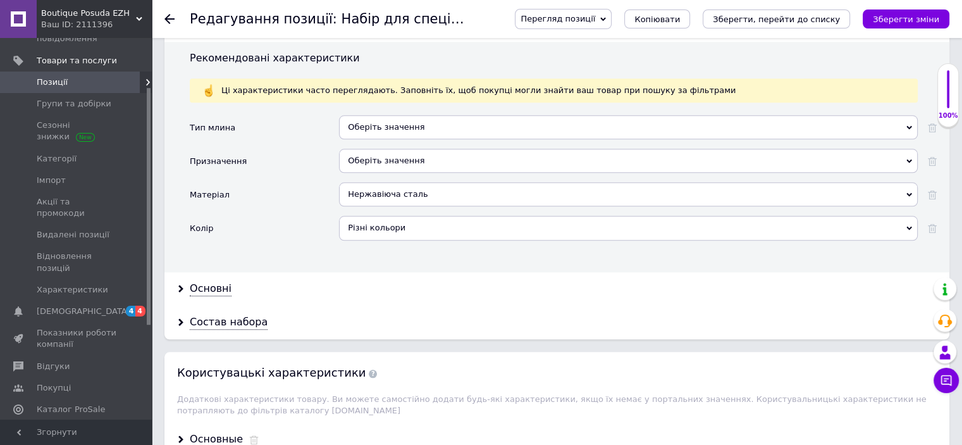
click at [285, 220] on div "Колір" at bounding box center [264, 233] width 149 height 34
click at [388, 149] on div "Оберіть значення" at bounding box center [628, 161] width 579 height 24
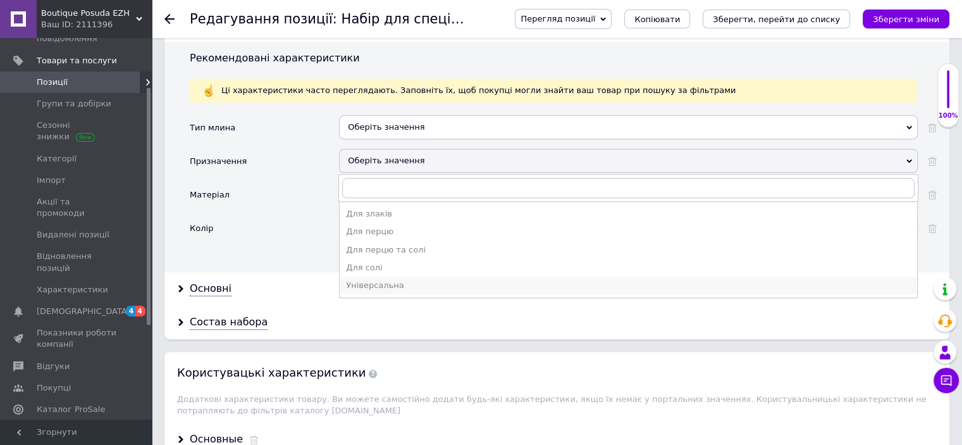
click at [369, 280] on div "Універсальна" at bounding box center [628, 285] width 565 height 11
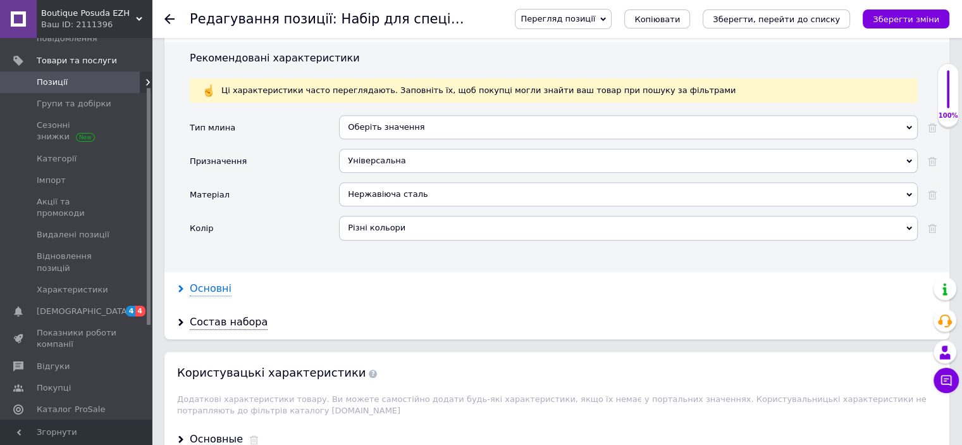
click at [207, 281] on div "Основні" at bounding box center [211, 288] width 42 height 15
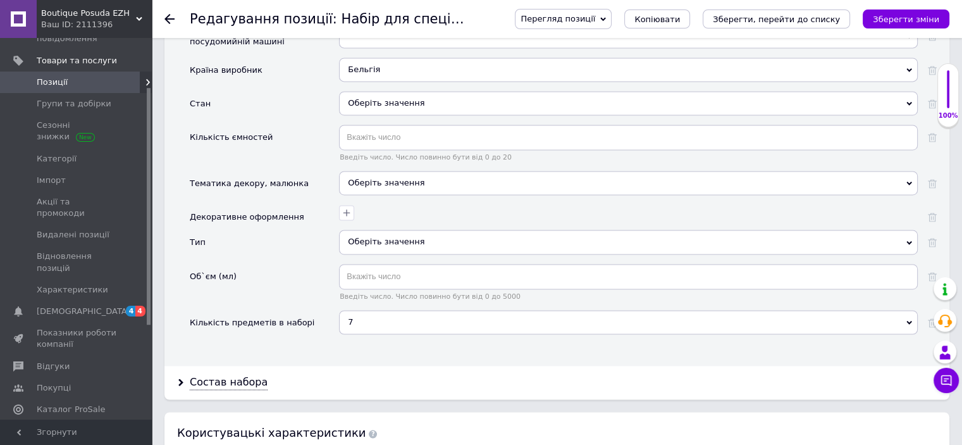
scroll to position [1961, 0]
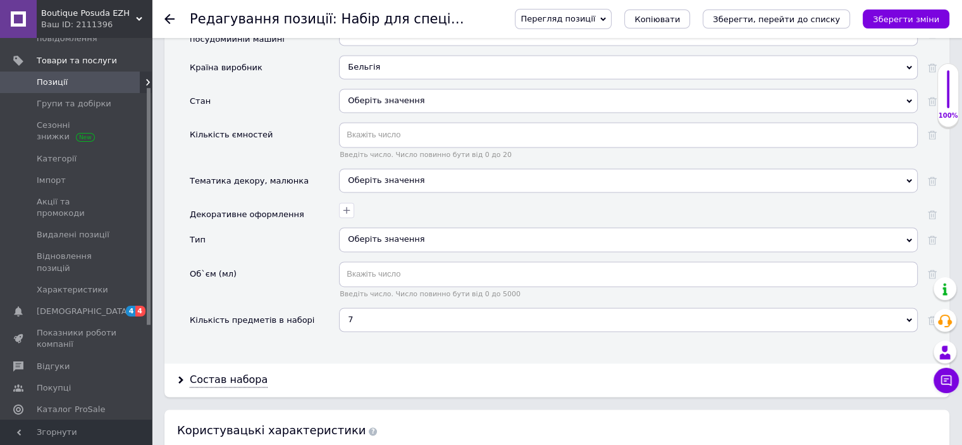
click at [394, 227] on div "Оберіть значення" at bounding box center [628, 239] width 579 height 24
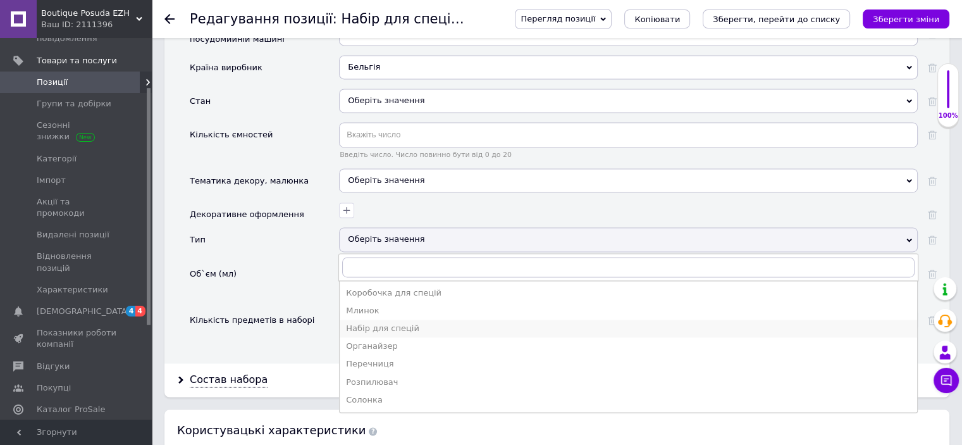
click at [397, 323] on div "Набір для спецій" at bounding box center [628, 328] width 565 height 11
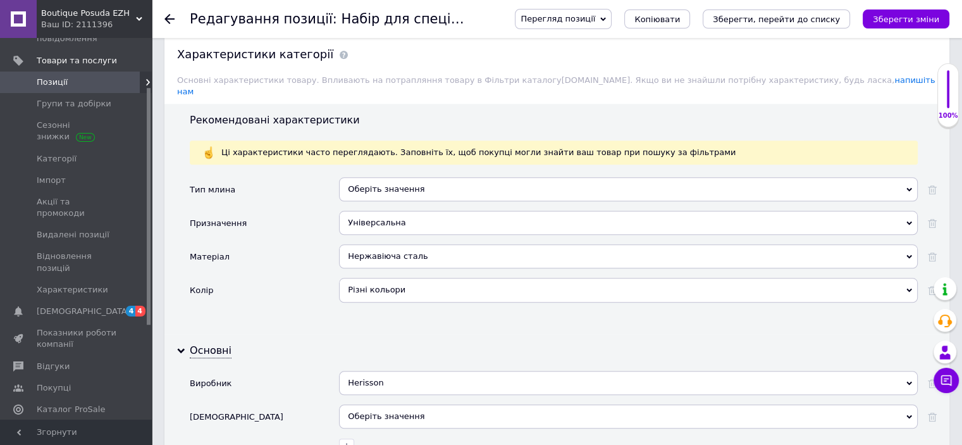
scroll to position [1265, 0]
click at [393, 212] on div "Універсальна" at bounding box center [628, 224] width 579 height 24
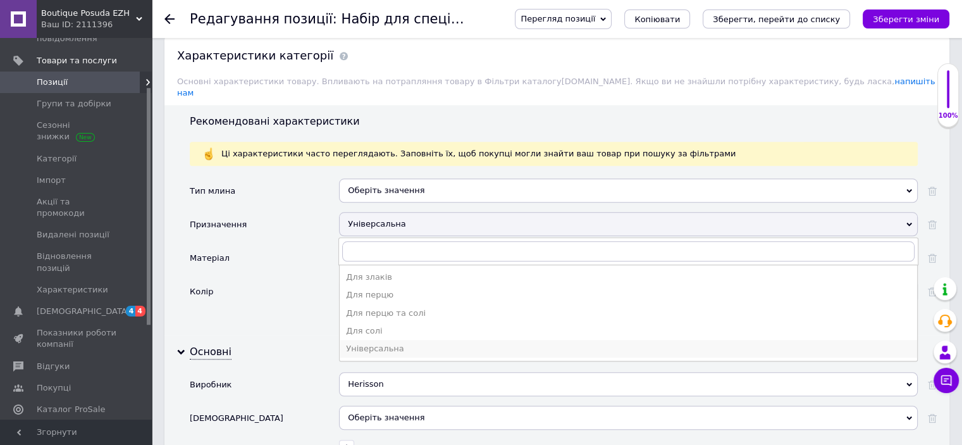
click at [374, 343] on div "Універсальна" at bounding box center [628, 348] width 565 height 11
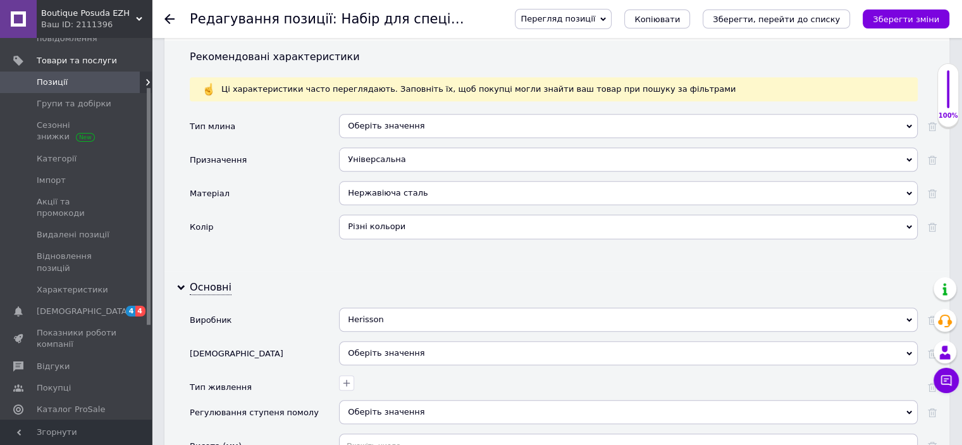
scroll to position [1392, 0]
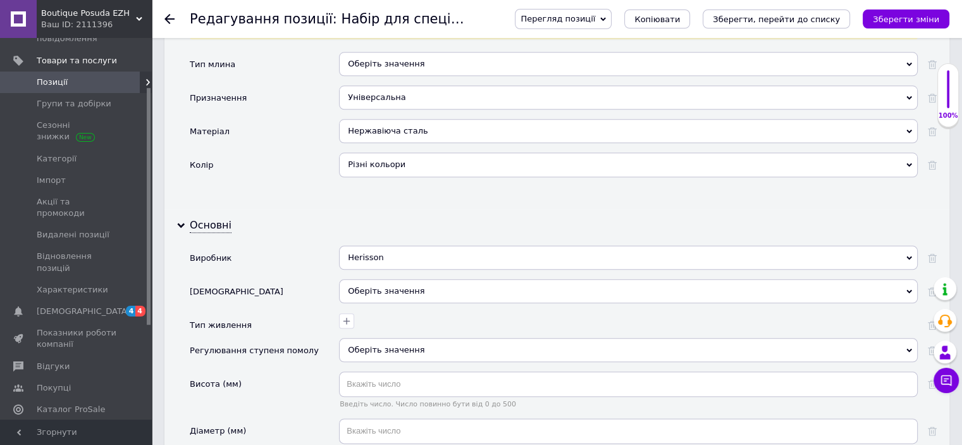
click at [392, 279] on div "Оберіть значення" at bounding box center [628, 291] width 579 height 24
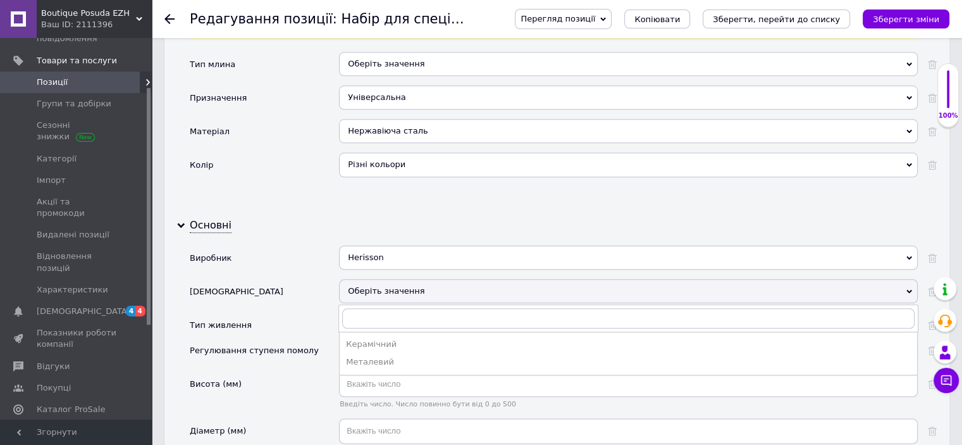
click at [312, 279] on div "[DEMOGRAPHIC_DATA]" at bounding box center [264, 296] width 149 height 34
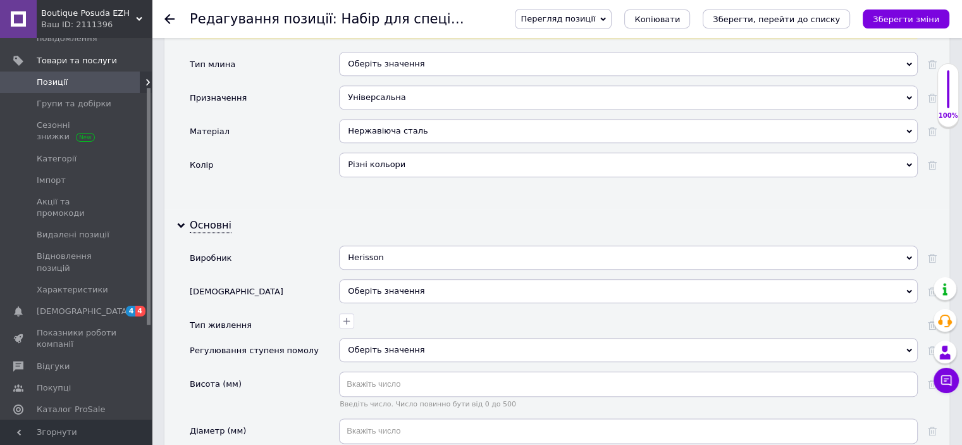
scroll to position [1645, 0]
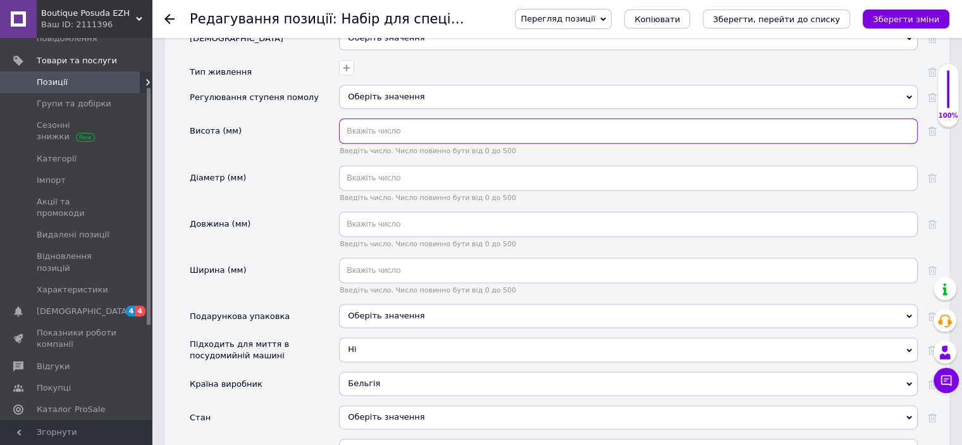
click at [388, 118] on input "text" at bounding box center [628, 130] width 579 height 25
type input "360"
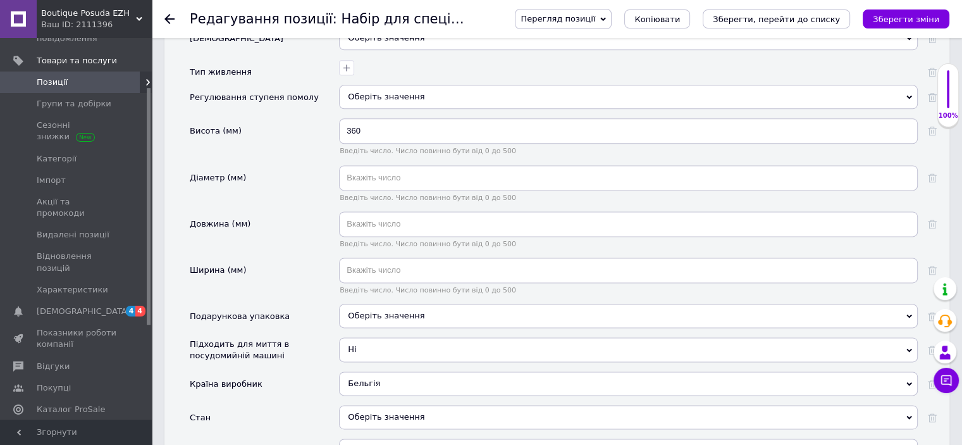
click at [275, 211] on div "Довжина (мм)" at bounding box center [264, 234] width 149 height 46
click at [378, 311] on span "Оберіть значення" at bounding box center [386, 315] width 77 height 9
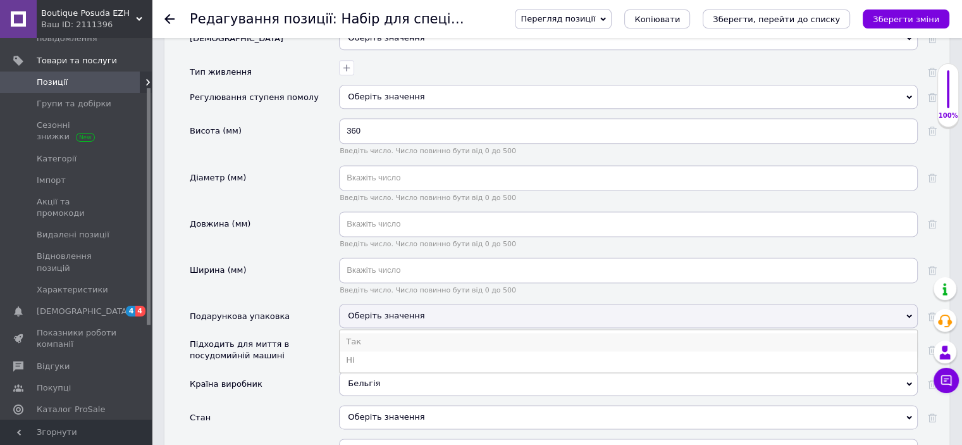
click at [359, 333] on li "Так" at bounding box center [628, 342] width 577 height 18
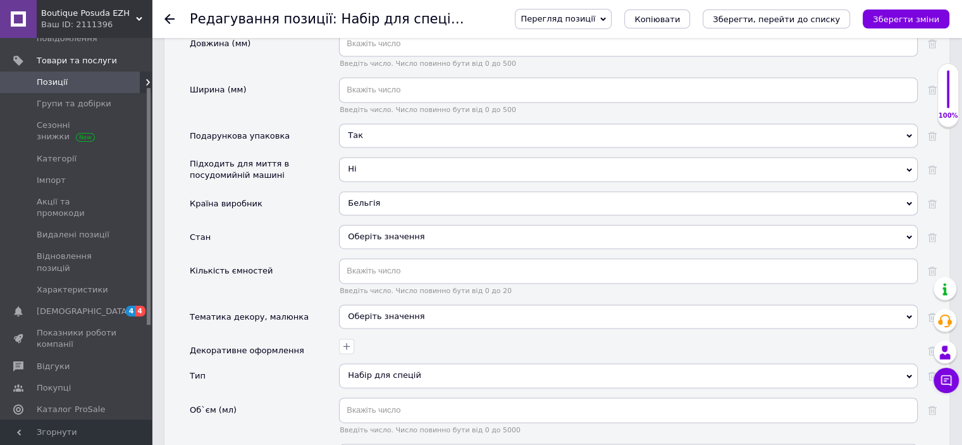
scroll to position [1834, 0]
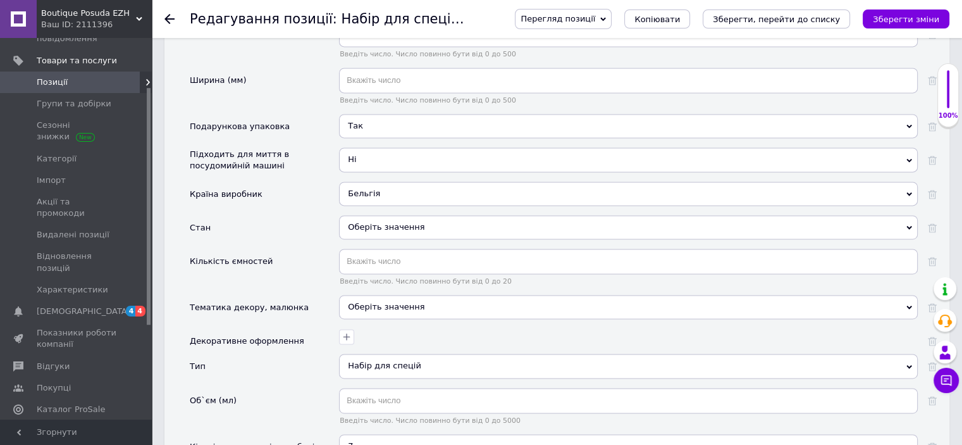
click at [407, 215] on div "Оберіть значення" at bounding box center [628, 227] width 579 height 24
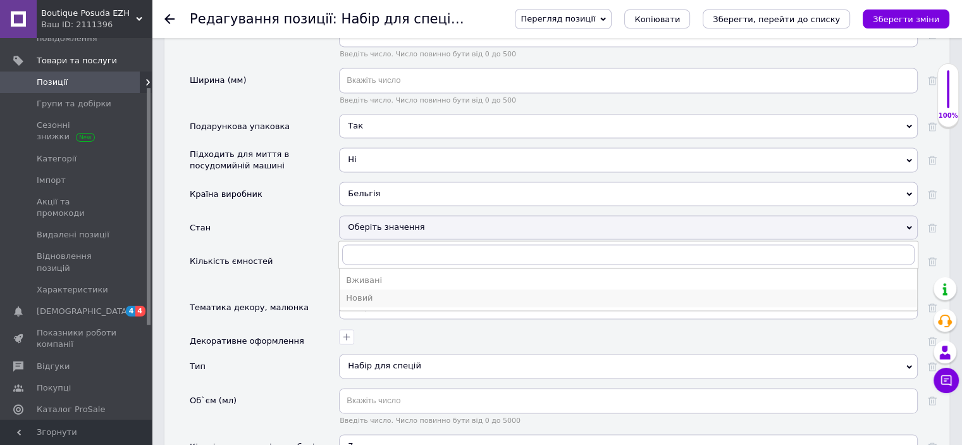
click at [356, 292] on div "Новий" at bounding box center [628, 297] width 565 height 11
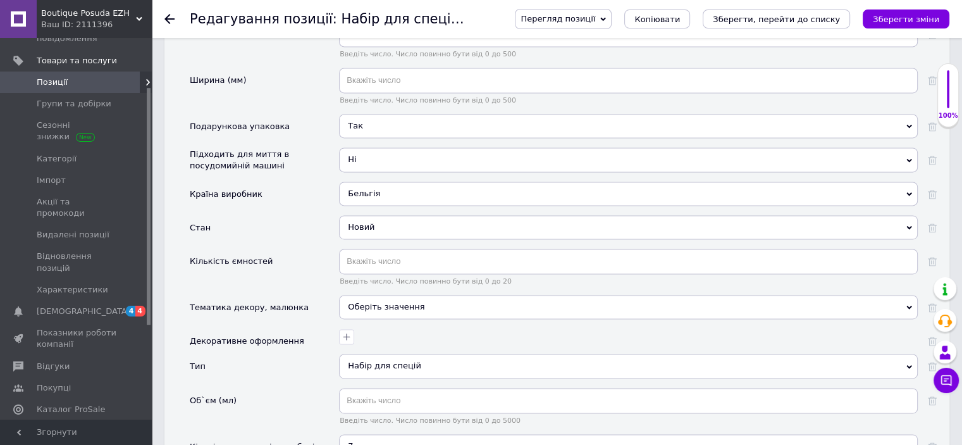
scroll to position [1898, 0]
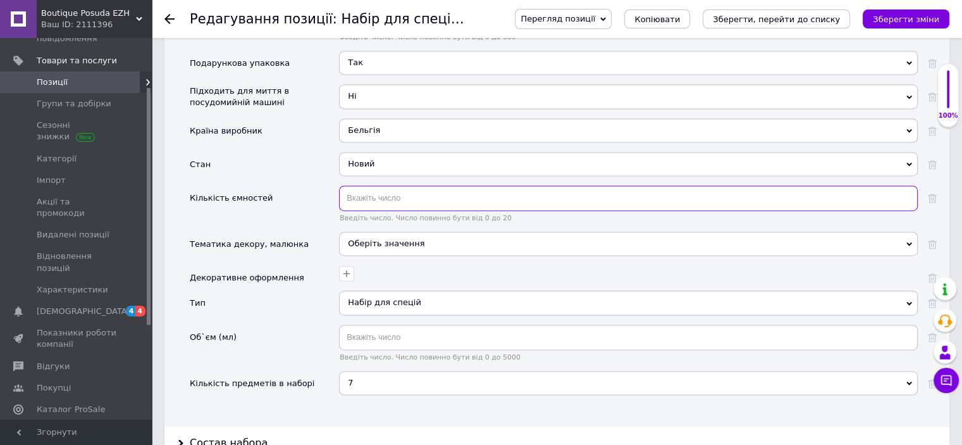
click at [400, 185] on input "text" at bounding box center [628, 197] width 579 height 25
type input "5"
type input "6"
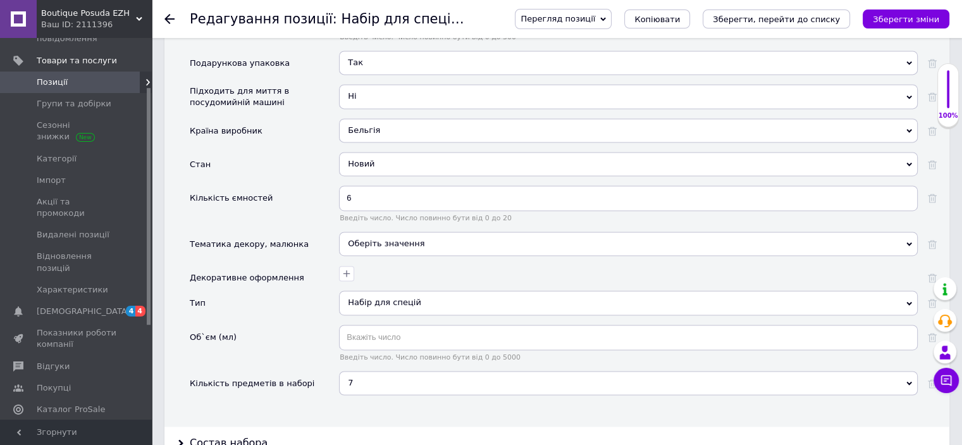
click at [289, 185] on div "Кількість ємностей" at bounding box center [264, 208] width 149 height 46
click at [397, 232] on div "Оберіть значення" at bounding box center [628, 244] width 579 height 24
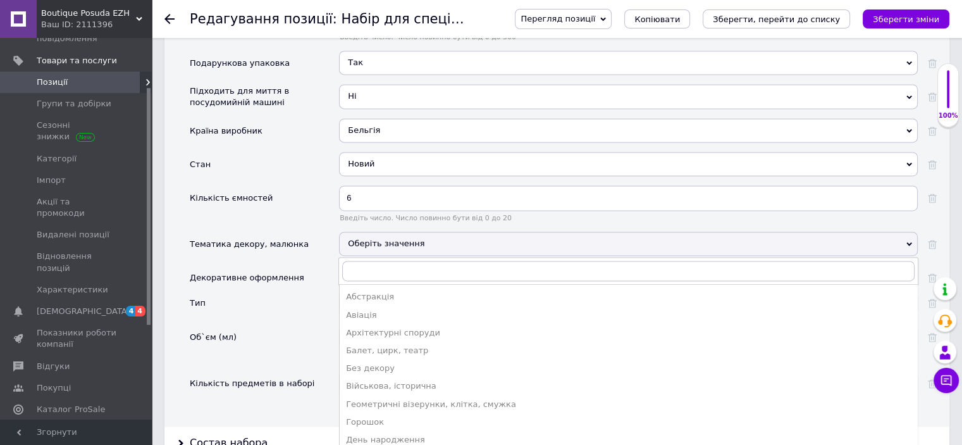
click at [319, 185] on div "Кількість ємностей" at bounding box center [264, 208] width 149 height 46
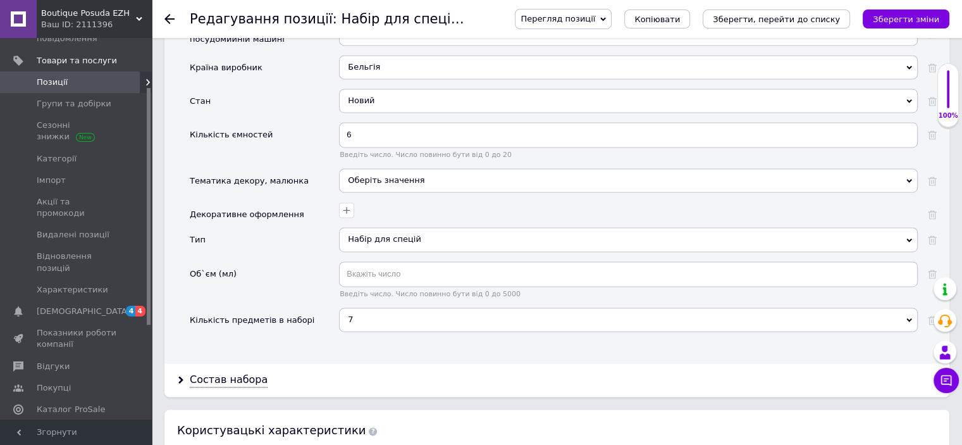
scroll to position [2024, 0]
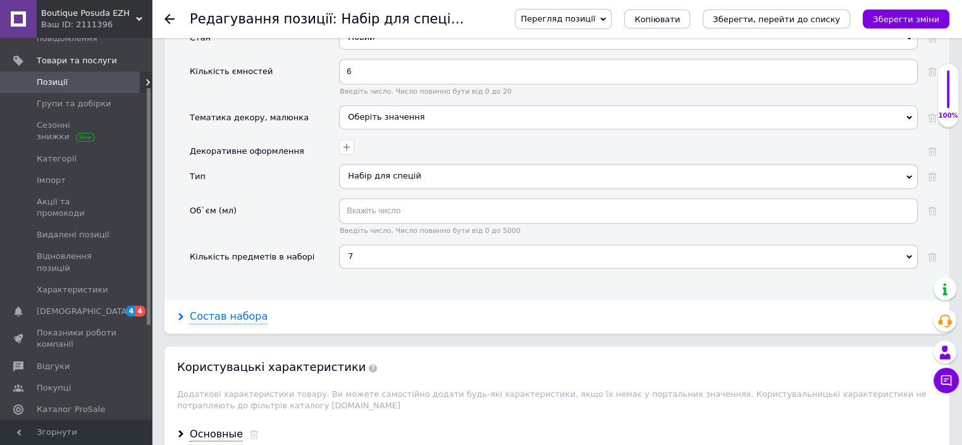
click at [235, 309] on div "Состав набора" at bounding box center [229, 316] width 78 height 15
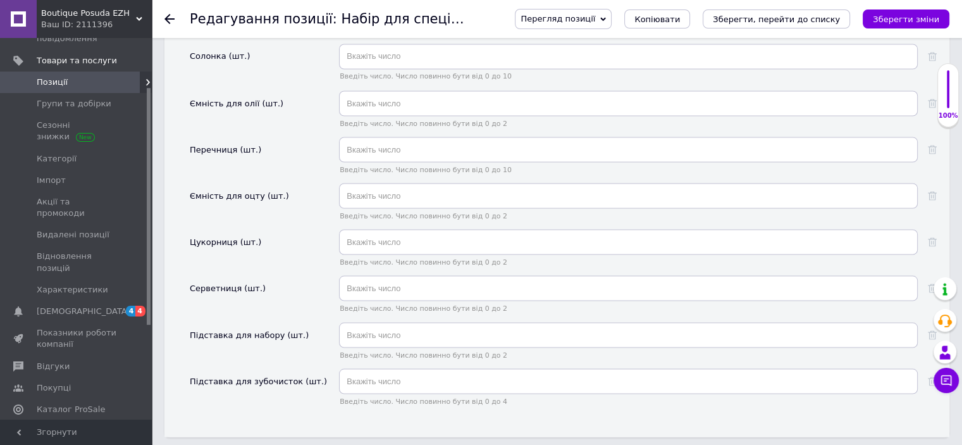
scroll to position [2340, 0]
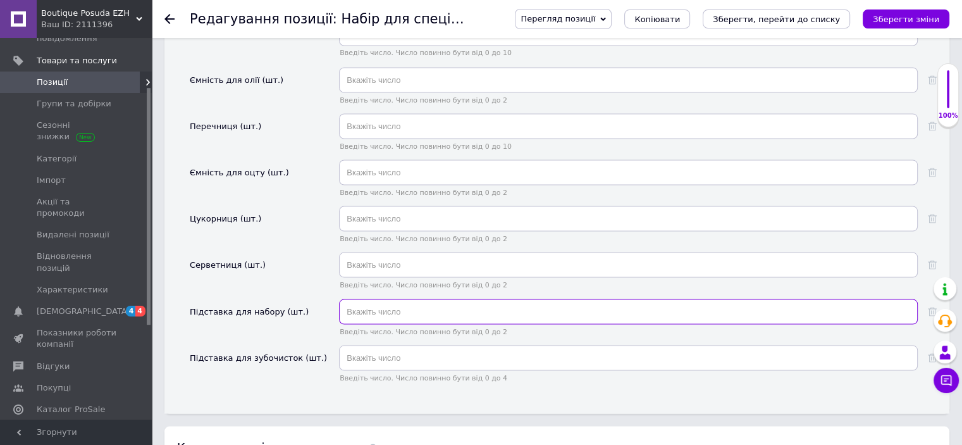
click at [365, 299] on input "text" at bounding box center [628, 311] width 579 height 25
type input "1"
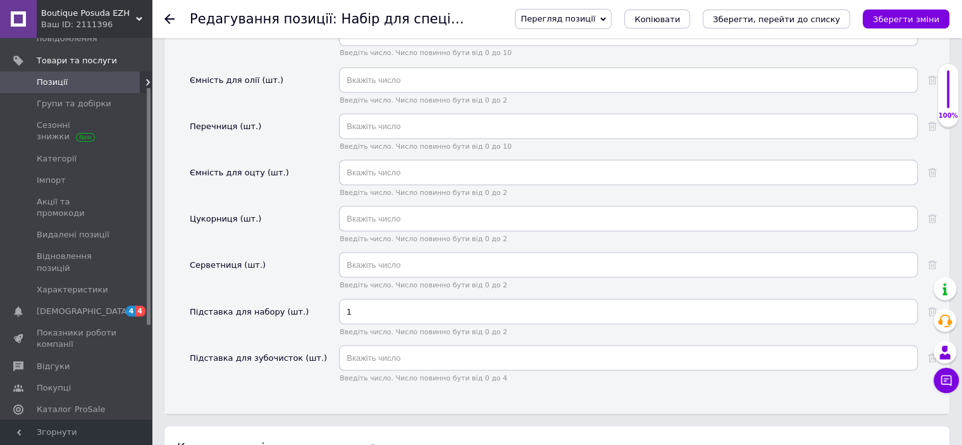
click at [326, 262] on div "Серветниця (шт.)" at bounding box center [264, 275] width 149 height 46
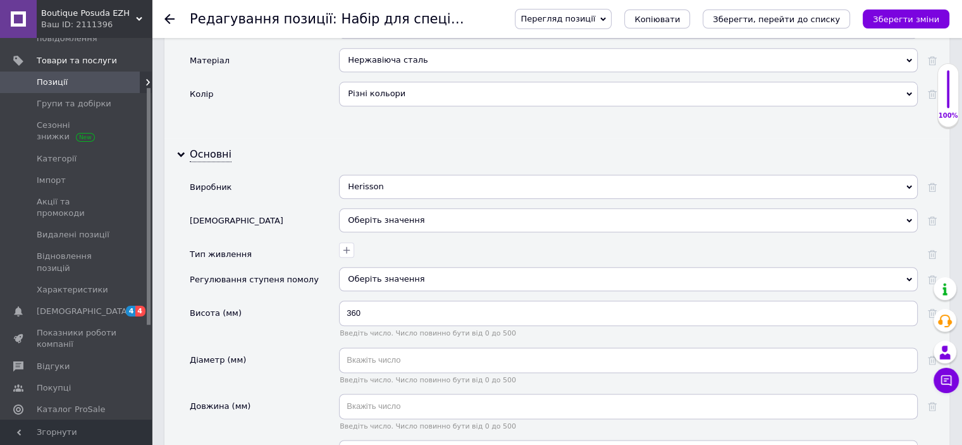
scroll to position [1455, 0]
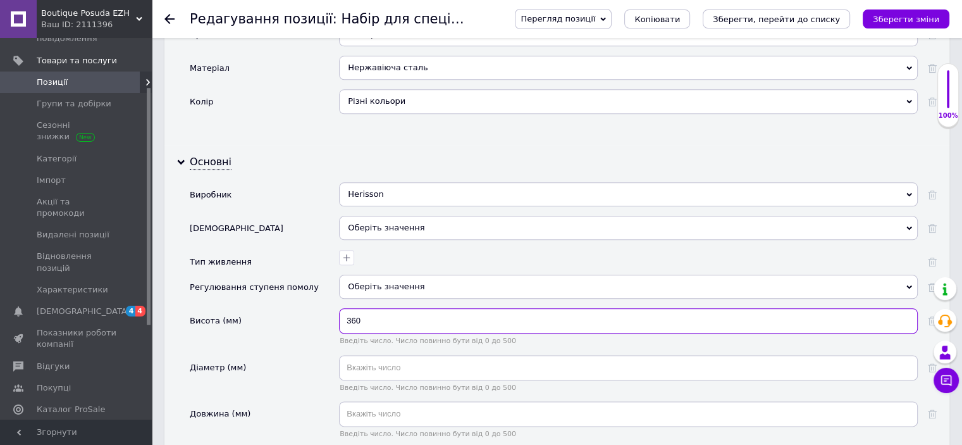
drag, startPoint x: 349, startPoint y: 304, endPoint x: 323, endPoint y: 306, distance: 26.6
click at [323, 308] on div "Висота (мм) 360 Введіть число. Число повинно бути від 0 до 500" at bounding box center [563, 331] width 747 height 46
click at [323, 308] on div "Висота (мм)" at bounding box center [264, 331] width 149 height 46
click at [304, 312] on div "Висота (мм)" at bounding box center [264, 331] width 149 height 46
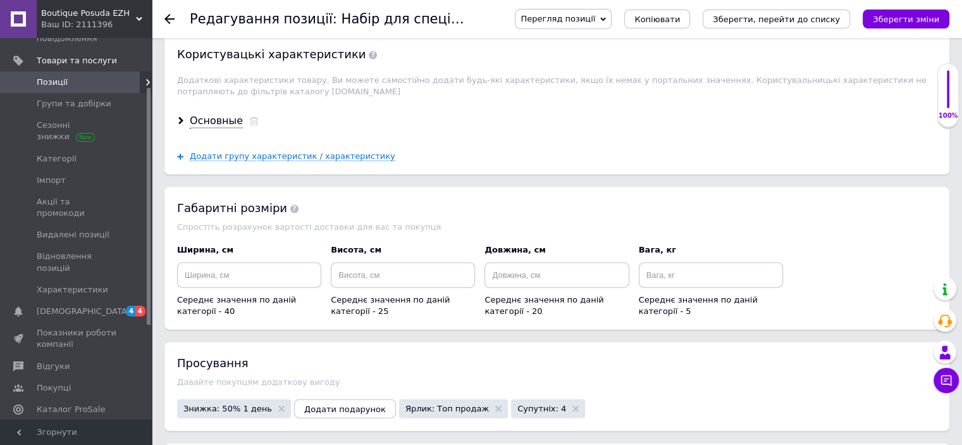
scroll to position [2657, 0]
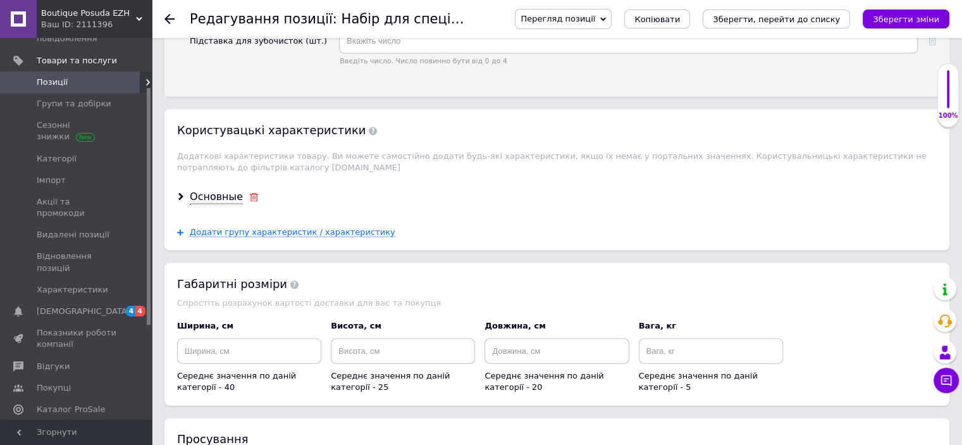
drag, startPoint x: 233, startPoint y: 171, endPoint x: 246, endPoint y: 171, distance: 13.3
click at [232, 190] on div "Основные" at bounding box center [216, 197] width 53 height 15
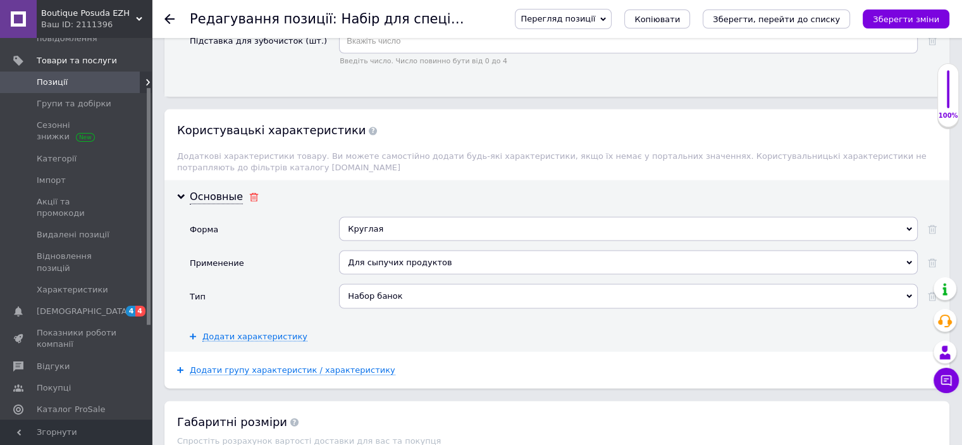
click at [249, 193] on icon at bounding box center [253, 197] width 9 height 9
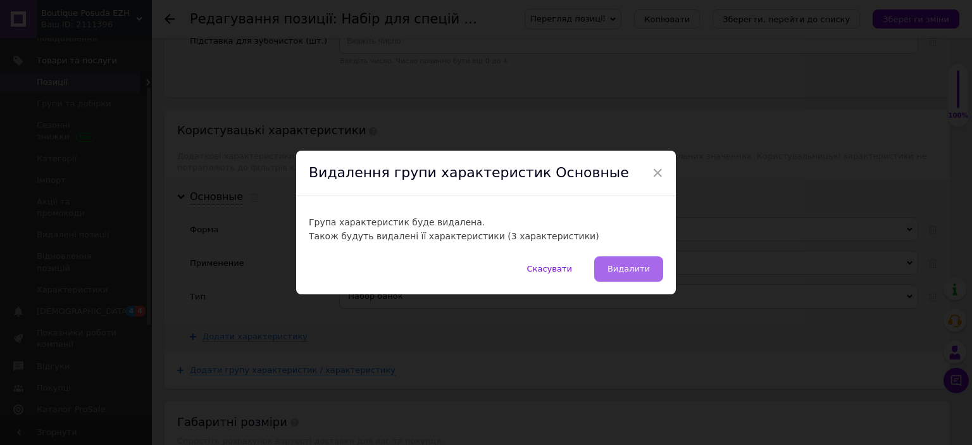
click at [625, 267] on span "Видалити" at bounding box center [628, 268] width 42 height 9
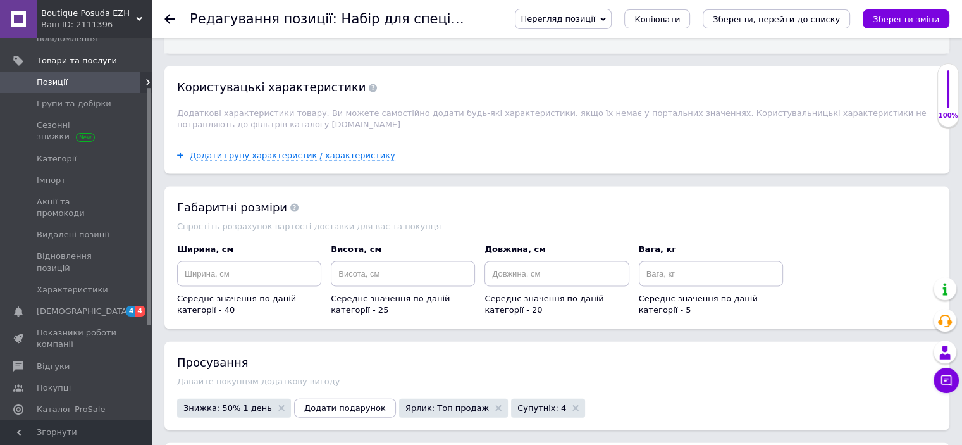
scroll to position [2783, 0]
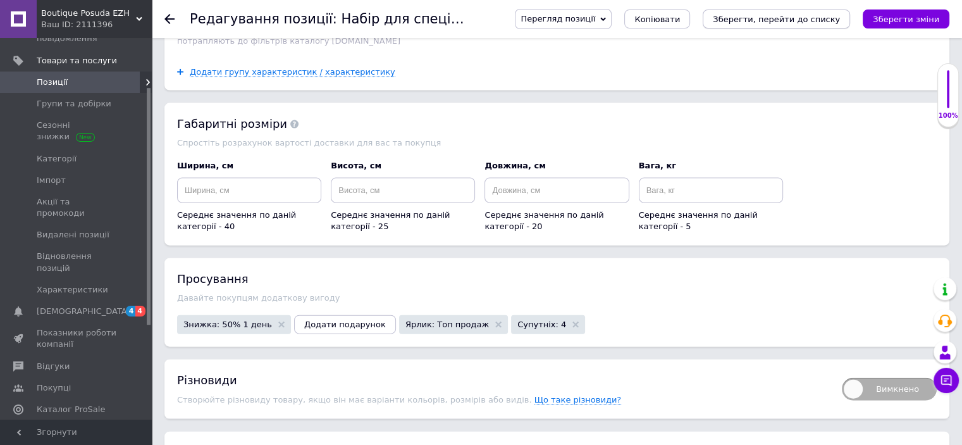
click at [795, 25] on button "Зберегти, перейти до списку" at bounding box center [776, 18] width 147 height 19
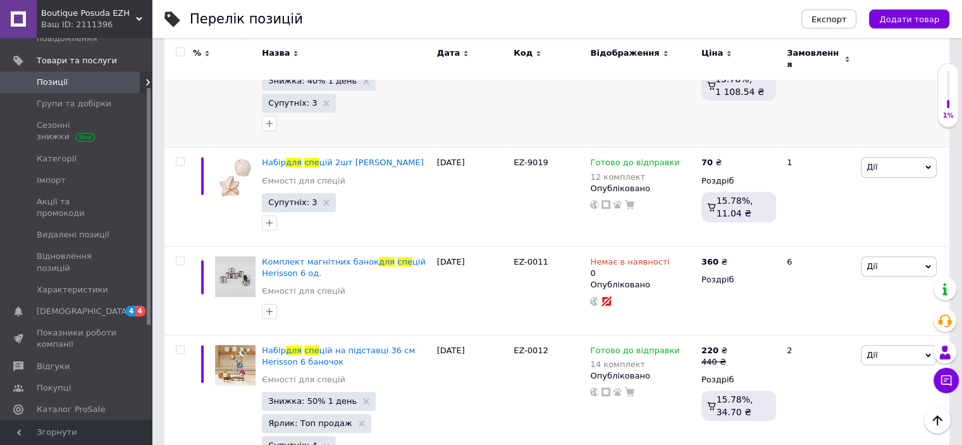
scroll to position [558, 0]
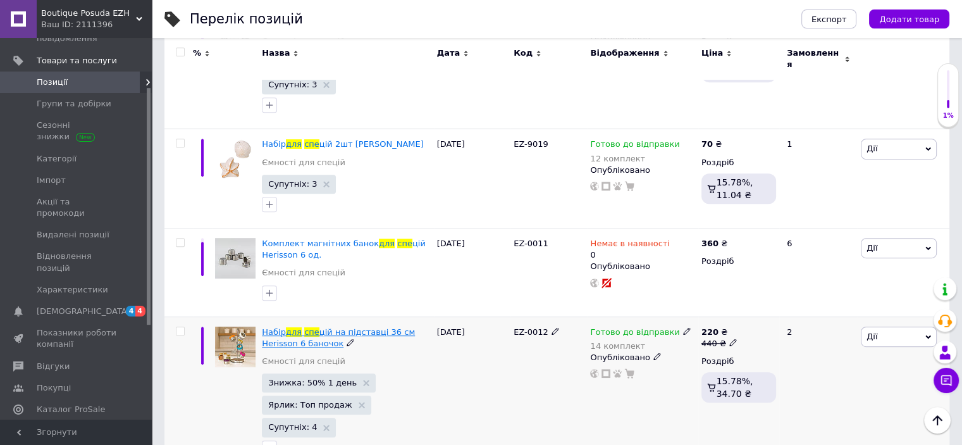
click at [396, 327] on span "цій на підставці 36 см Herisson 6 баночок" at bounding box center [338, 337] width 153 height 21
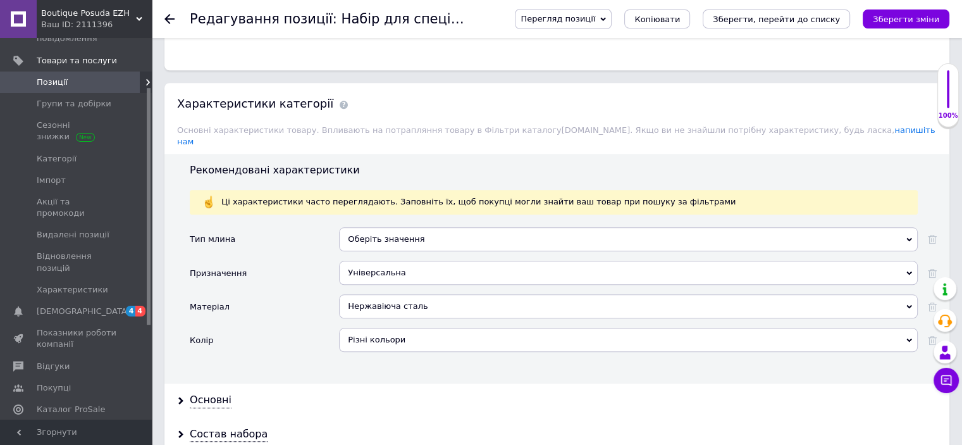
scroll to position [1265, 0]
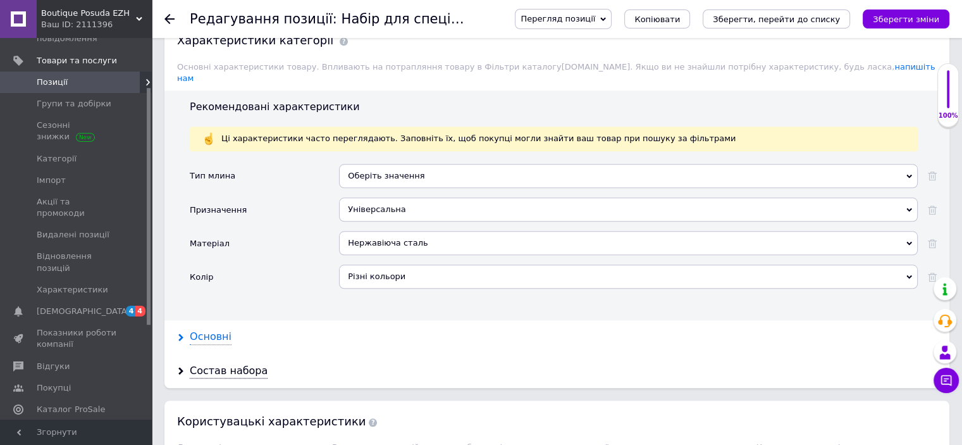
click at [220, 330] on div "Основні" at bounding box center [211, 337] width 42 height 15
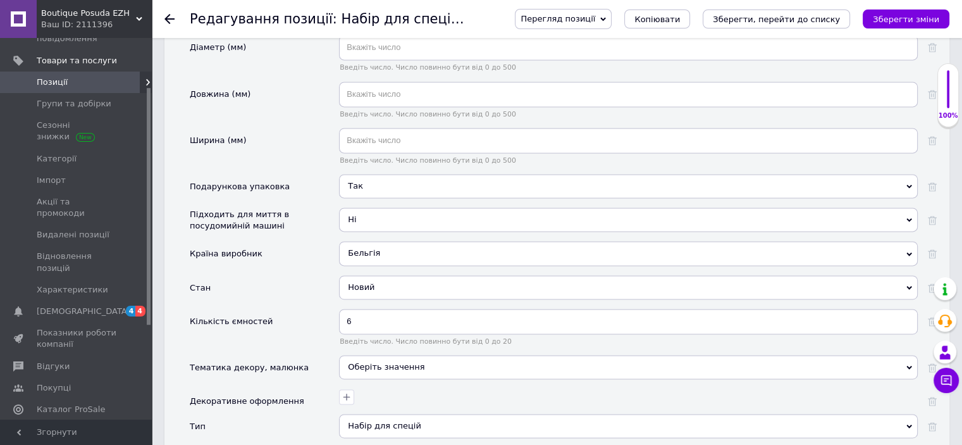
scroll to position [1898, 0]
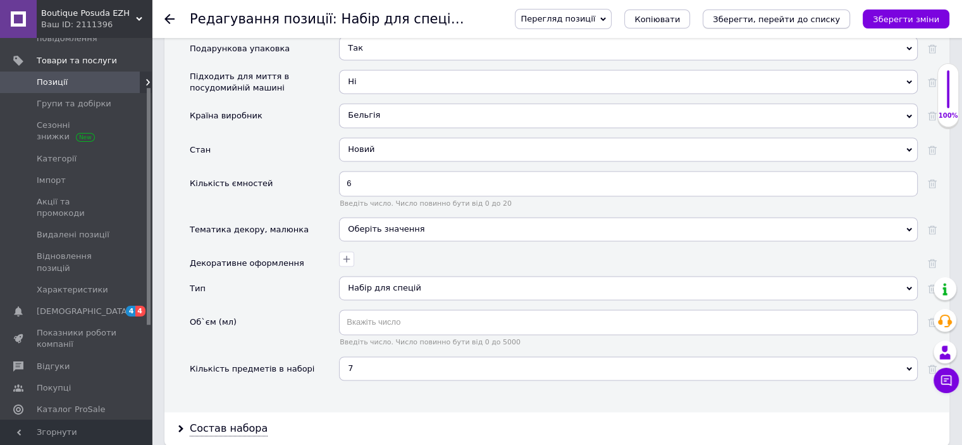
click at [792, 18] on icon "Зберегти, перейти до списку" at bounding box center [776, 19] width 127 height 9
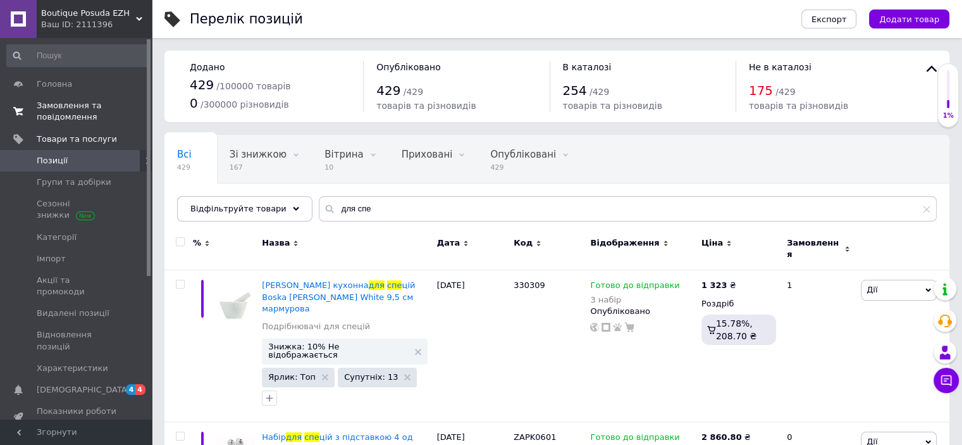
click at [68, 113] on span "Замовлення та повідомлення" at bounding box center [77, 111] width 80 height 23
